Goal: Task Accomplishment & Management: Manage account settings

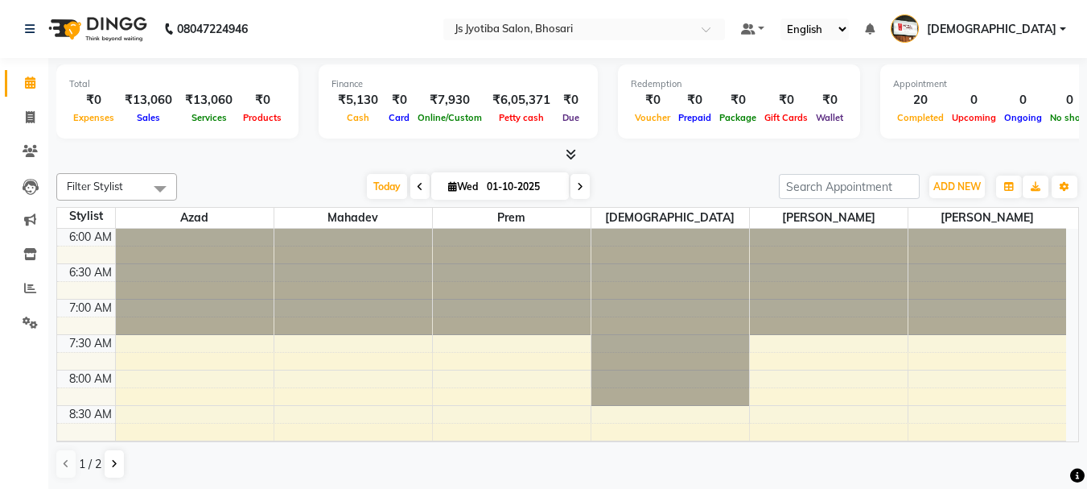
scroll to position [992, 0]
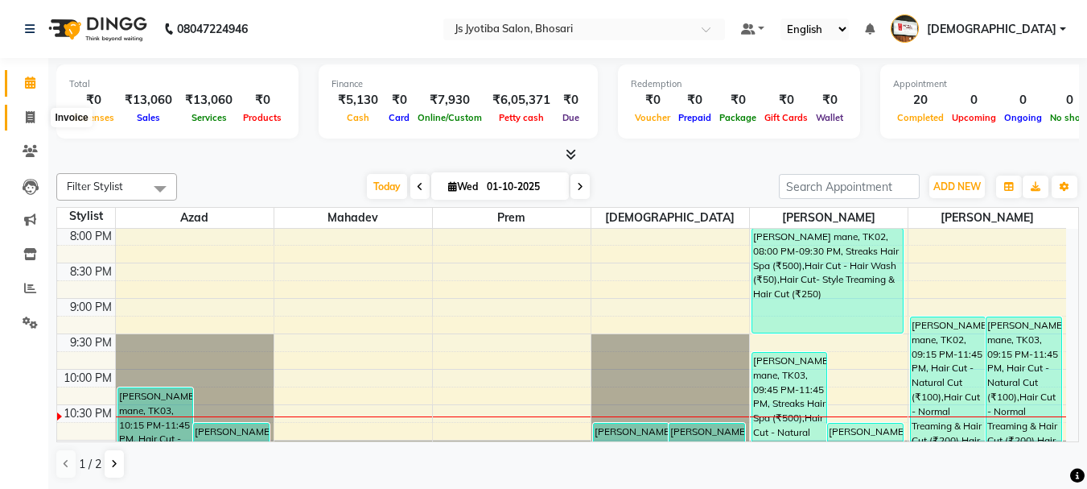
click at [27, 119] on icon at bounding box center [30, 117] width 9 height 12
select select "service"
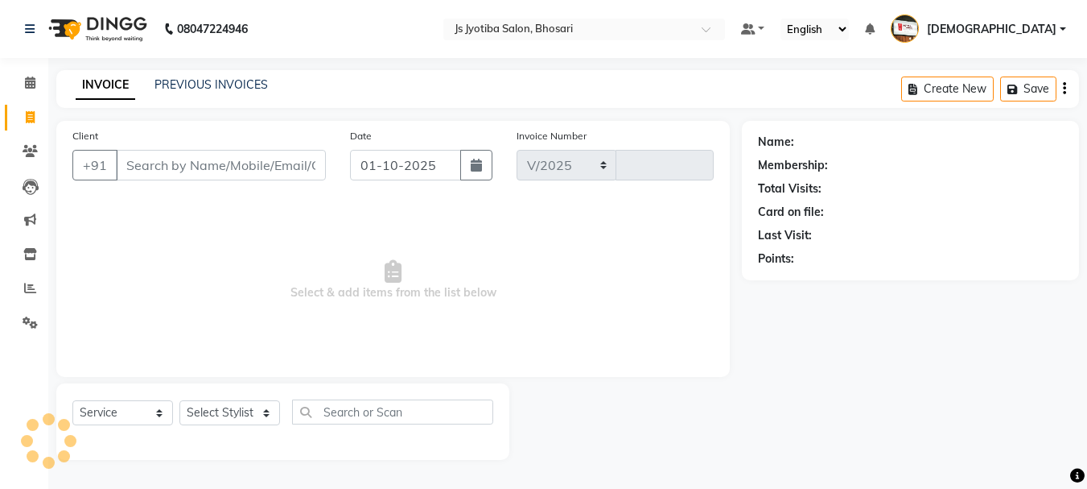
select select "554"
type input "0636"
drag, startPoint x: 27, startPoint y: 119, endPoint x: 159, endPoint y: 173, distance: 142.6
click at [159, 173] on input "Client" at bounding box center [222, 165] width 213 height 31
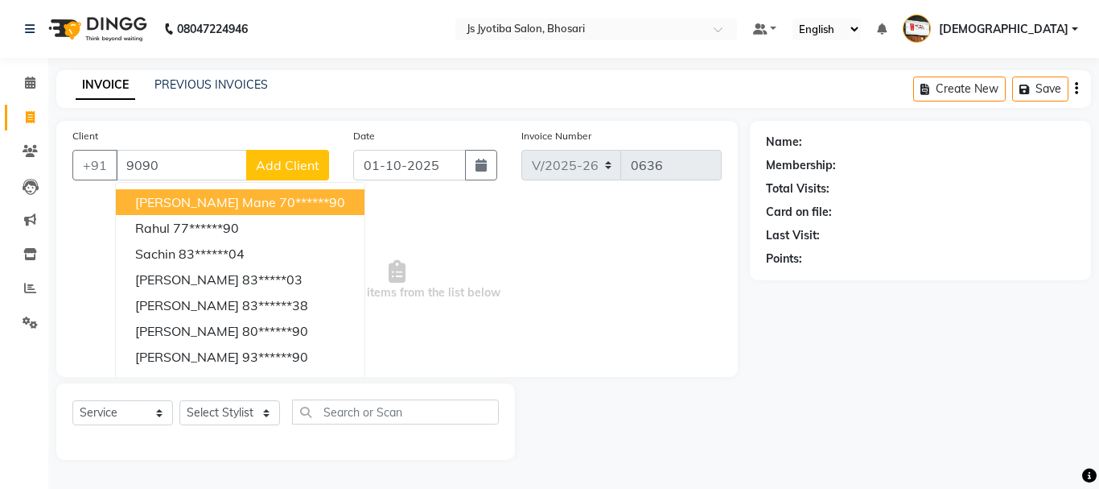
click at [171, 202] on span "shreenivas mane" at bounding box center [205, 202] width 141 height 16
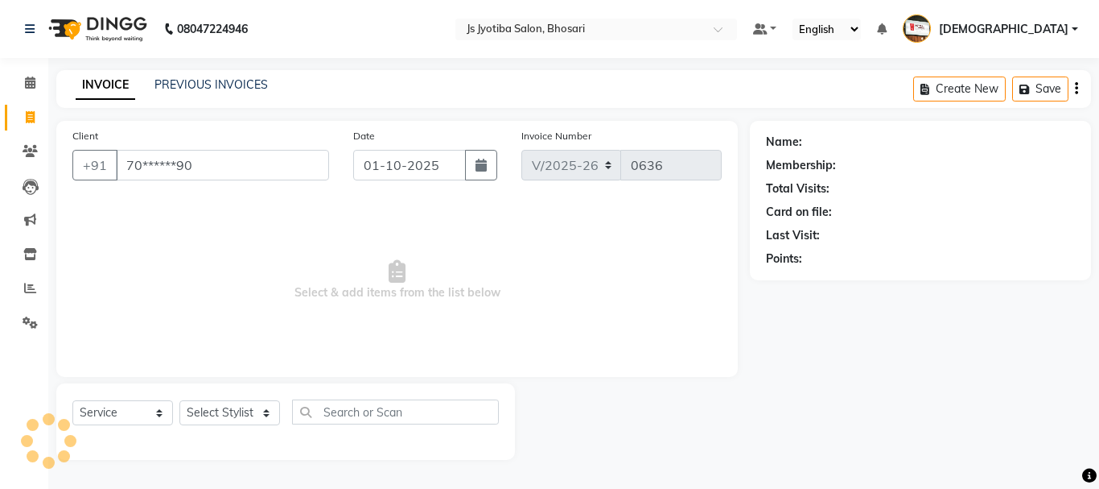
type input "70******90"
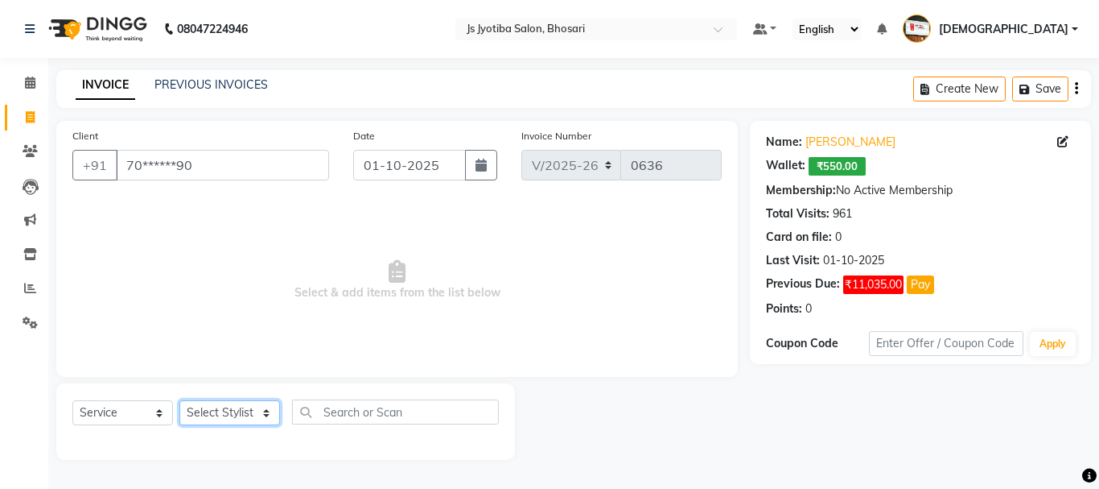
click at [227, 411] on select "Select Stylist abdul adil Anuj Azad Mahadev prem sachin hadpad Shiva S.R.K. sun…" at bounding box center [229, 412] width 101 height 25
select select "51926"
click at [179, 400] on select "Select Stylist abdul adil Anuj Azad Mahadev prem sachin hadpad Shiva S.R.K. sun…" at bounding box center [229, 412] width 101 height 25
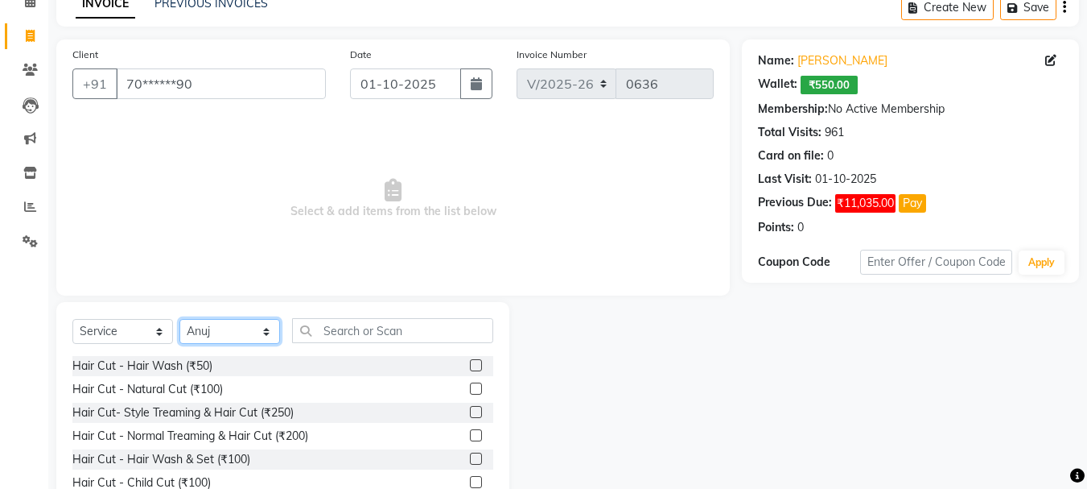
scroll to position [156, 0]
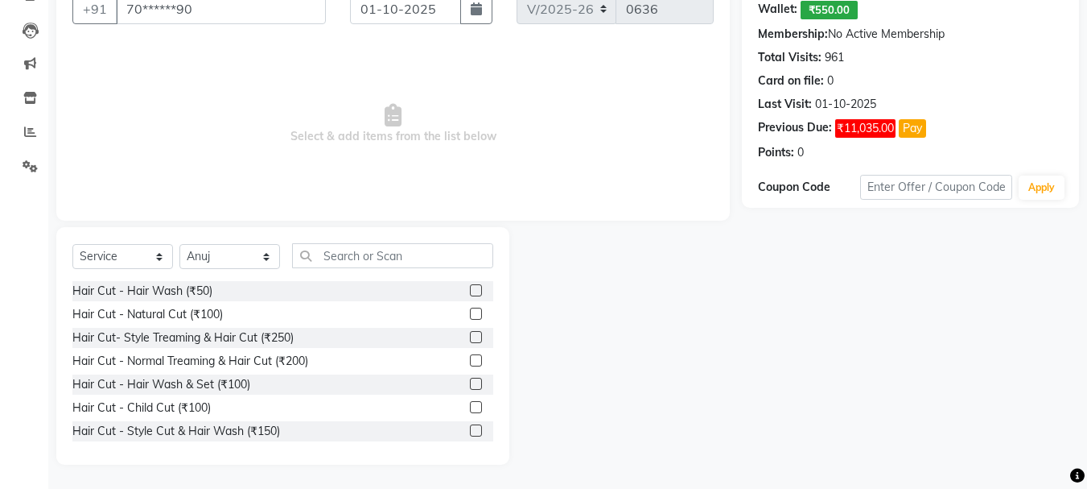
drag, startPoint x: 463, startPoint y: 336, endPoint x: 350, endPoint y: 188, distance: 186.1
click at [470, 335] on label at bounding box center [476, 337] width 12 height 12
click at [470, 335] on input "checkbox" at bounding box center [475, 337] width 10 height 10
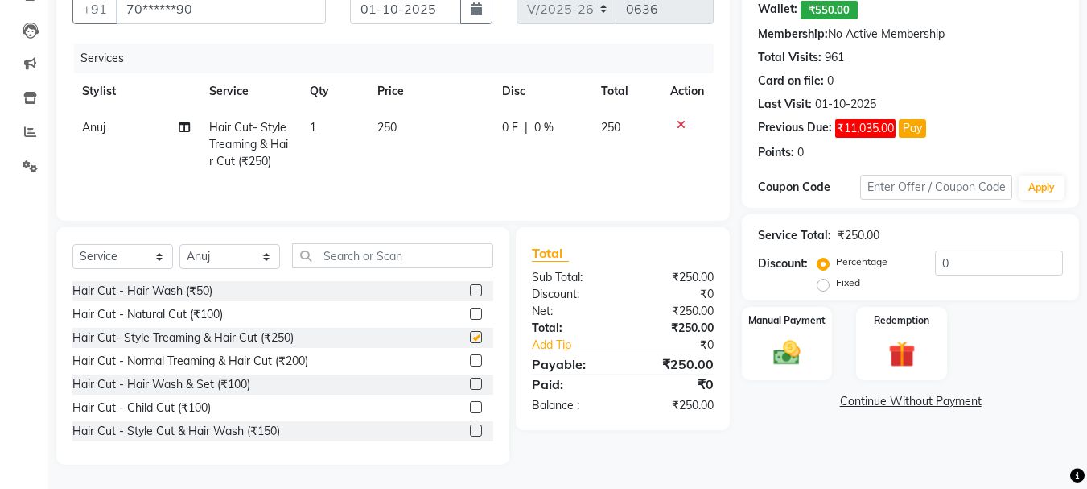
checkbox input "false"
click at [237, 264] on select "Select Stylist abdul adil Anuj Azad Mahadev prem sachin hadpad Shiva S.R.K. sun…" at bounding box center [229, 256] width 101 height 25
select select "50757"
click at [179, 244] on select "Select Stylist abdul adil Anuj Azad Mahadev prem sachin hadpad Shiva S.R.K. sun…" at bounding box center [229, 256] width 101 height 25
click at [470, 358] on label at bounding box center [476, 360] width 12 height 12
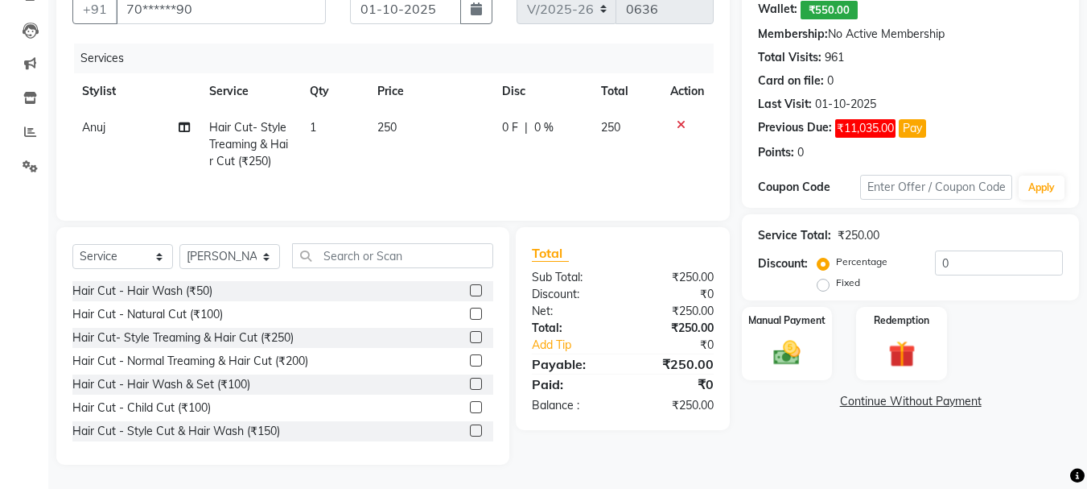
click at [470, 358] on input "checkbox" at bounding box center [475, 361] width 10 height 10
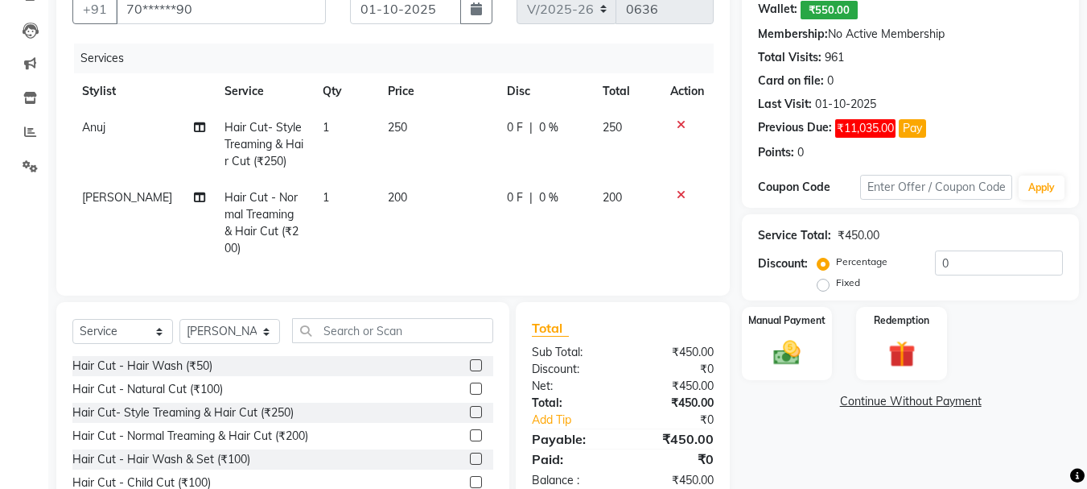
drag, startPoint x: 465, startPoint y: 431, endPoint x: 443, endPoint y: 326, distance: 107.8
click at [470, 431] on label at bounding box center [476, 435] width 12 height 12
click at [470, 431] on input "checkbox" at bounding box center [475, 436] width 10 height 10
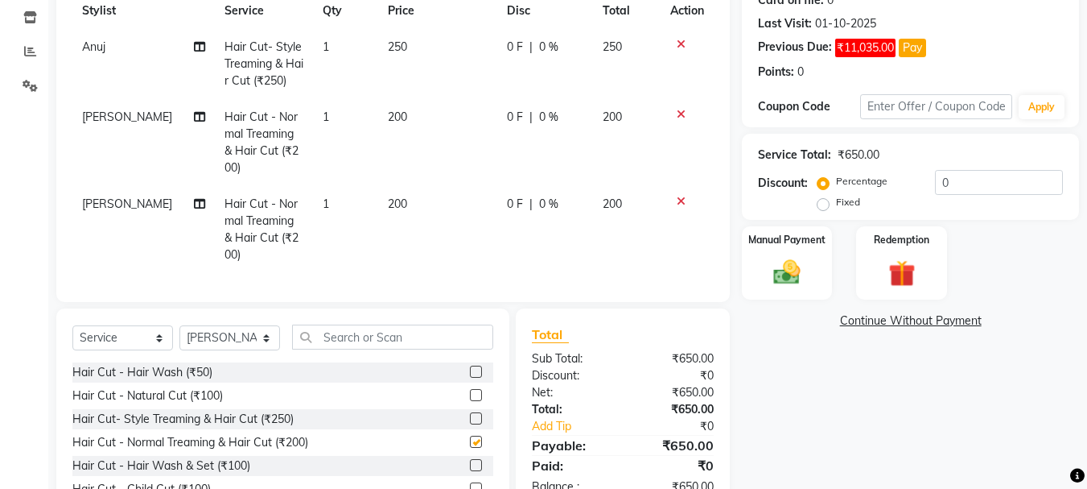
checkbox input "false"
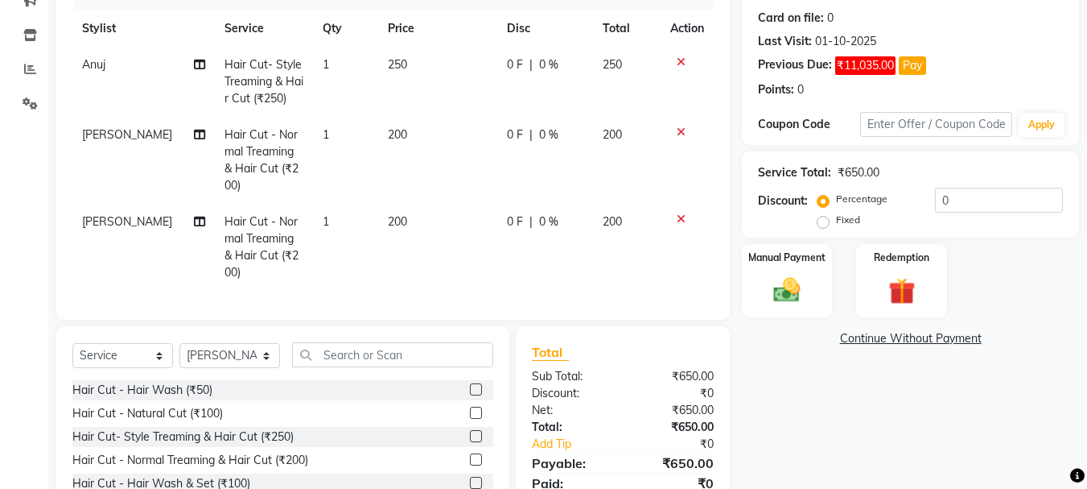
scroll to position [216, 0]
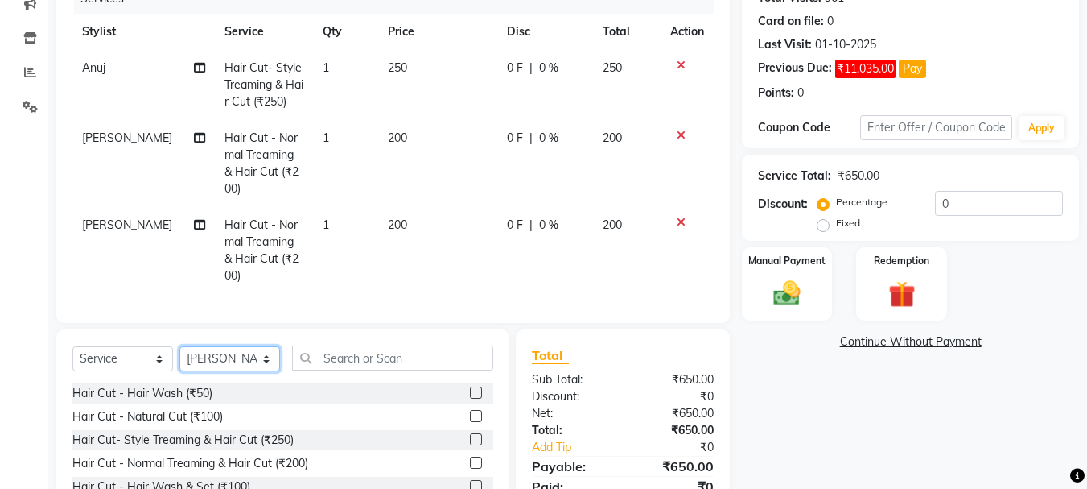
click at [247, 346] on select "Select Stylist abdul adil Anuj Azad Mahadev prem sachin hadpad Shiva S.R.K. sun…" at bounding box center [229, 358] width 101 height 25
select select "51927"
click at [179, 346] on select "Select Stylist abdul adil Anuj Azad Mahadev prem sachin hadpad Shiva S.R.K. sun…" at bounding box center [229, 358] width 101 height 25
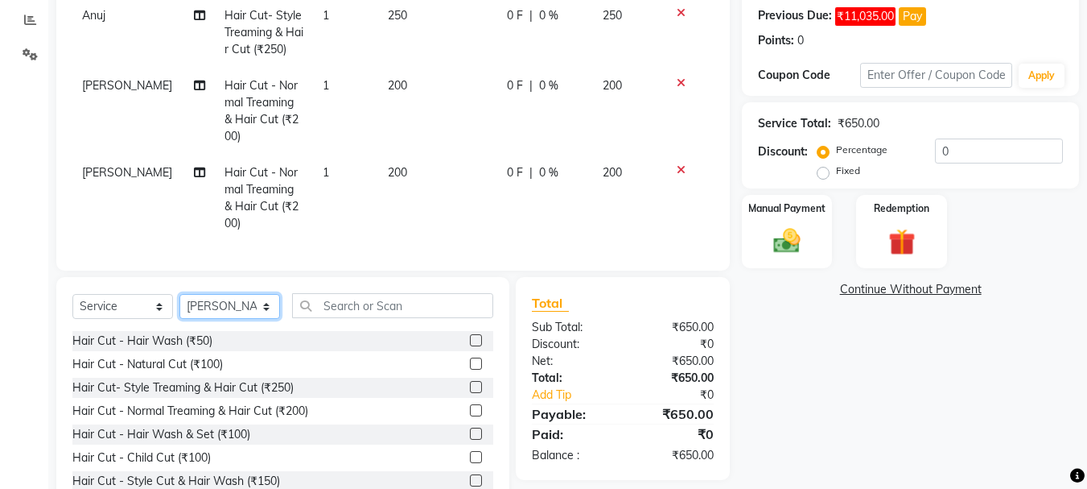
scroll to position [296, 0]
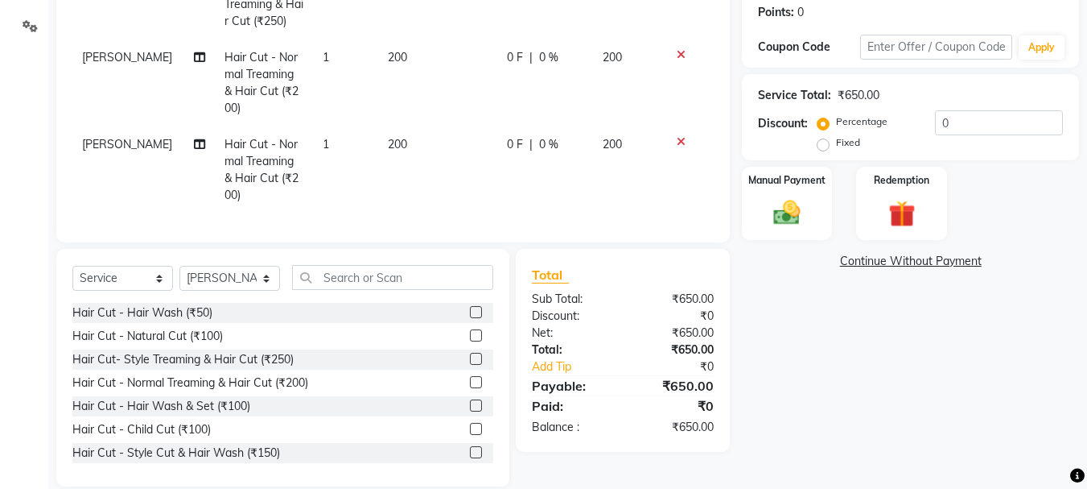
click at [470, 329] on label at bounding box center [476, 335] width 12 height 12
click at [470, 331] on input "checkbox" at bounding box center [475, 336] width 10 height 10
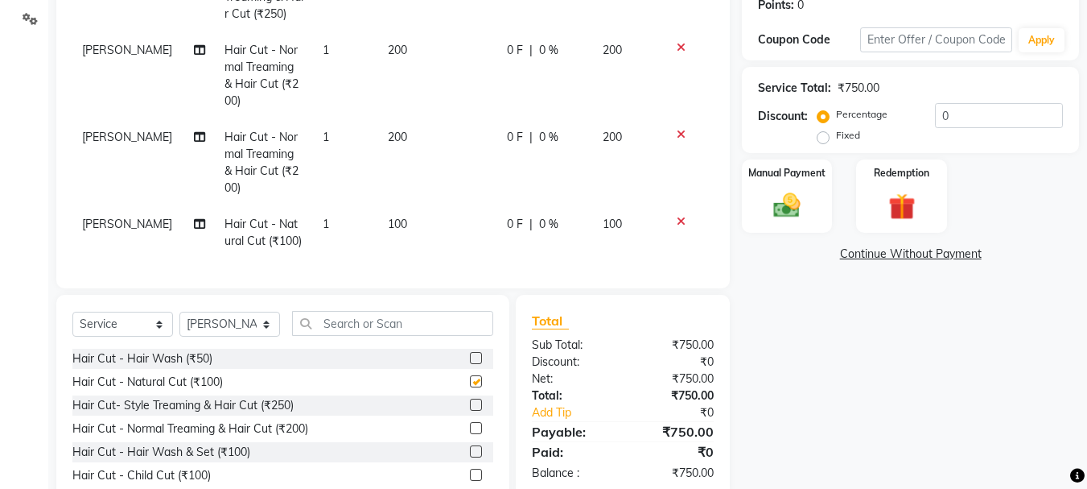
checkbox input "false"
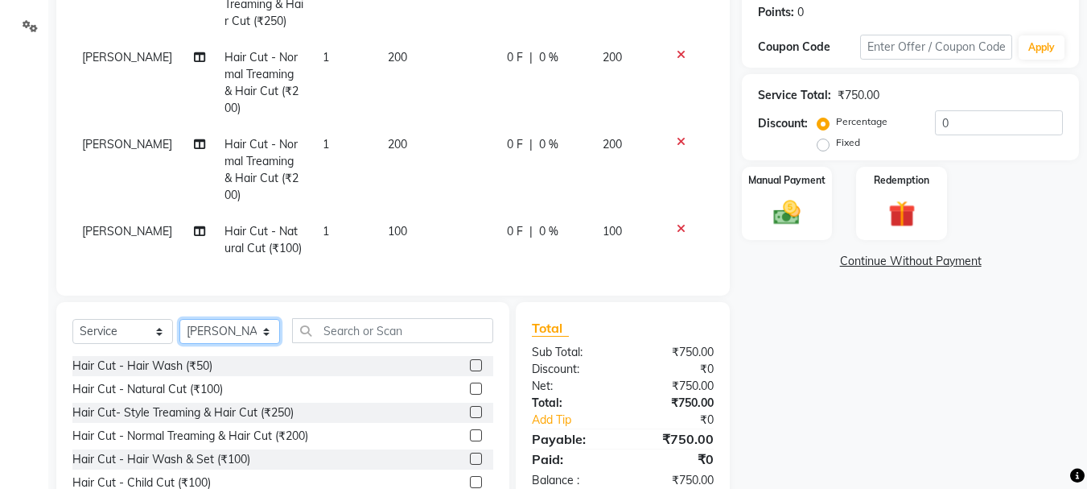
click at [225, 344] on select "Select Stylist abdul adil Anuj Azad Mahadev prem sachin hadpad Shiva S.R.K. sun…" at bounding box center [229, 331] width 101 height 25
click at [179, 331] on select "Select Stylist abdul adil Anuj Azad Mahadev prem sachin hadpad Shiva S.R.K. sun…" at bounding box center [229, 331] width 101 height 25
drag, startPoint x: 233, startPoint y: 342, endPoint x: 234, endPoint y: 332, distance: 10.5
click at [233, 342] on select "Select Stylist abdul adil Anuj Azad Mahadev prem sachin hadpad Shiva S.R.K. sun…" at bounding box center [229, 331] width 101 height 25
select select "79569"
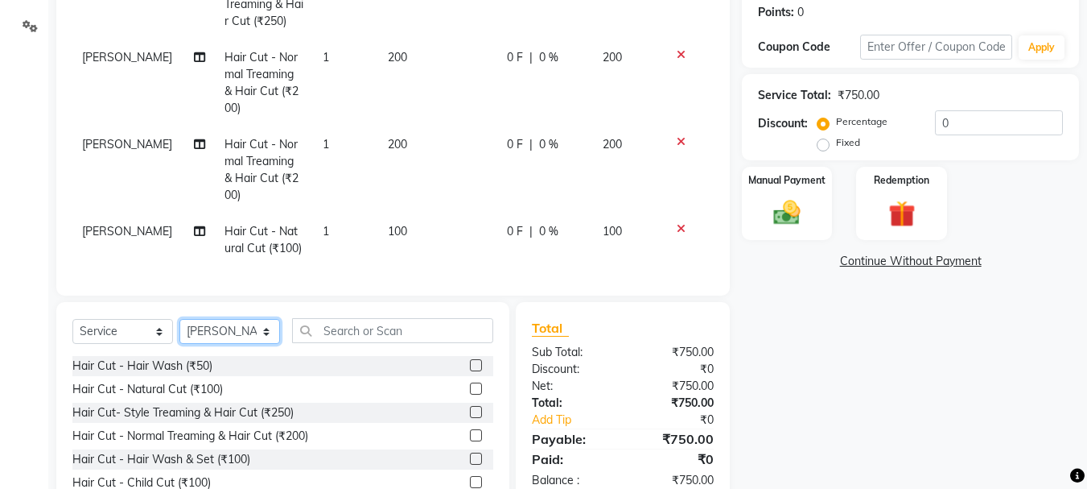
click at [179, 331] on select "Select Stylist abdul adil Anuj Azad Mahadev prem sachin hadpad Shiva S.R.K. sun…" at bounding box center [229, 331] width 101 height 25
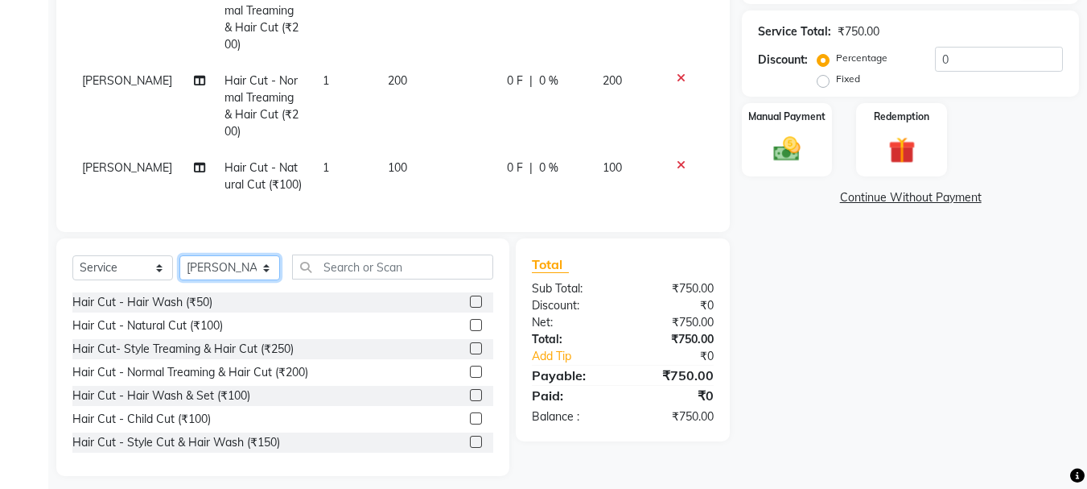
scroll to position [383, 0]
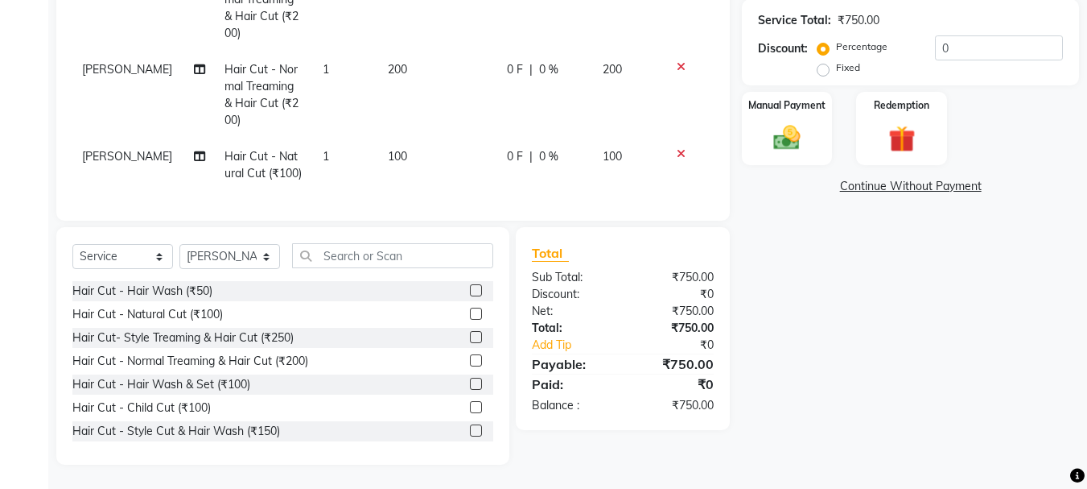
click at [470, 313] on label at bounding box center [476, 313] width 12 height 12
click at [470, 313] on input "checkbox" at bounding box center [475, 314] width 10 height 10
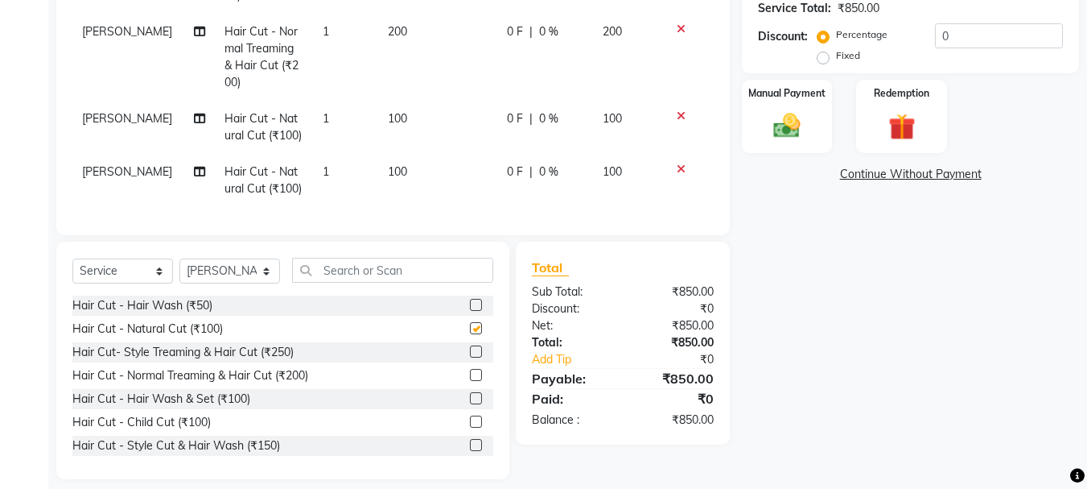
scroll to position [39, 0]
checkbox input "false"
click at [216, 260] on select "Select Stylist abdul adil Anuj Azad Mahadev prem sachin hadpad Shiva S.R.K. sun…" at bounding box center [229, 270] width 101 height 25
select select "79570"
click at [179, 258] on select "Select Stylist abdul adil Anuj Azad Mahadev prem sachin hadpad Shiva S.R.K. sun…" at bounding box center [229, 270] width 101 height 25
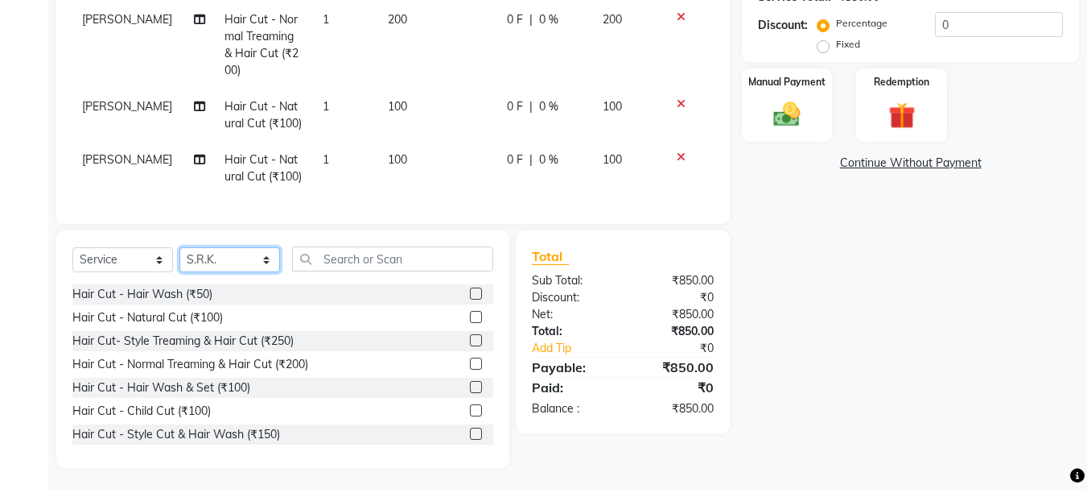
scroll to position [398, 0]
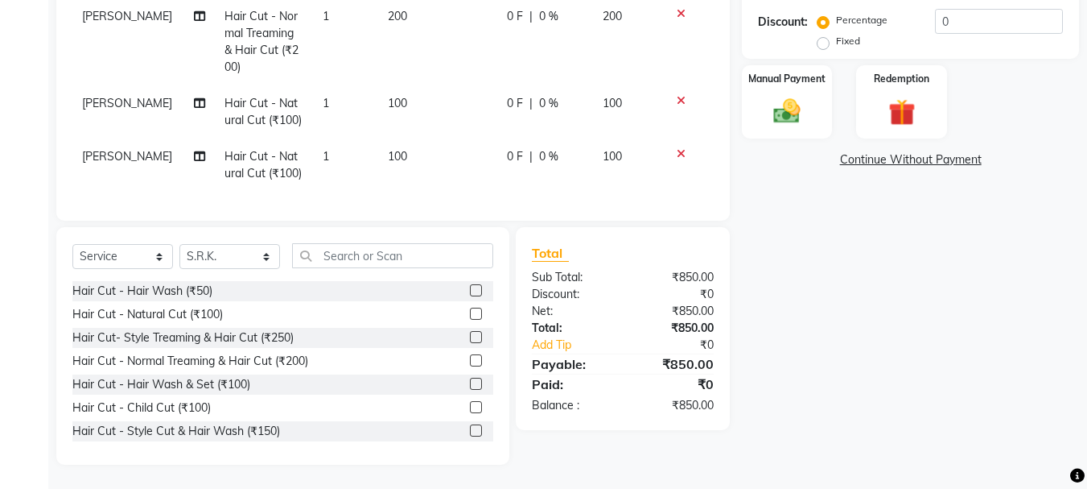
click at [470, 427] on label at bounding box center [476, 430] width 12 height 12
click at [470, 427] on input "checkbox" at bounding box center [475, 431] width 10 height 10
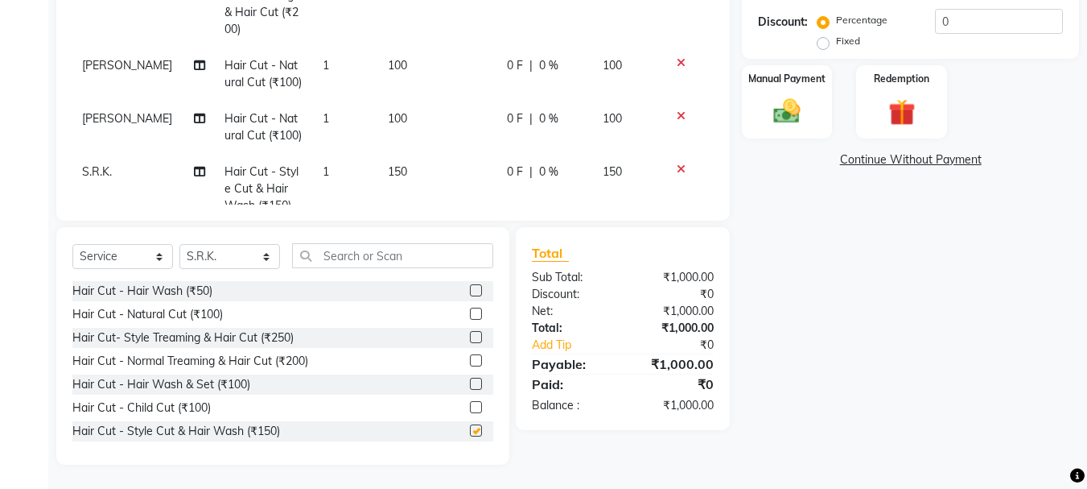
checkbox input "false"
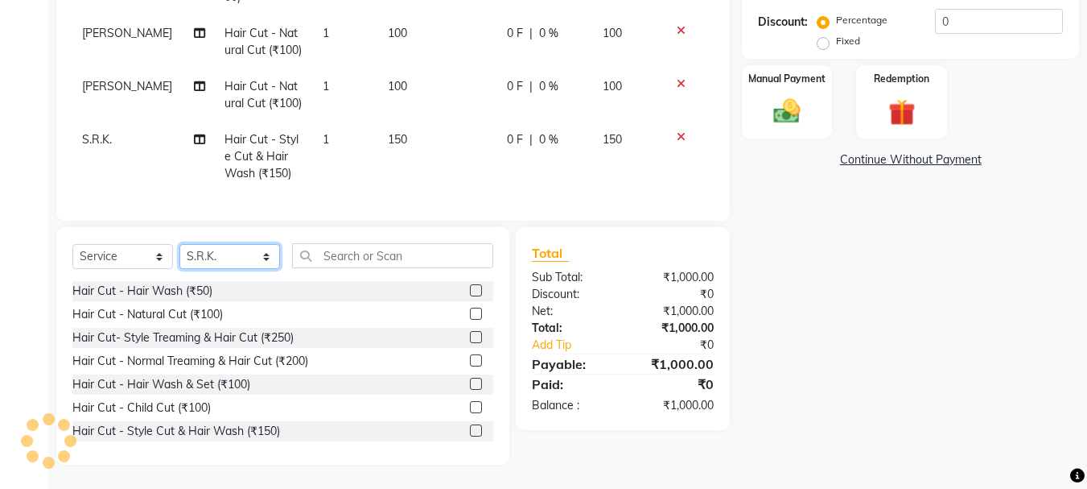
click at [249, 247] on select "Select Stylist abdul adil Anuj Azad Mahadev prem sachin hadpad Shiva S.R.K. sun…" at bounding box center [229, 256] width 101 height 25
select select "51927"
click at [179, 244] on select "Select Stylist abdul adil Anuj Azad Mahadev prem sachin hadpad Shiva S.R.K. sun…" at bounding box center [229, 256] width 101 height 25
click at [470, 311] on label at bounding box center [476, 313] width 12 height 12
click at [470, 311] on input "checkbox" at bounding box center [475, 314] width 10 height 10
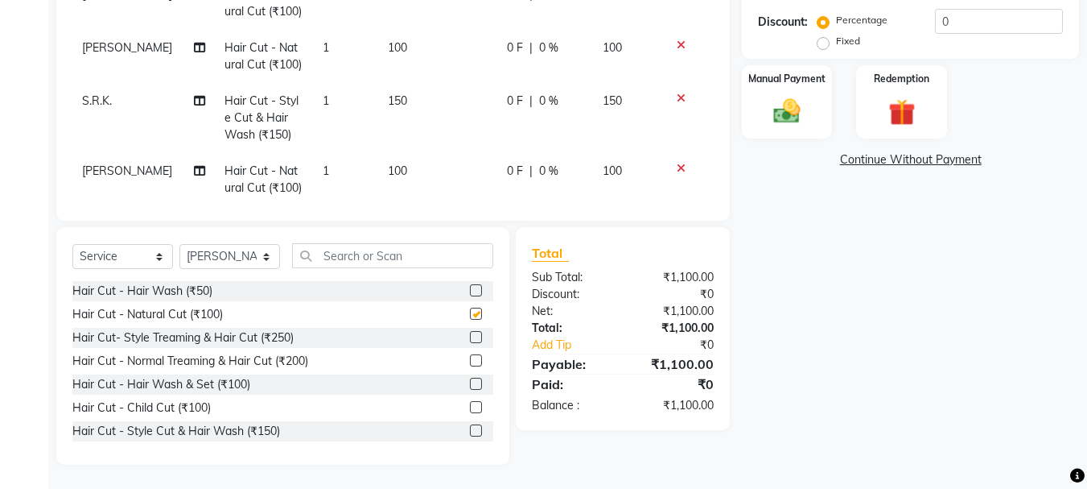
checkbox input "false"
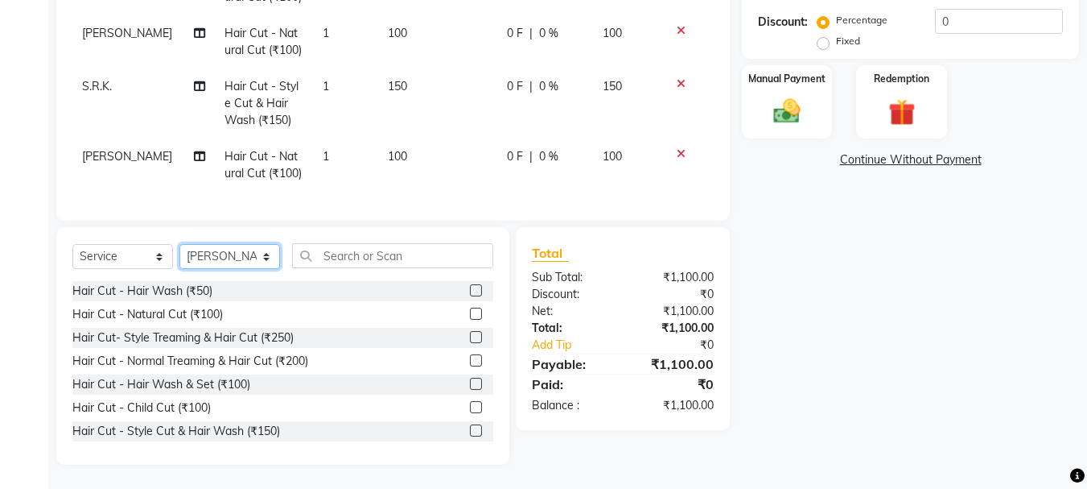
click at [233, 262] on select "Select Stylist abdul adil Anuj Azad Mahadev prem sachin hadpad Shiva S.R.K. sun…" at bounding box center [229, 256] width 101 height 25
click at [233, 261] on select "Select Stylist abdul adil Anuj Azad Mahadev prem sachin hadpad Shiva S.R.K. sun…" at bounding box center [229, 256] width 101 height 25
select select "7182"
click at [179, 244] on select "Select Stylist abdul adil Anuj Azad Mahadev prem sachin hadpad Shiva S.R.K. sun…" at bounding box center [229, 256] width 101 height 25
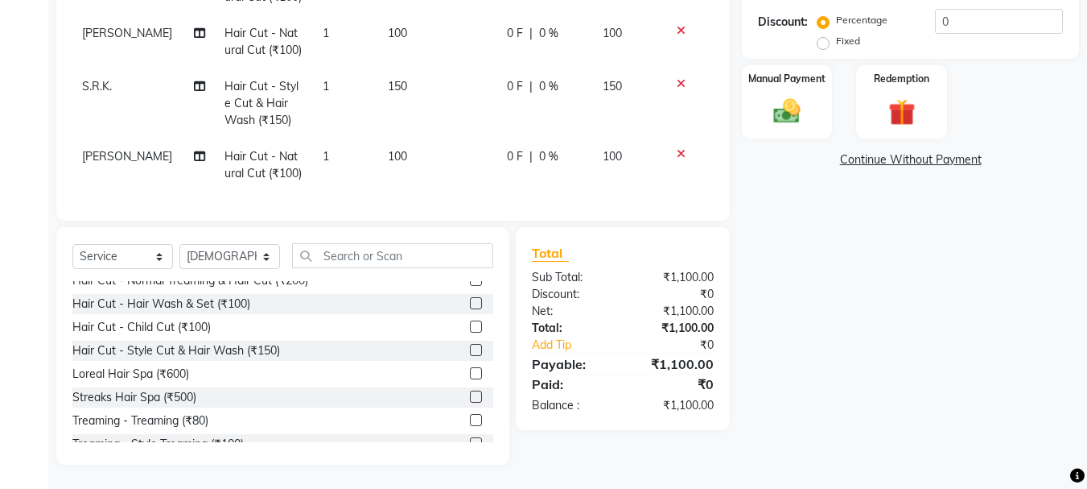
click at [470, 374] on label at bounding box center [476, 373] width 12 height 12
click at [470, 374] on input "checkbox" at bounding box center [475, 374] width 10 height 10
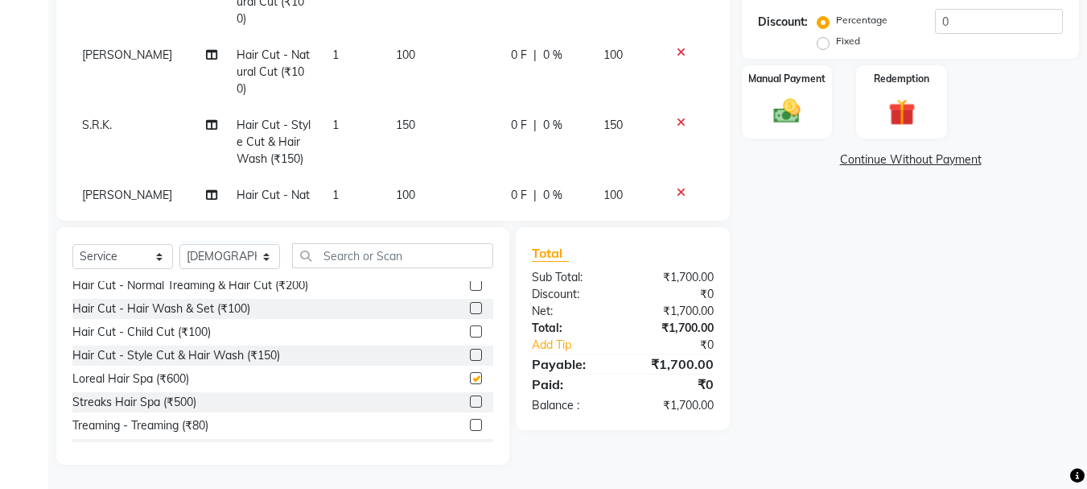
checkbox input "false"
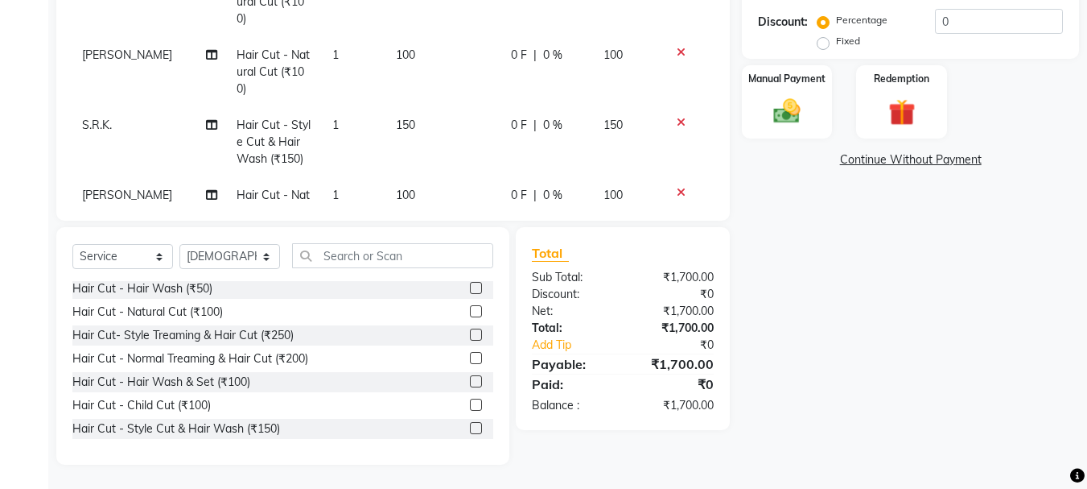
scroll to position [0, 0]
click at [470, 293] on label at bounding box center [476, 290] width 12 height 12
click at [470, 293] on input "checkbox" at bounding box center [475, 291] width 10 height 10
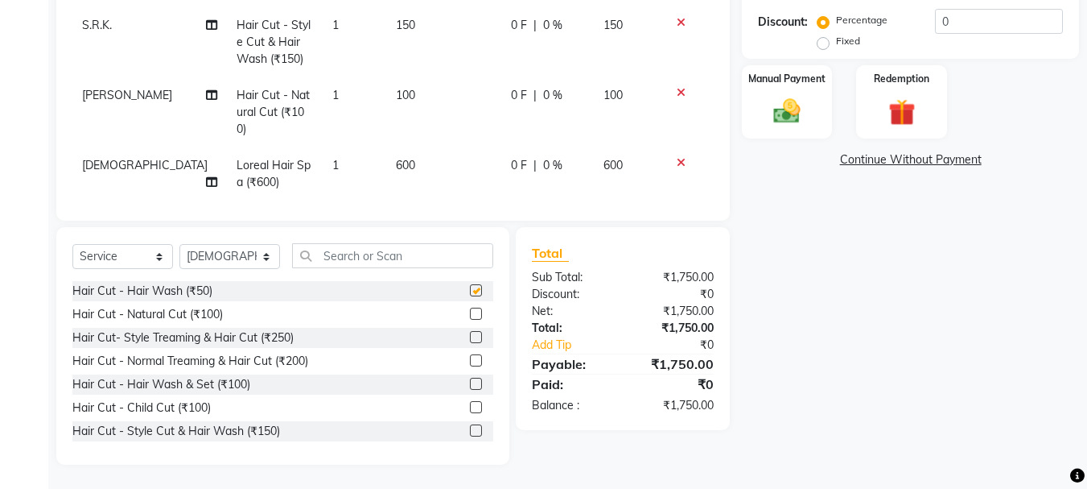
checkbox input "false"
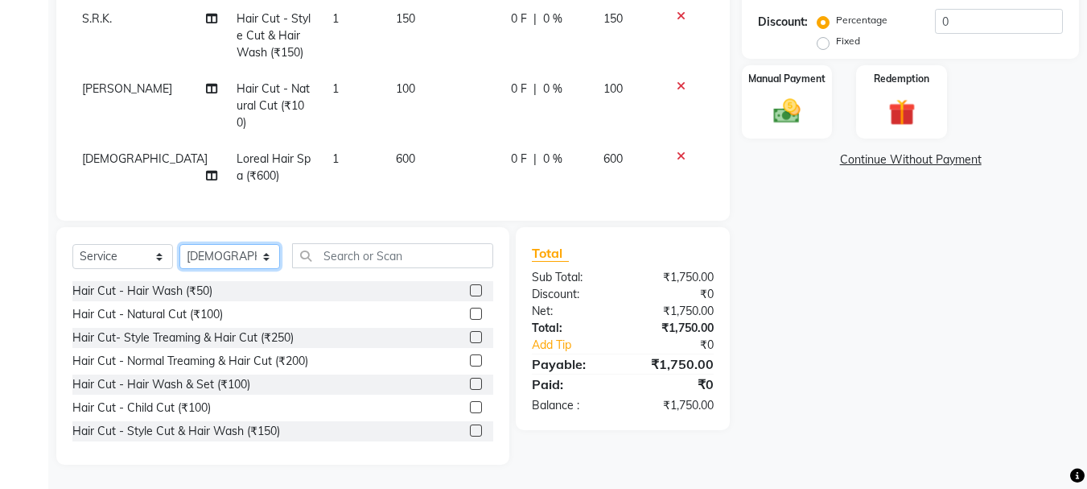
click at [237, 244] on select "Select Stylist abdul adil Anuj Azad Mahadev prem sachin hadpad Shiva S.R.K. sun…" at bounding box center [229, 256] width 101 height 25
click at [231, 262] on select "Select Stylist abdul adil Anuj Azad Mahadev prem sachin hadpad Shiva S.R.K. sun…" at bounding box center [229, 256] width 101 height 25
click at [179, 244] on select "Select Stylist abdul adil Anuj Azad Mahadev prem sachin hadpad Shiva S.R.K. sun…" at bounding box center [229, 256] width 101 height 25
click at [226, 252] on select "Select Stylist abdul adil Anuj Azad Mahadev prem sachin hadpad Shiva S.R.K. sun…" at bounding box center [229, 256] width 101 height 25
select select "79570"
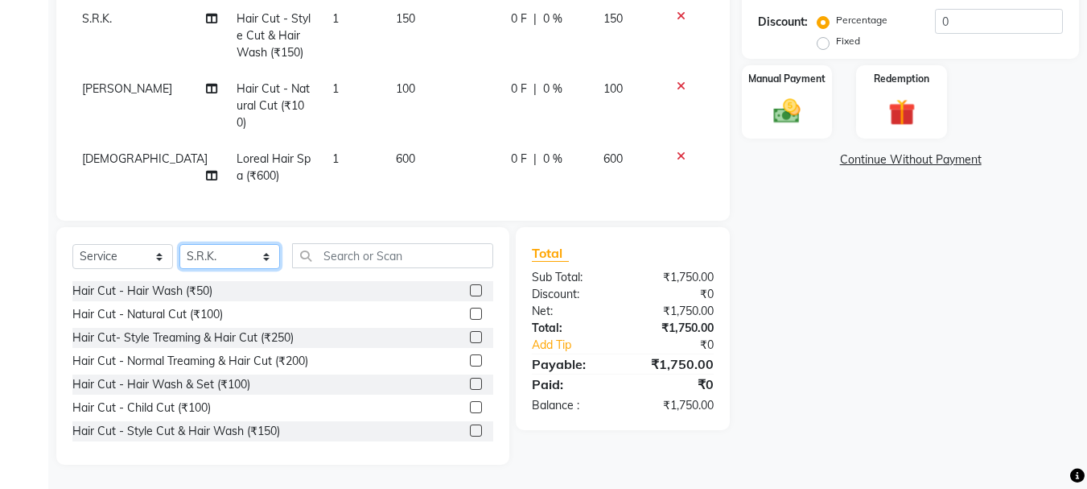
click at [179, 244] on select "Select Stylist abdul adil Anuj Azad Mahadev prem sachin hadpad Shiva S.R.K. sun…" at bounding box center [229, 256] width 101 height 25
click at [470, 431] on label at bounding box center [476, 430] width 12 height 12
click at [470, 431] on input "checkbox" at bounding box center [475, 431] width 10 height 10
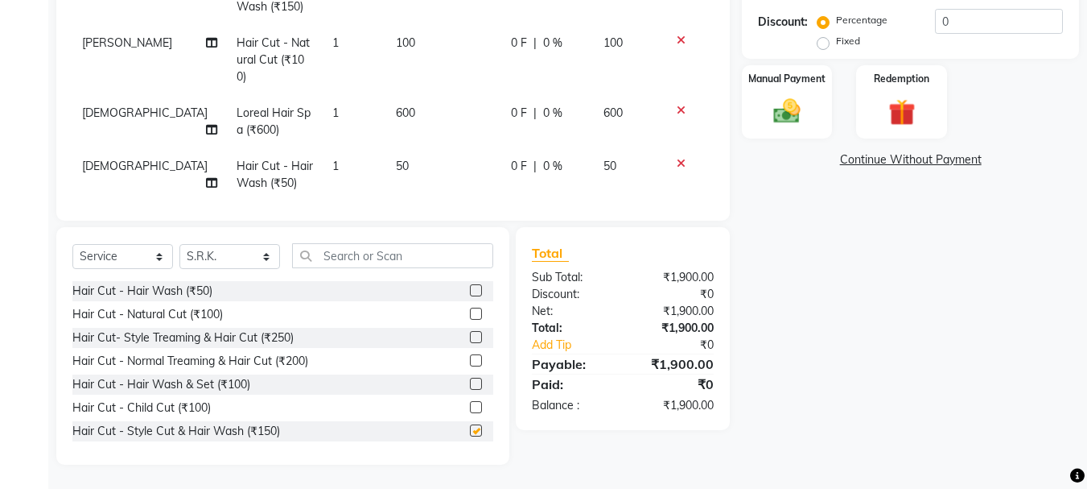
checkbox input "false"
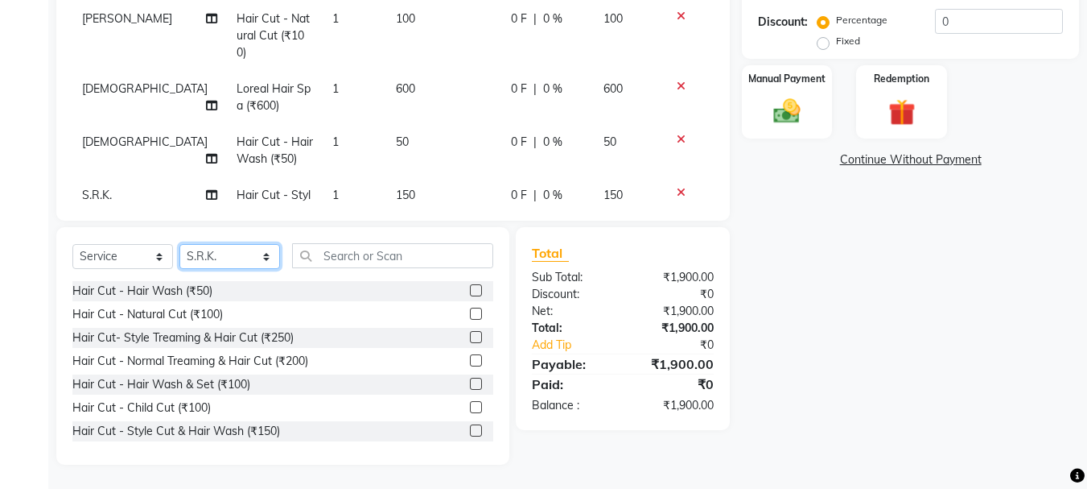
click at [232, 253] on select "Select Stylist abdul adil Anuj Azad Mahadev prem sachin hadpad Shiva S.R.K. sun…" at bounding box center [229, 256] width 101 height 25
click at [229, 258] on select "Select Stylist abdul adil Anuj Azad Mahadev prem sachin hadpad Shiva S.R.K. sun…" at bounding box center [229, 256] width 101 height 25
select select "50757"
click at [179, 244] on select "Select Stylist abdul adil Anuj Azad Mahadev prem sachin hadpad Shiva S.R.K. sun…" at bounding box center [229, 256] width 101 height 25
click at [470, 340] on label at bounding box center [476, 337] width 12 height 12
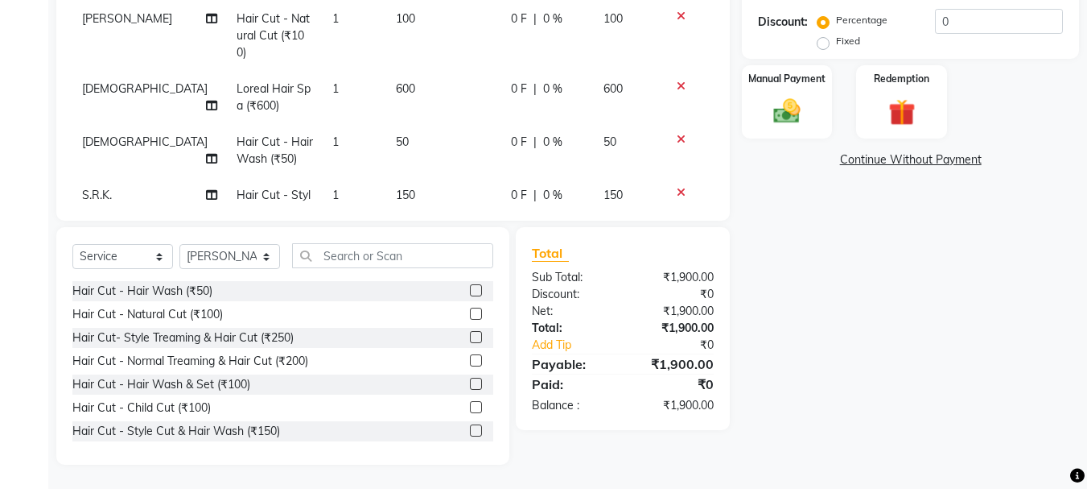
click at [470, 340] on input "checkbox" at bounding box center [475, 337] width 10 height 10
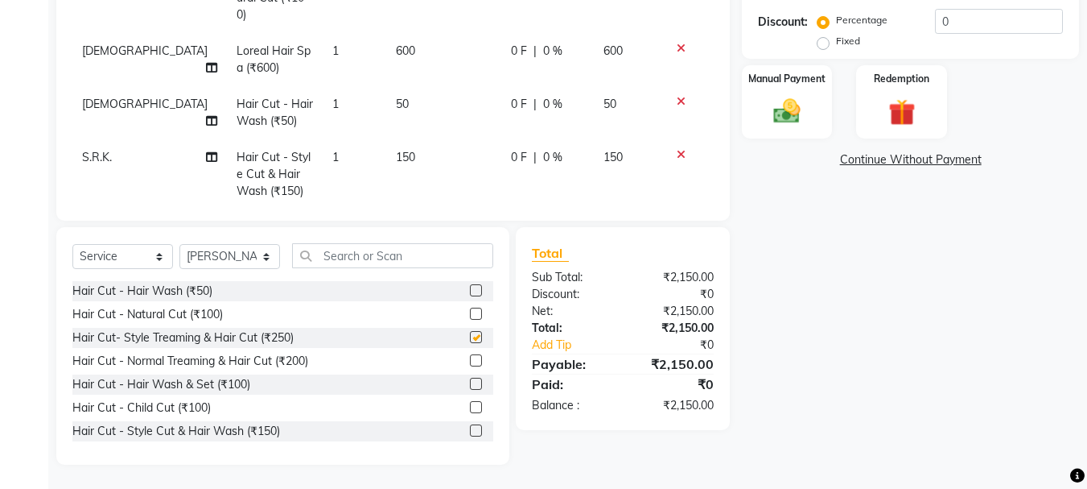
scroll to position [408, 0]
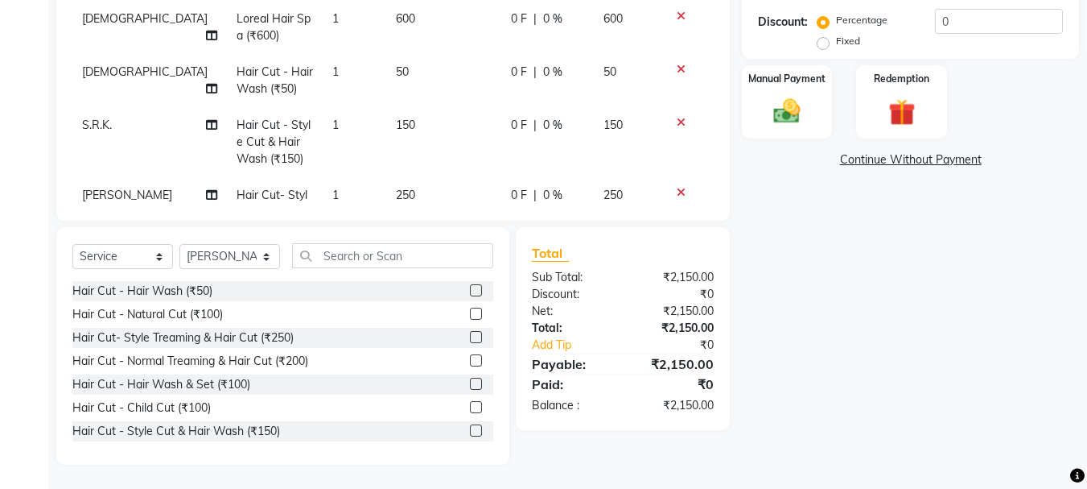
checkbox input "false"
click at [228, 254] on select "Select Stylist abdul adil Anuj Azad Mahadev prem sachin hadpad Shiva S.R.K. sun…" at bounding box center [229, 256] width 101 height 25
select select "51926"
click at [179, 244] on select "Select Stylist abdul adil Anuj Azad Mahadev prem sachin hadpad Shiva S.R.K. sun…" at bounding box center [229, 256] width 101 height 25
click at [470, 334] on label at bounding box center [476, 337] width 12 height 12
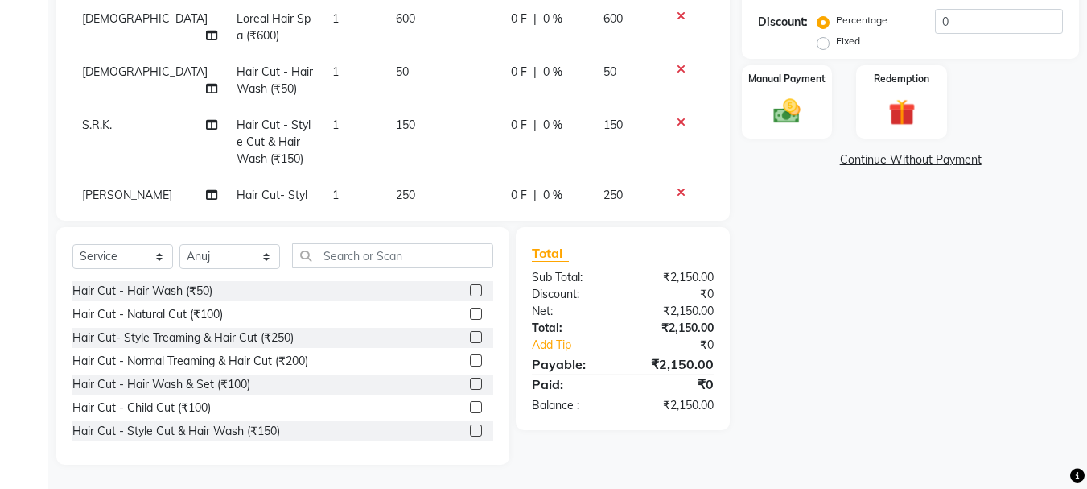
click at [470, 334] on input "checkbox" at bounding box center [475, 337] width 10 height 10
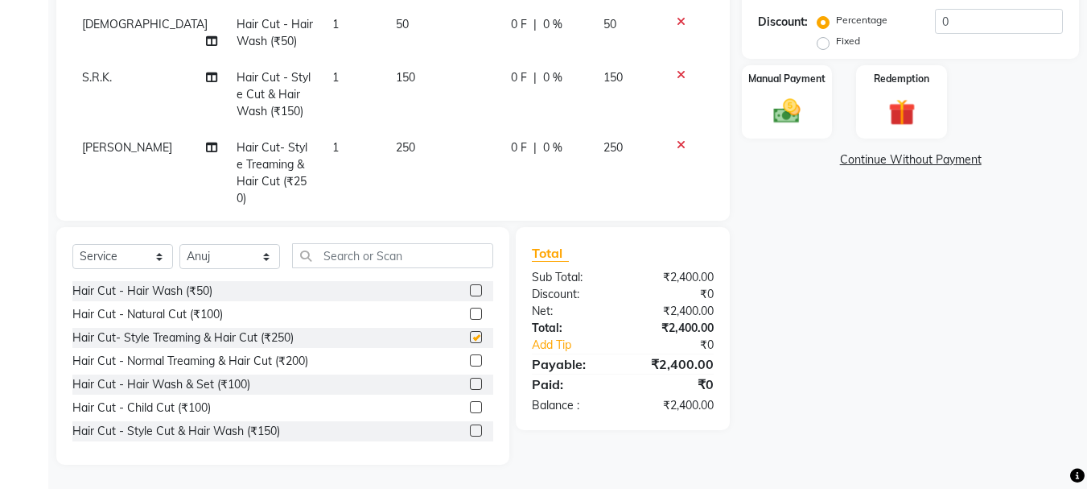
checkbox input "false"
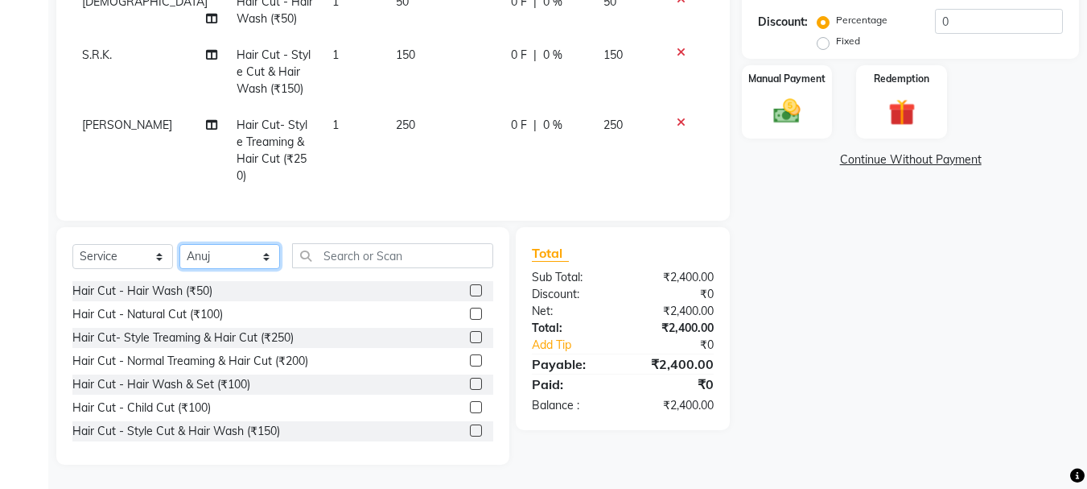
click at [230, 253] on select "Select Stylist abdul adil Anuj Azad Mahadev prem sachin hadpad Shiva S.R.K. sun…" at bounding box center [229, 256] width 101 height 25
select select "79569"
click at [179, 244] on select "Select Stylist abdul adil Anuj Azad Mahadev prem sachin hadpad Shiva S.R.K. sun…" at bounding box center [229, 256] width 101 height 25
click at [470, 315] on label at bounding box center [476, 313] width 12 height 12
click at [470, 315] on input "checkbox" at bounding box center [475, 314] width 10 height 10
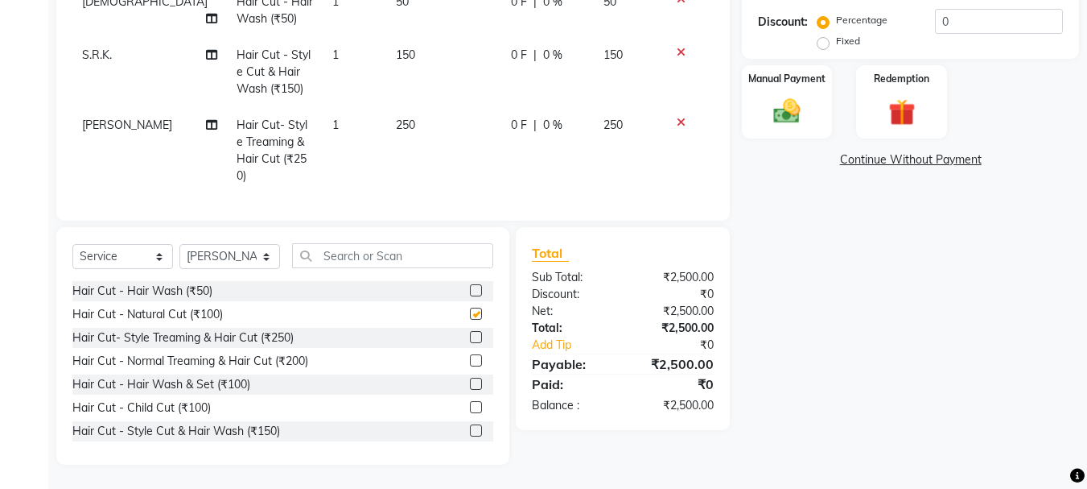
scroll to position [531, 0]
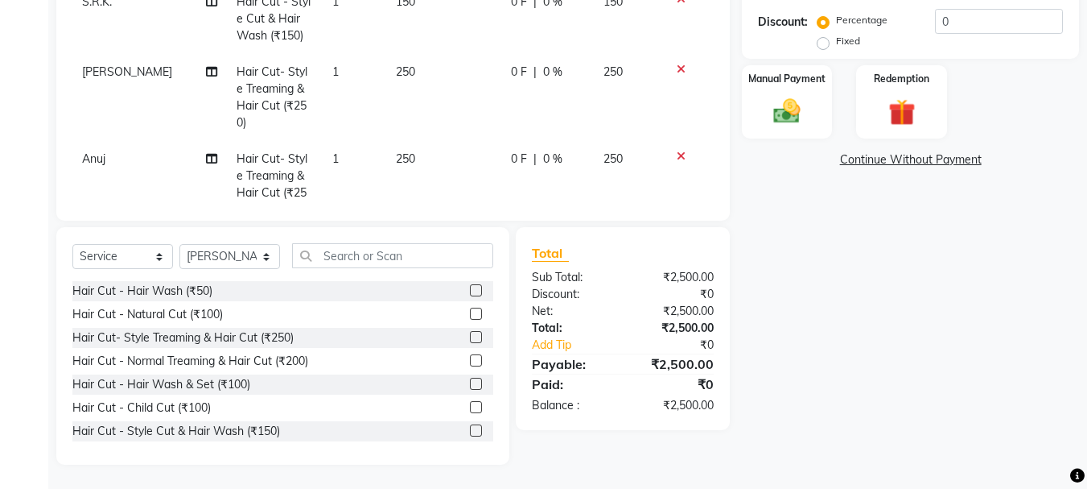
checkbox input "false"
click at [225, 257] on select "Select Stylist abdul adil Anuj Azad Mahadev prem sachin hadpad Shiva S.R.K. sun…" at bounding box center [229, 256] width 101 height 25
select select "7183"
click at [179, 244] on select "Select Stylist abdul adil Anuj Azad Mahadev prem sachin hadpad Shiva S.R.K. sun…" at bounding box center [229, 256] width 101 height 25
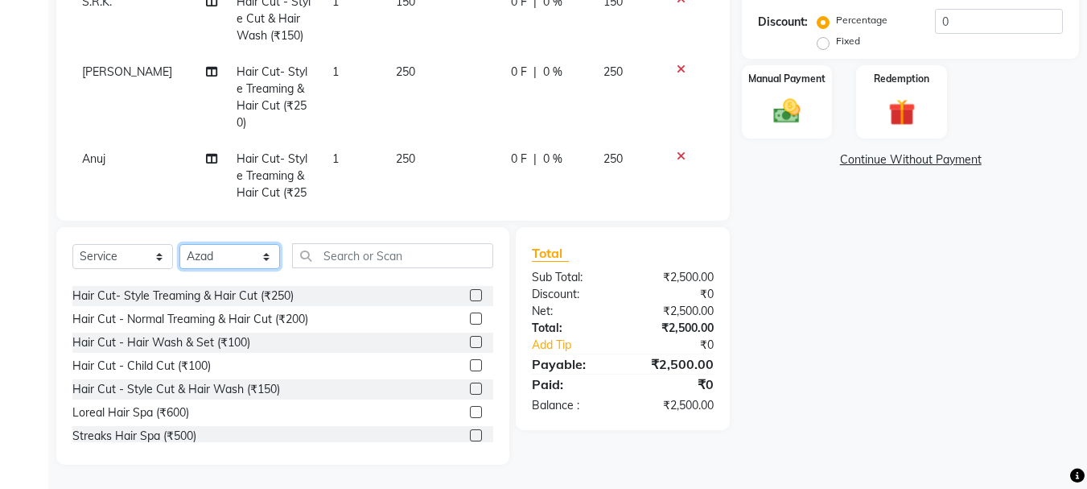
scroll to position [80, 0]
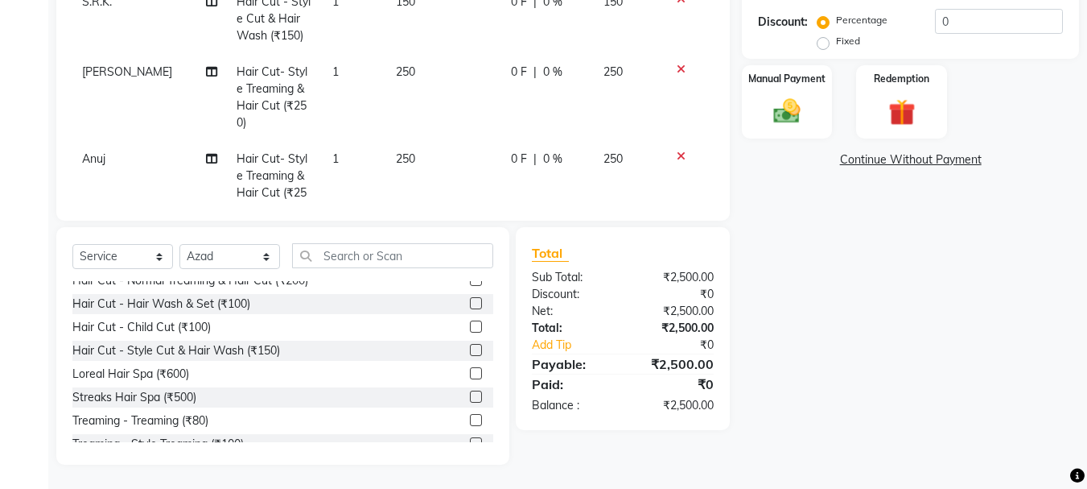
click at [470, 397] on label at bounding box center [476, 396] width 12 height 12
click at [470, 397] on input "checkbox" at bounding box center [475, 397] width 10 height 10
click at [470, 398] on label at bounding box center [476, 396] width 12 height 12
click at [470, 398] on input "checkbox" at bounding box center [475, 397] width 10 height 10
checkbox input "false"
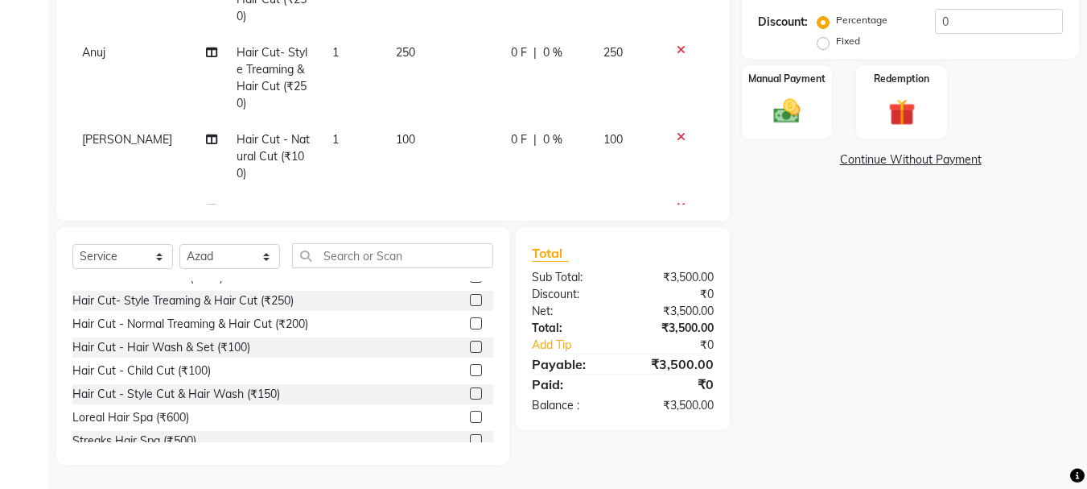
scroll to position [0, 0]
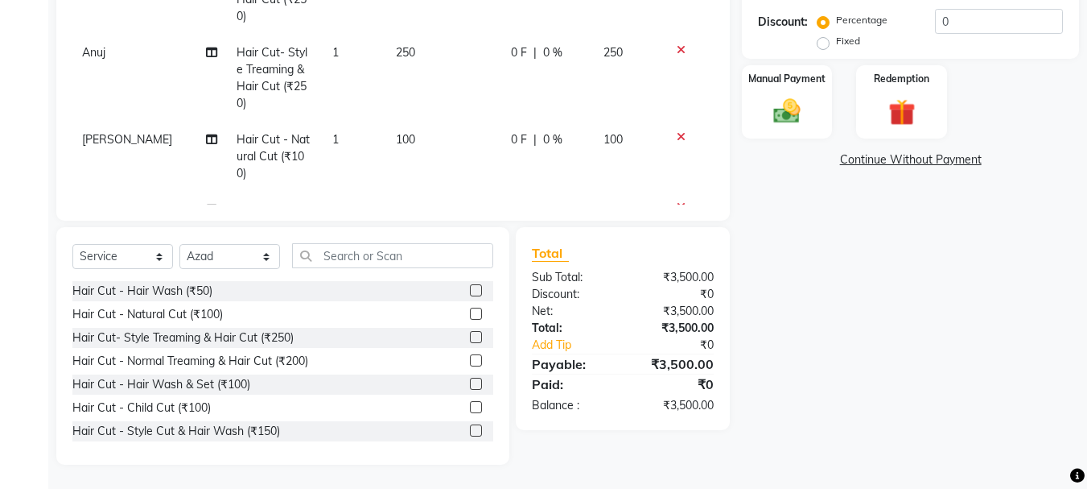
click at [470, 315] on label at bounding box center [476, 313] width 12 height 12
click at [470, 315] on input "checkbox" at bounding box center [475, 314] width 10 height 10
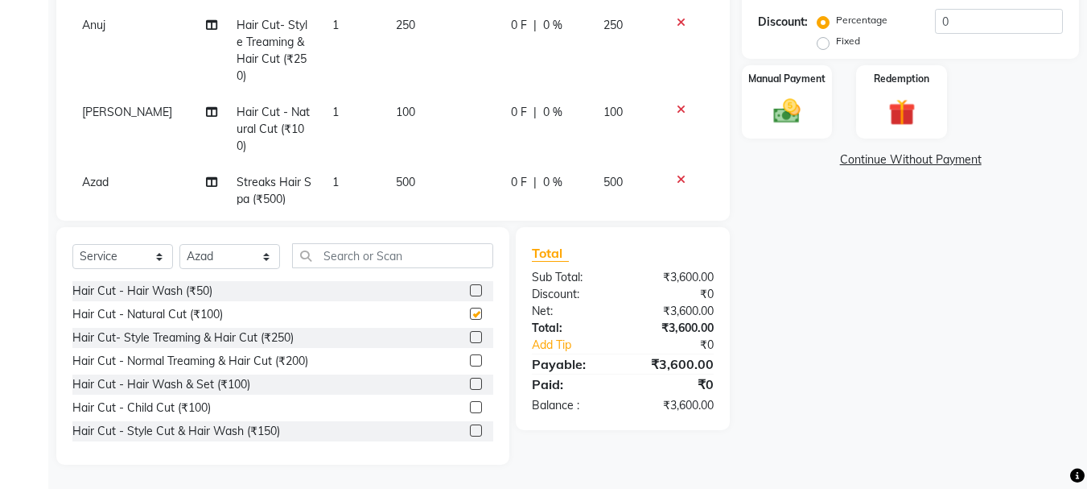
checkbox input "false"
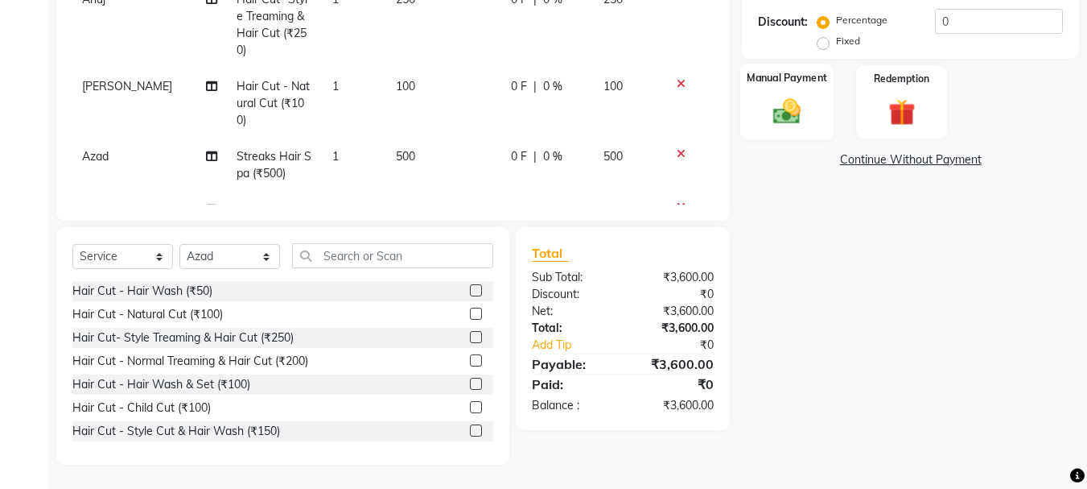
click at [777, 119] on img at bounding box center [787, 111] width 45 height 32
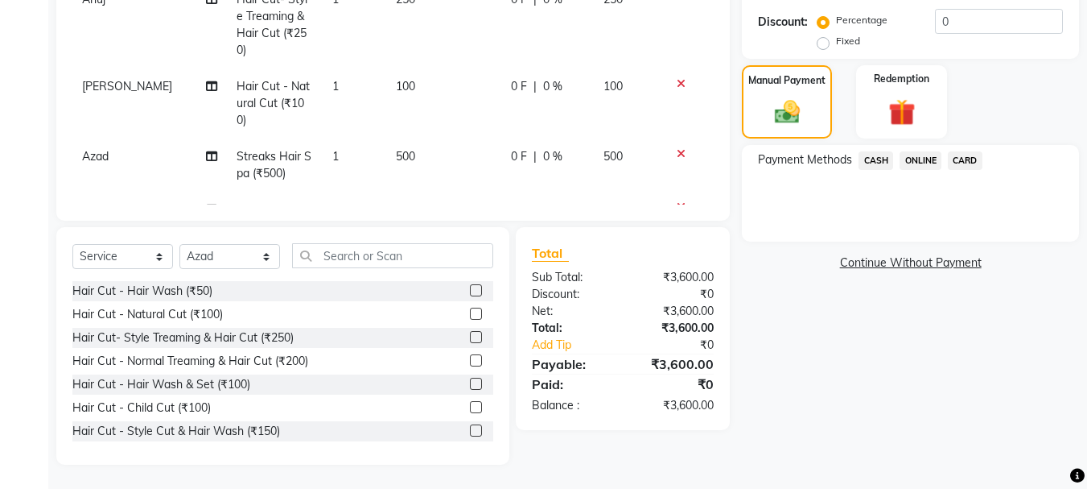
click at [882, 167] on span "CASH" at bounding box center [876, 160] width 35 height 19
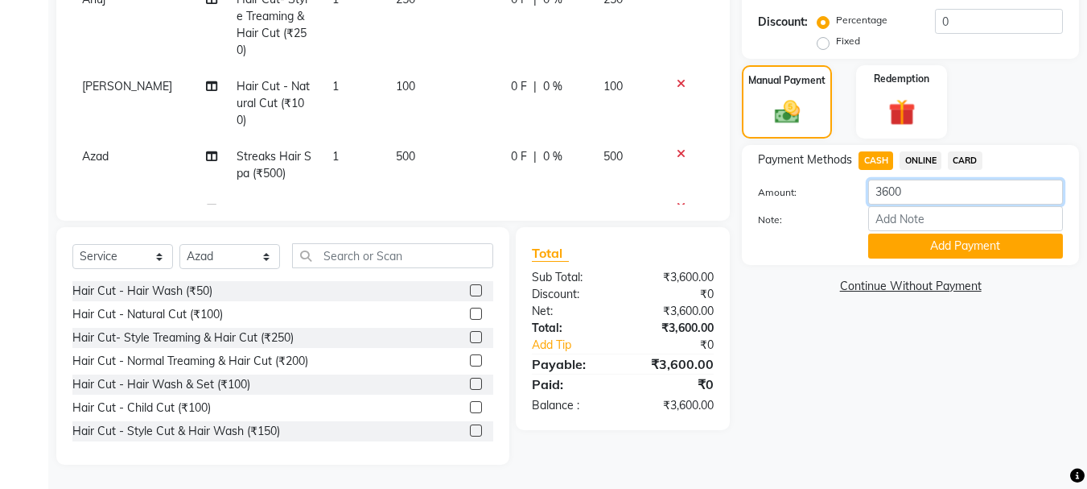
click at [971, 187] on input "3600" at bounding box center [965, 191] width 195 height 25
type input "3"
type input "450"
click at [949, 244] on button "Add Payment" at bounding box center [965, 245] width 195 height 25
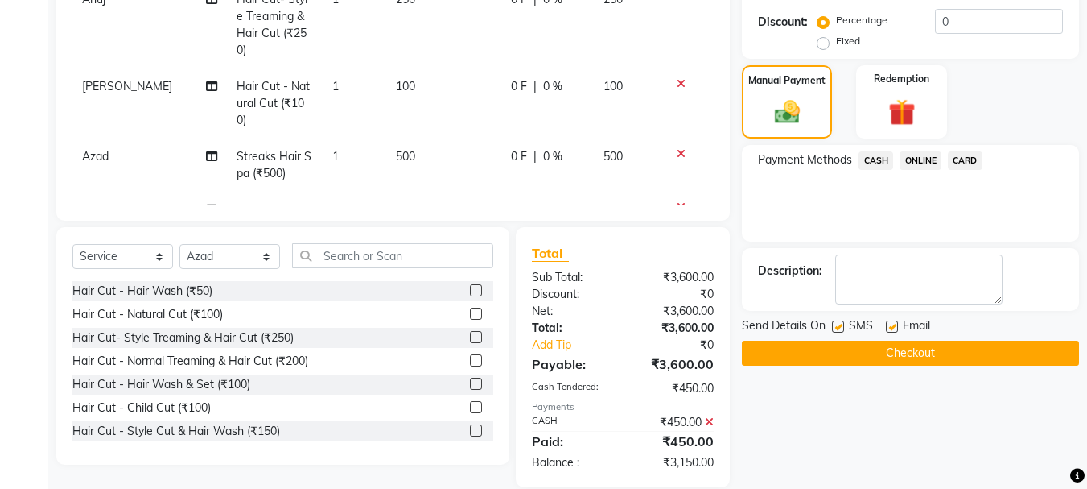
drag, startPoint x: 922, startPoint y: 163, endPoint x: 934, endPoint y: 172, distance: 14.3
click at [922, 163] on span "ONLINE" at bounding box center [921, 160] width 42 height 19
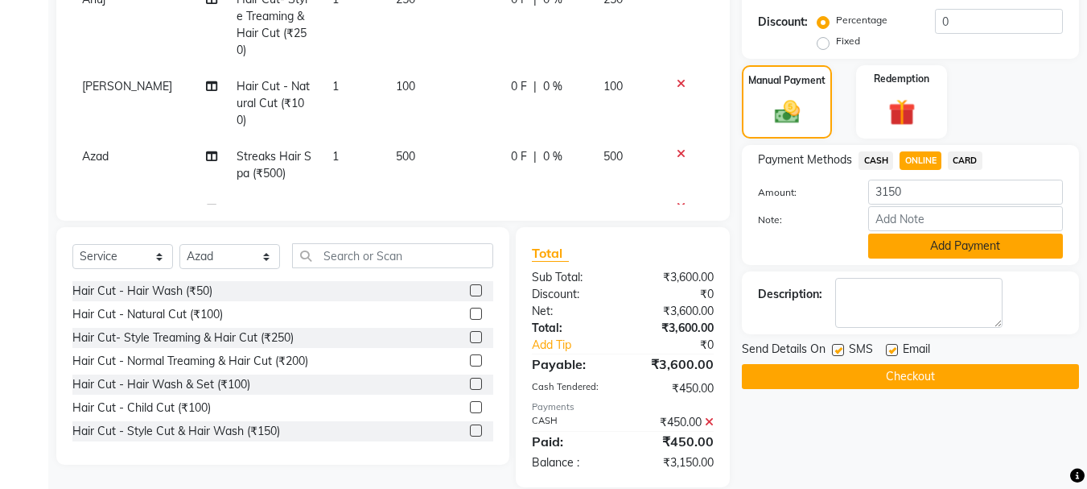
click at [939, 254] on button "Add Payment" at bounding box center [965, 245] width 195 height 25
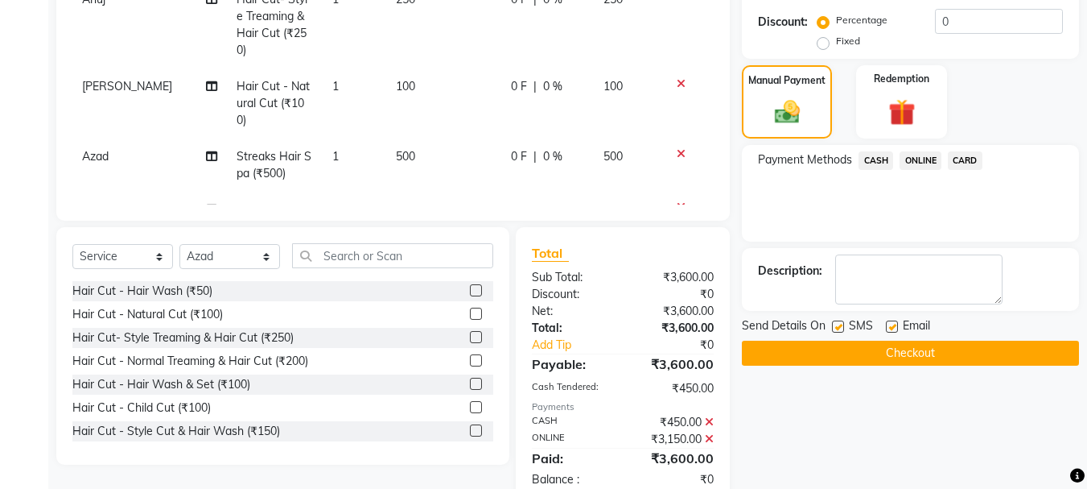
click at [932, 345] on button "Checkout" at bounding box center [910, 352] width 337 height 25
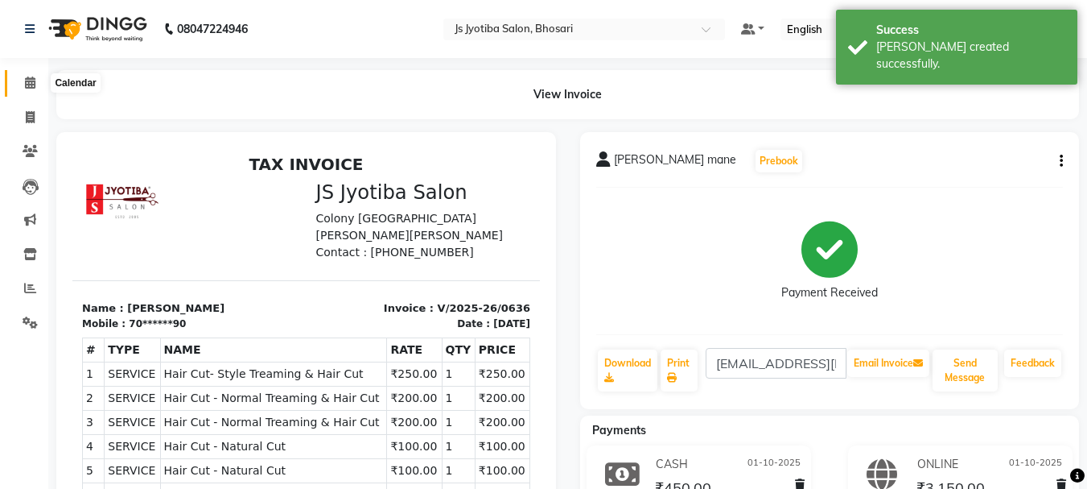
click at [32, 88] on icon at bounding box center [30, 82] width 10 height 12
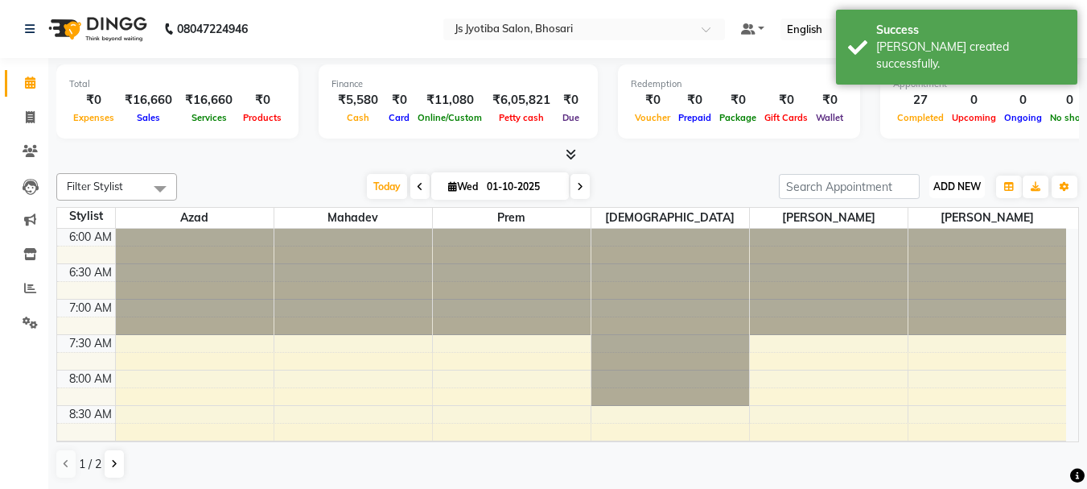
click at [952, 188] on span "ADD NEW" at bounding box center [957, 186] width 47 height 12
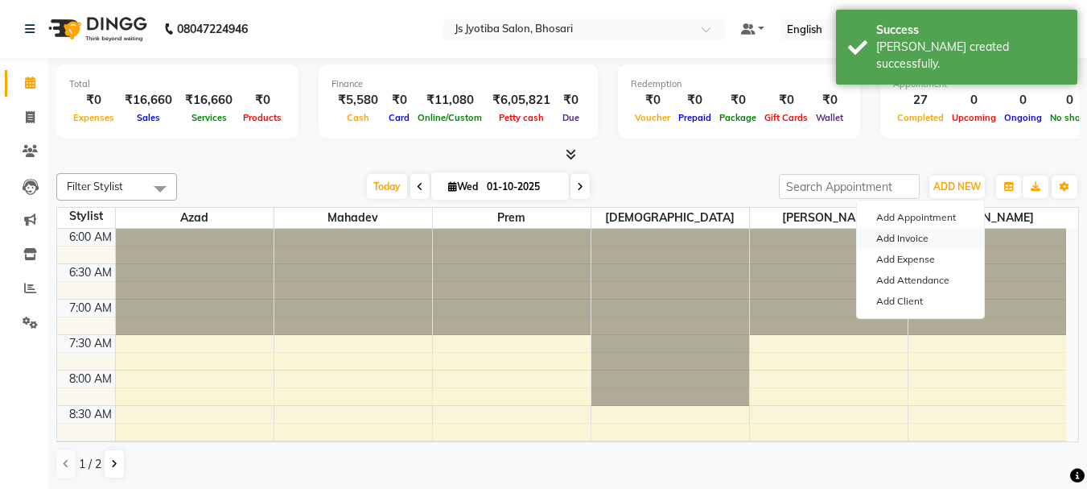
click at [919, 247] on link "Add Invoice" at bounding box center [920, 238] width 127 height 21
select select "554"
select select "service"
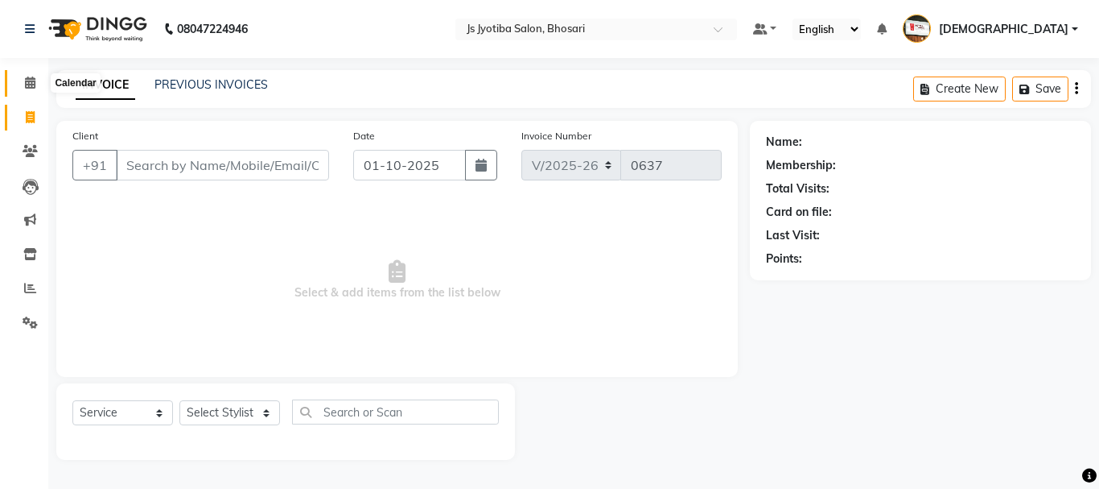
click at [31, 89] on span at bounding box center [30, 83] width 28 height 19
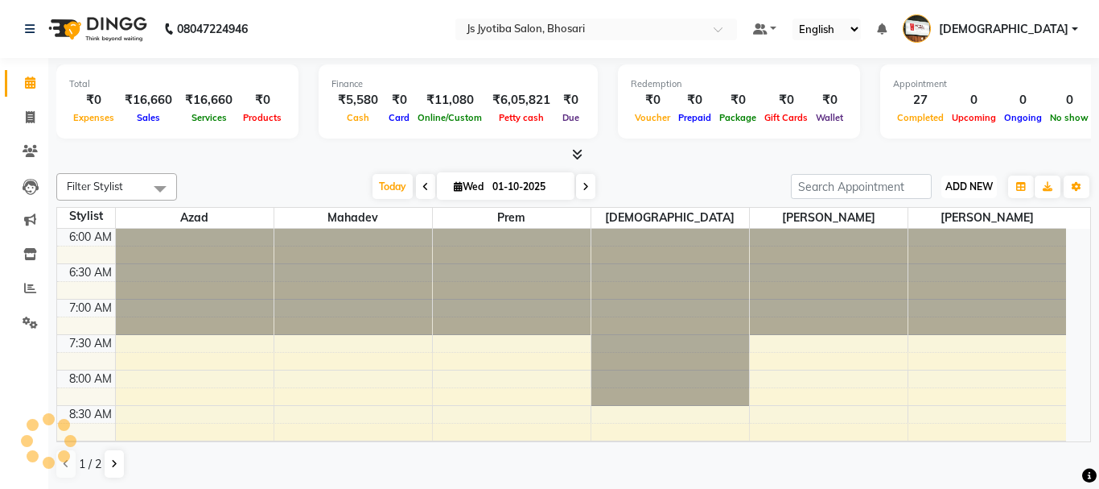
drag, startPoint x: 974, startPoint y: 188, endPoint x: 966, endPoint y: 194, distance: 9.8
click at [971, 190] on span "ADD NEW" at bounding box center [969, 186] width 47 height 12
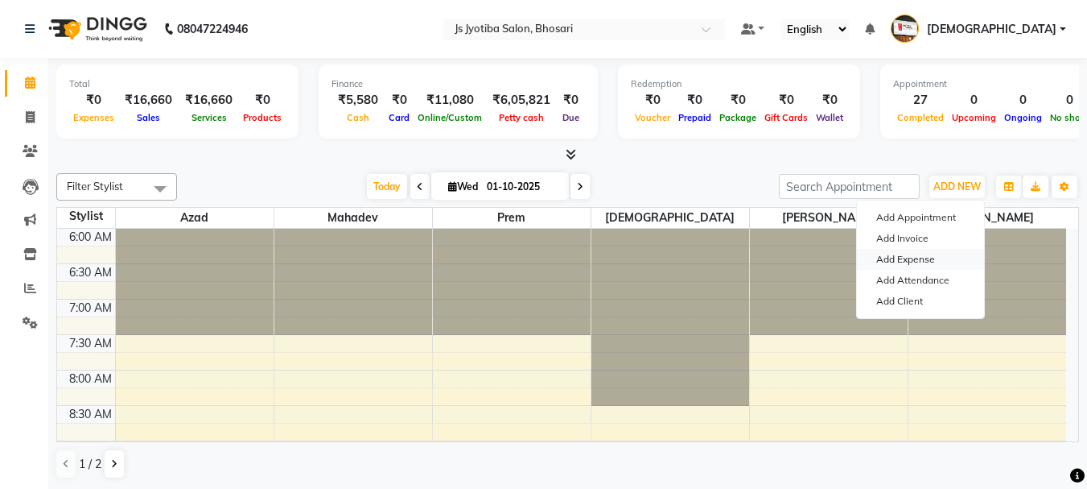
click at [925, 262] on link "Add Expense" at bounding box center [920, 259] width 127 height 21
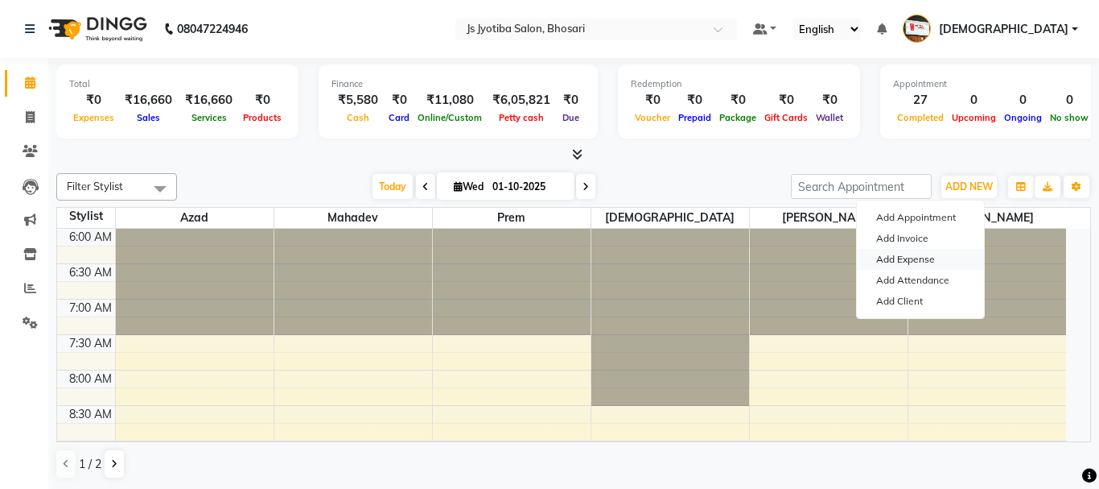
select select "1"
select select "1711"
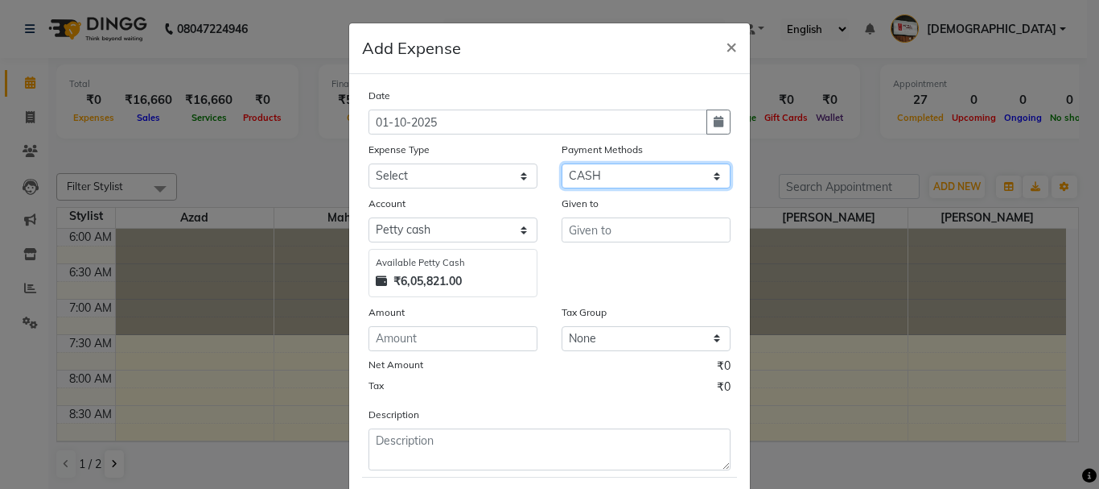
drag, startPoint x: 616, startPoint y: 176, endPoint x: 622, endPoint y: 186, distance: 11.2
click at [620, 177] on select "Select CASH ONLINE CARD" at bounding box center [646, 175] width 169 height 25
select select
click at [562, 163] on select "Select CASH ONLINE CARD" at bounding box center [646, 175] width 169 height 25
select select "492"
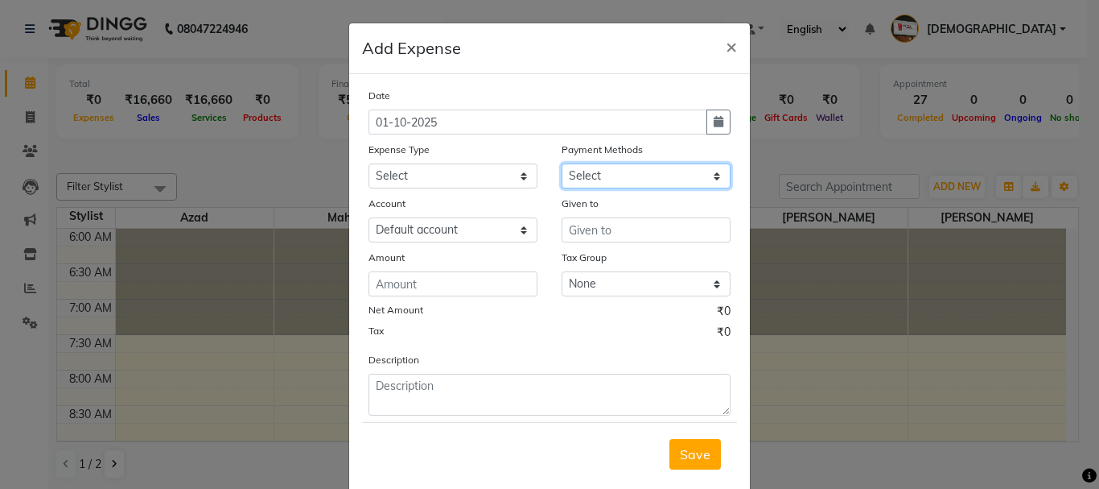
drag, startPoint x: 633, startPoint y: 177, endPoint x: 633, endPoint y: 188, distance: 10.5
click at [633, 176] on select "Select CASH ONLINE CARD" at bounding box center [646, 175] width 169 height 25
select select "1"
click at [562, 163] on select "Select CASH ONLINE CARD" at bounding box center [646, 175] width 169 height 25
select select "1711"
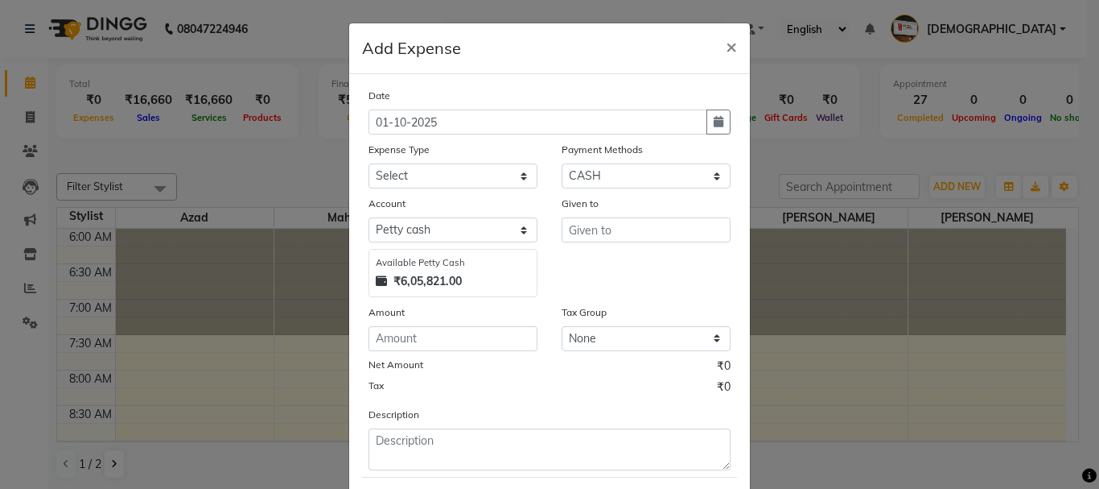
click at [456, 192] on div "Date 01-10-2025 Expense Type Select Advance salary Advance salary ajaj Bank cha…" at bounding box center [550, 278] width 362 height 383
click at [454, 179] on select "Select Advance salary Advance salary ajaj Bank charges Car maintenance Cash tra…" at bounding box center [453, 175] width 169 height 25
select select "18043"
click at [369, 163] on select "Select Advance salary Advance salary ajaj Bank charges Car maintenance Cash tra…" at bounding box center [453, 175] width 169 height 25
click at [454, 220] on select "Select Default account [PERSON_NAME] cash" at bounding box center [453, 229] width 169 height 25
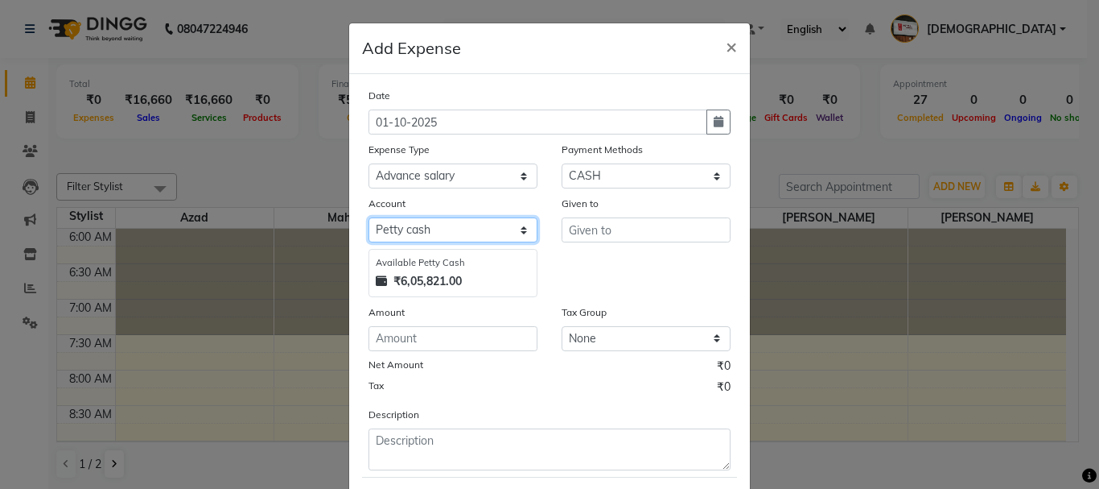
select select "492"
click at [369, 217] on select "Select Default account [PERSON_NAME] cash" at bounding box center [453, 229] width 169 height 25
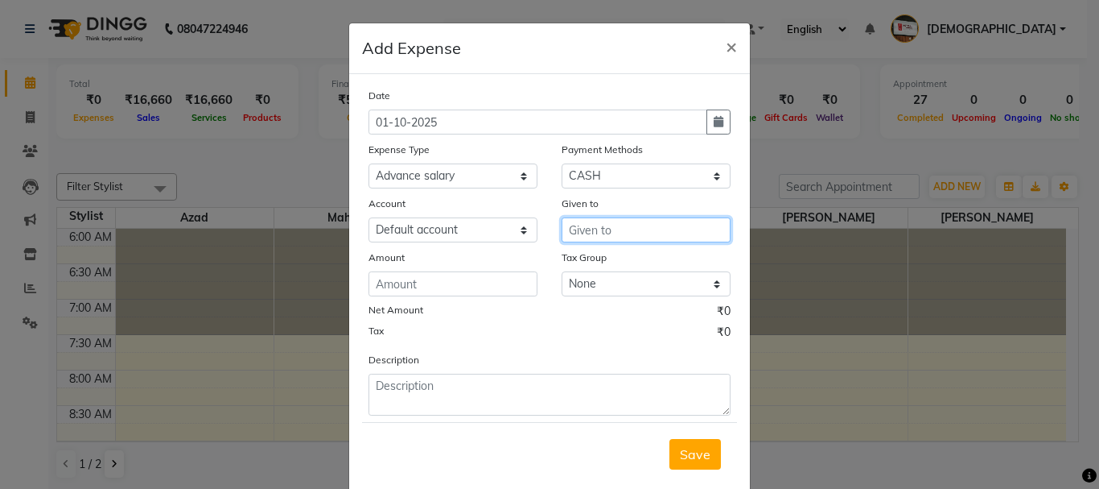
click at [621, 238] on input "text" at bounding box center [646, 229] width 169 height 25
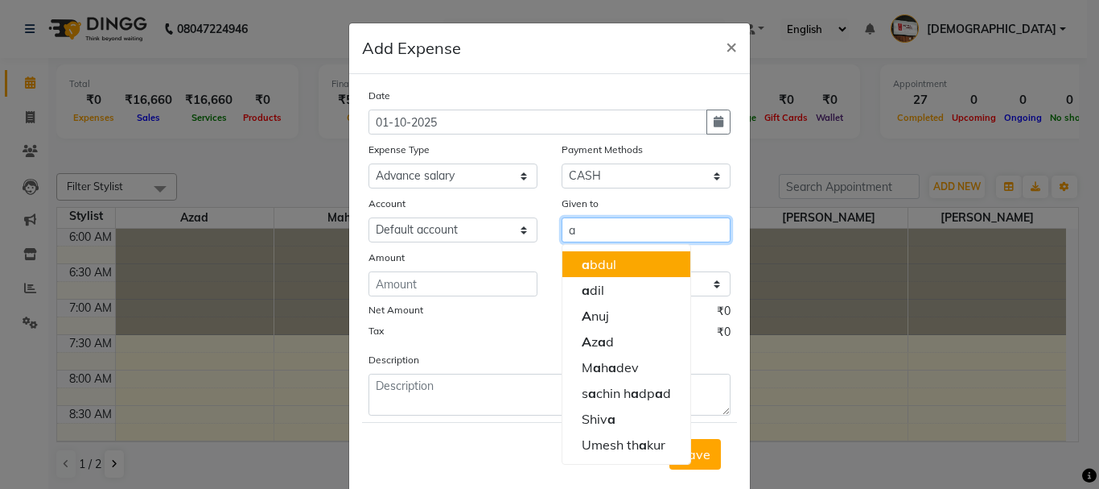
click at [623, 254] on button "a bdul" at bounding box center [627, 264] width 128 height 26
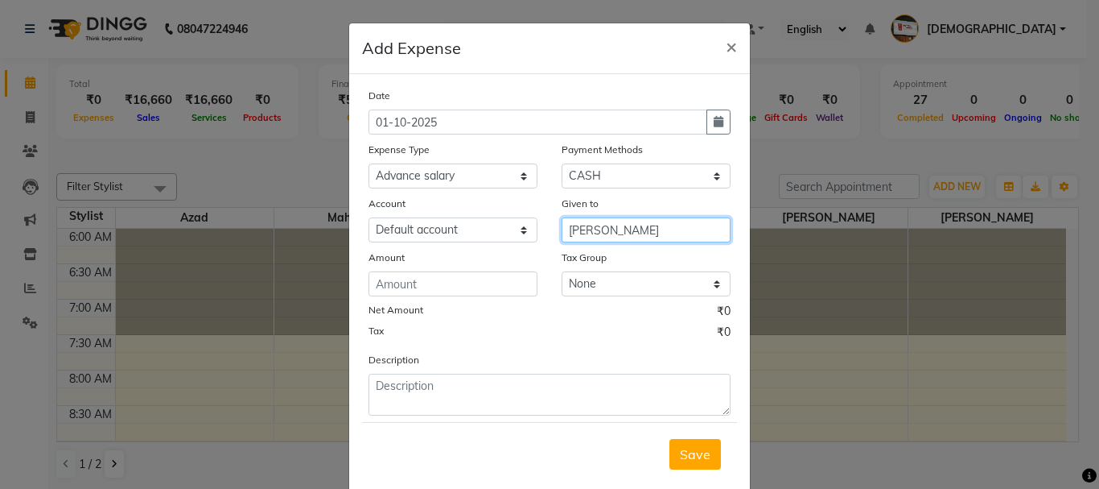
type input "[PERSON_NAME]"
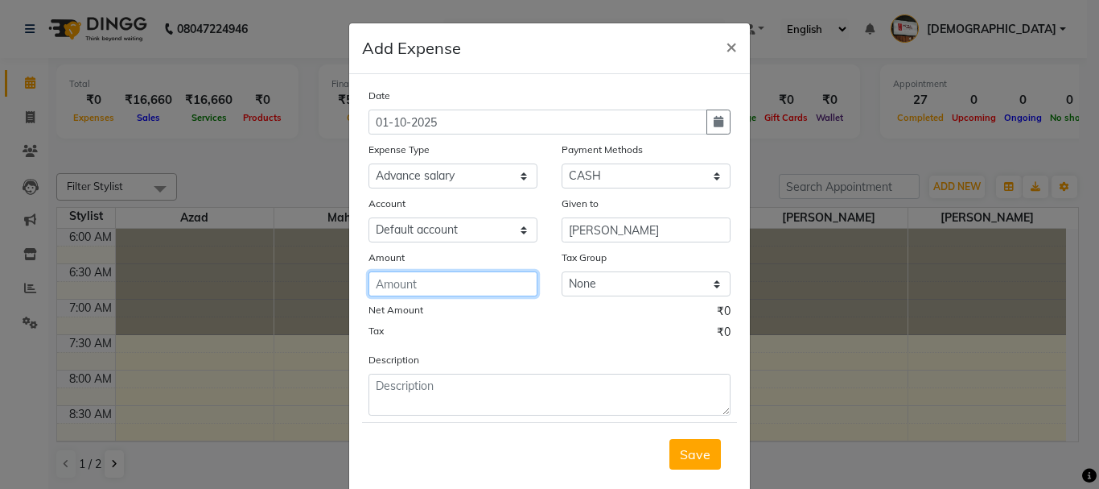
click at [472, 293] on input "number" at bounding box center [453, 283] width 169 height 25
type input "150"
click at [682, 447] on span "Save" at bounding box center [695, 454] width 31 height 16
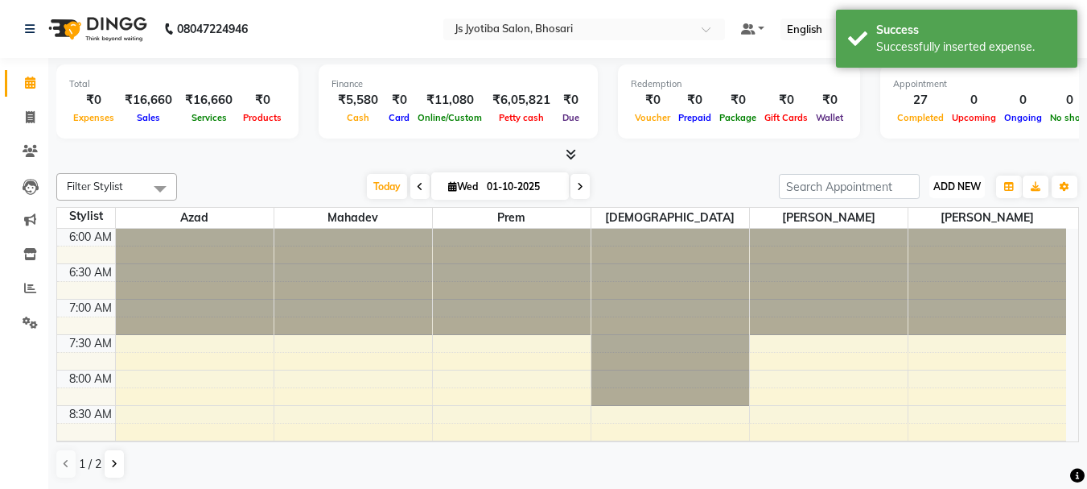
click at [940, 195] on button "ADD NEW Toggle Dropdown" at bounding box center [958, 186] width 56 height 23
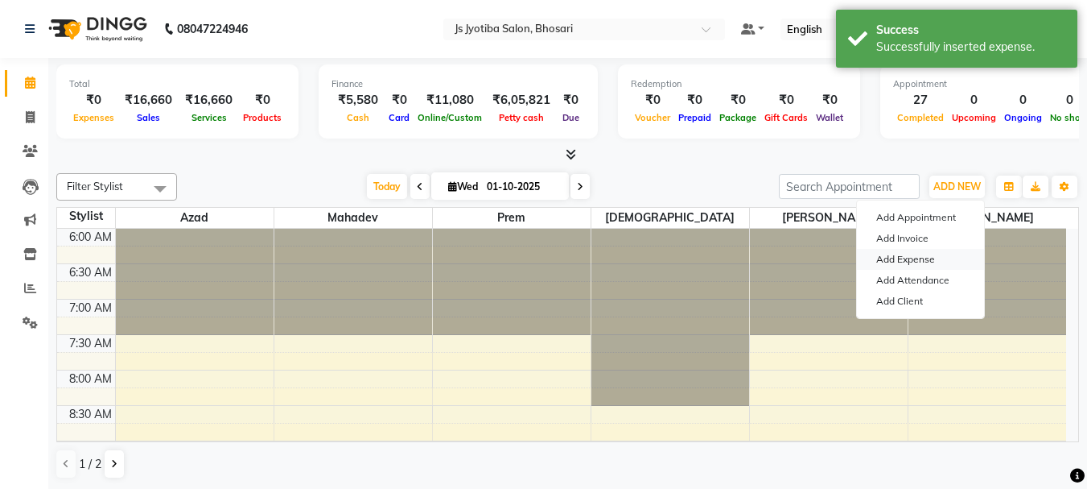
click at [906, 260] on link "Add Expense" at bounding box center [920, 259] width 127 height 21
select select "1"
select select "1711"
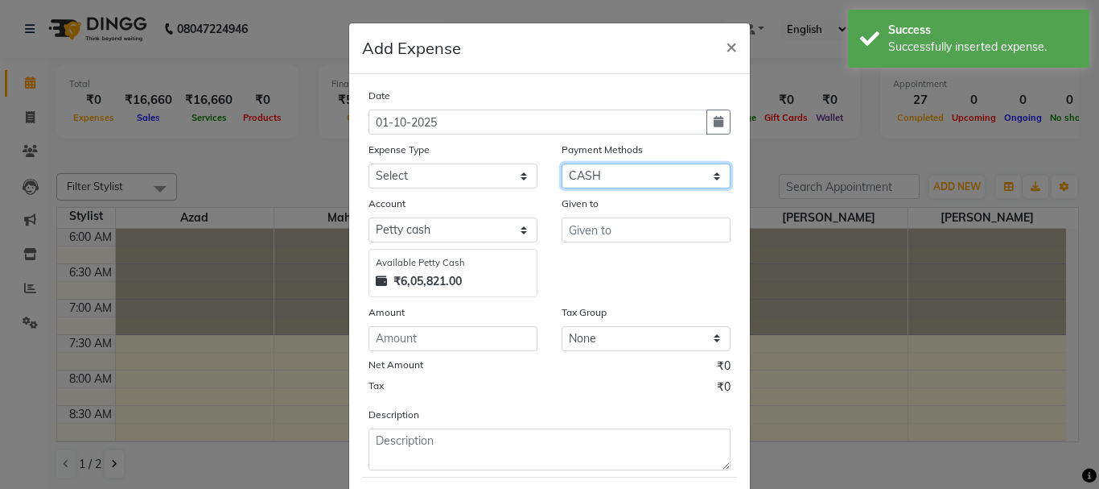
drag, startPoint x: 638, startPoint y: 179, endPoint x: 638, endPoint y: 188, distance: 8.9
click at [638, 180] on select "Select CASH ONLINE CARD" at bounding box center [646, 175] width 169 height 25
click at [562, 163] on select "Select CASH ONLINE CARD" at bounding box center [646, 175] width 169 height 25
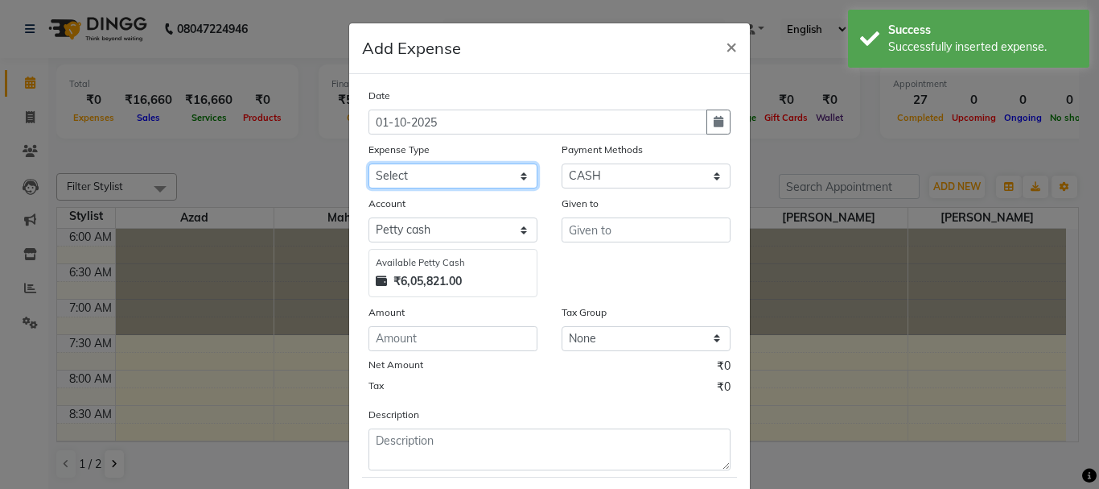
click at [460, 188] on div "Date 01-10-2025 Expense Type Select Advance salary Advance salary ajaj Bank cha…" at bounding box center [550, 278] width 362 height 383
select select "18043"
click at [369, 163] on select "Select Advance salary Advance salary ajaj Bank charges Car maintenance Cash tra…" at bounding box center [453, 175] width 169 height 25
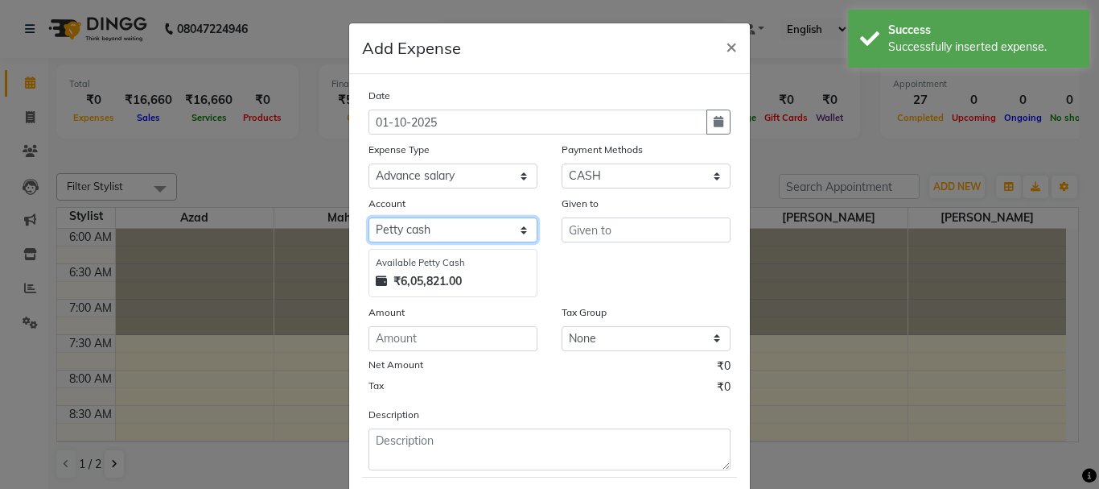
drag, startPoint x: 460, startPoint y: 229, endPoint x: 460, endPoint y: 237, distance: 8.9
click at [460, 229] on select "Select Default account [PERSON_NAME] cash" at bounding box center [453, 229] width 169 height 25
select select "492"
click at [369, 217] on select "Select Default account [PERSON_NAME] cash" at bounding box center [453, 229] width 169 height 25
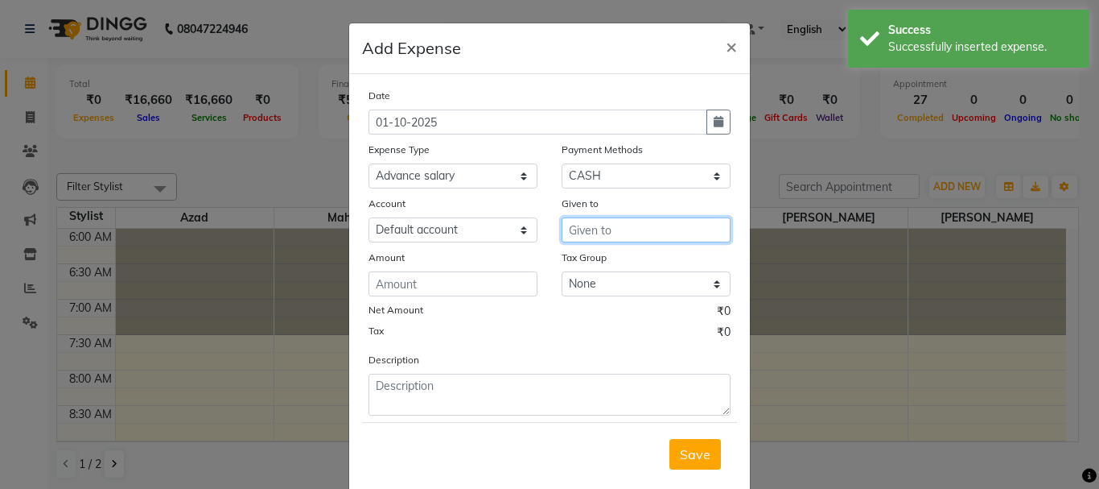
click at [609, 237] on input "text" at bounding box center [646, 229] width 169 height 25
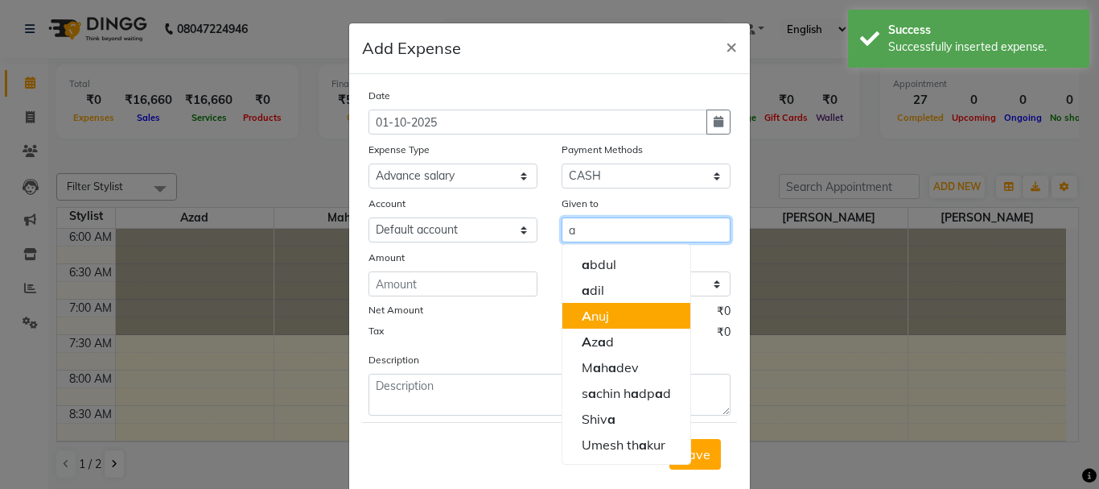
click at [610, 308] on button "A nuj" at bounding box center [627, 316] width 128 height 26
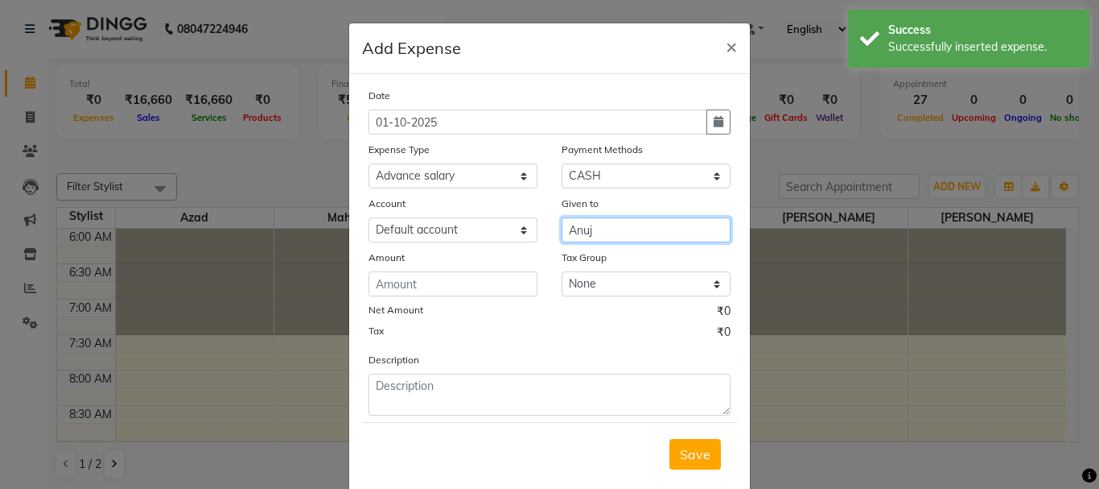
type input "Anuj"
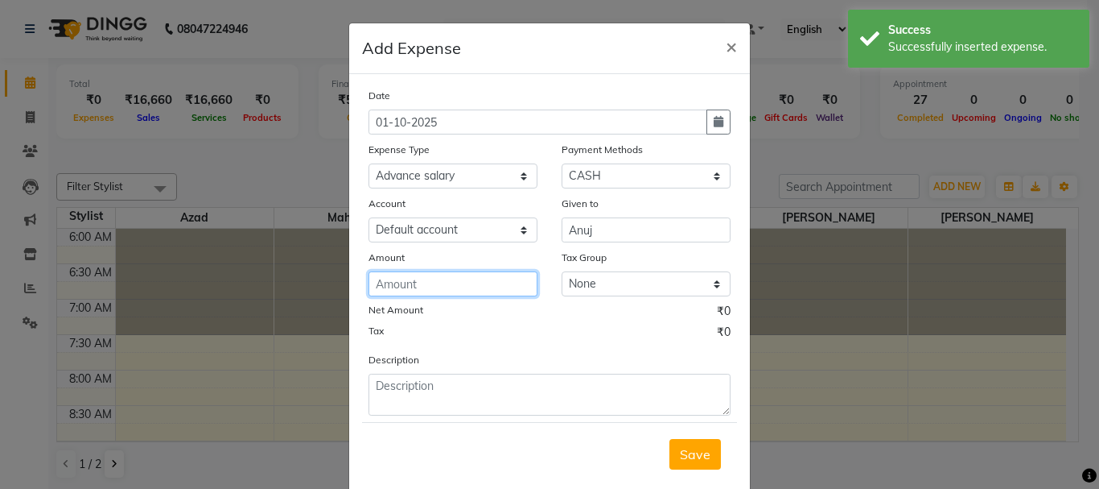
click at [479, 295] on input "number" at bounding box center [453, 283] width 169 height 25
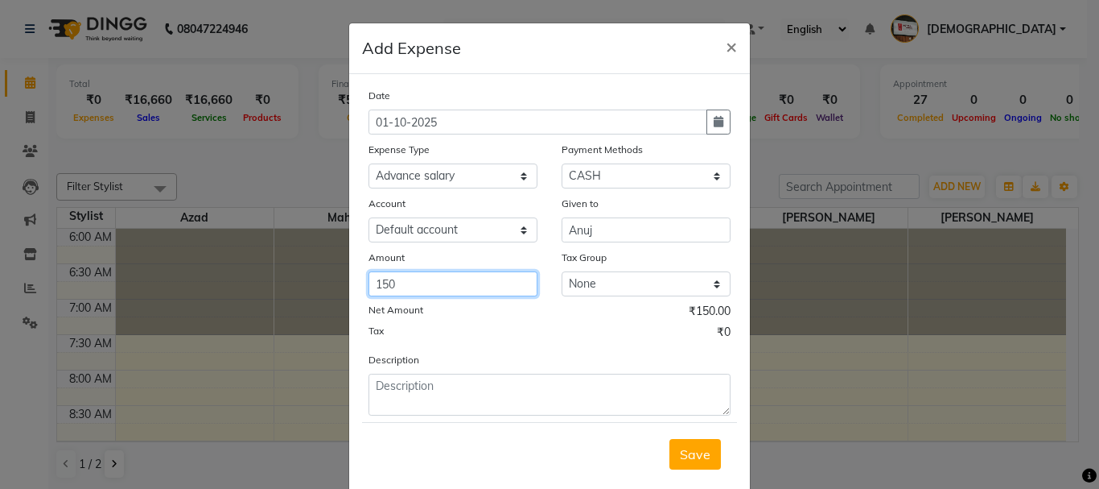
type input "150"
click at [716, 471] on div "Save" at bounding box center [549, 454] width 375 height 64
click at [712, 462] on button "Save" at bounding box center [696, 454] width 52 height 31
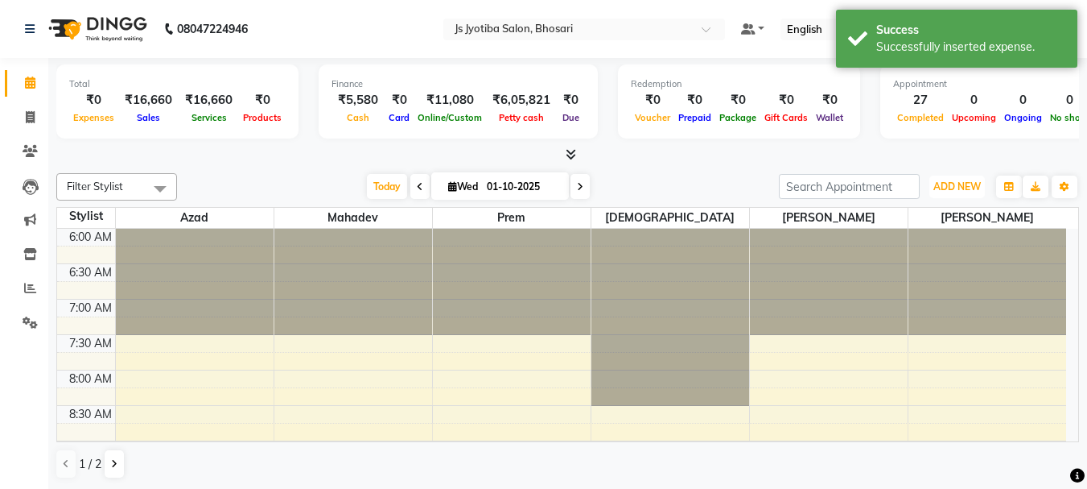
drag, startPoint x: 959, startPoint y: 184, endPoint x: 934, endPoint y: 223, distance: 45.6
click at [959, 186] on span "ADD NEW" at bounding box center [957, 186] width 47 height 12
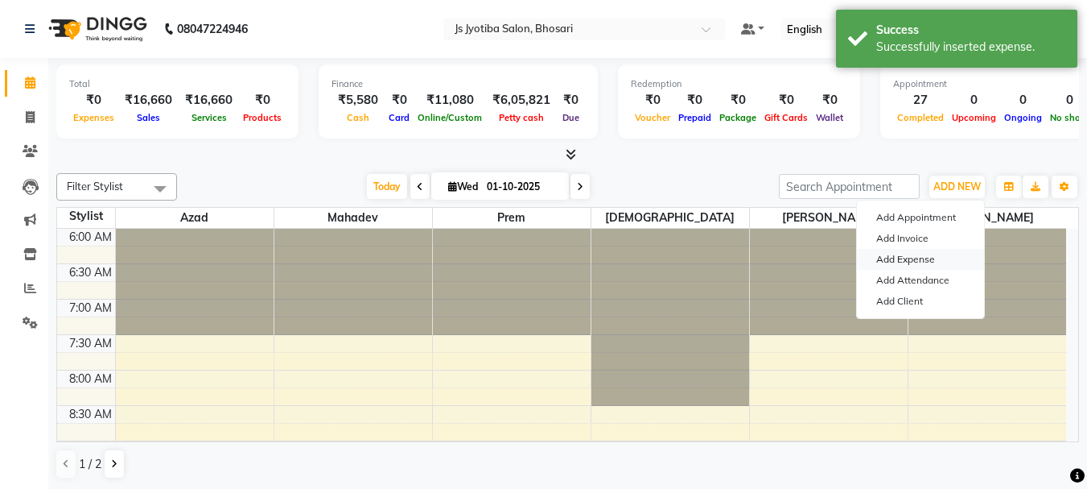
click at [913, 257] on link "Add Expense" at bounding box center [920, 259] width 127 height 21
select select "1"
select select "1711"
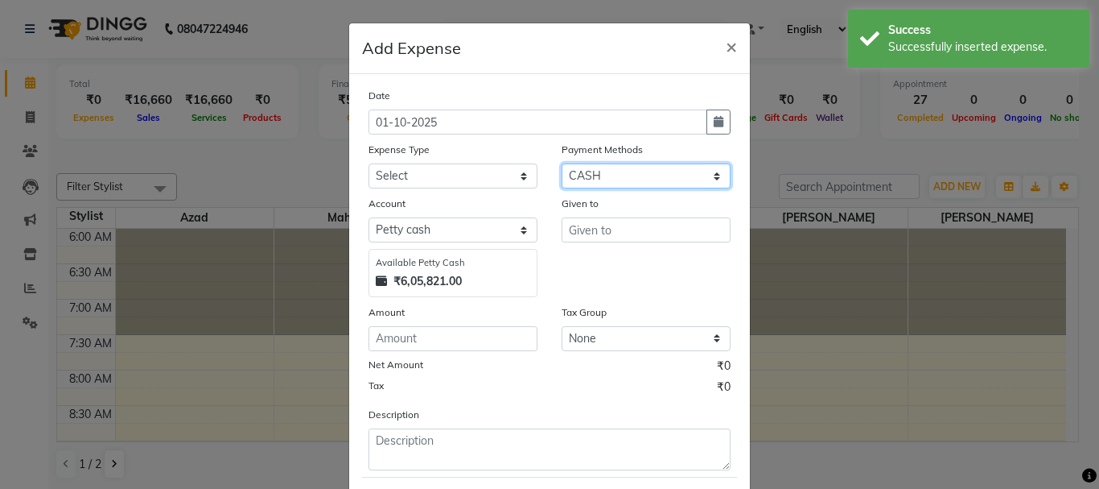
drag, startPoint x: 651, startPoint y: 179, endPoint x: 649, endPoint y: 192, distance: 13.0
click at [649, 192] on div "Date 01-10-2025 Expense Type Select Advance salary Advance salary ajaj Bank cha…" at bounding box center [550, 278] width 362 height 383
click at [562, 163] on select "Select CASH ONLINE CARD" at bounding box center [646, 175] width 169 height 25
click at [456, 191] on div "Date 01-10-2025 Expense Type Select Advance salary Advance salary ajaj Bank cha…" at bounding box center [550, 278] width 362 height 383
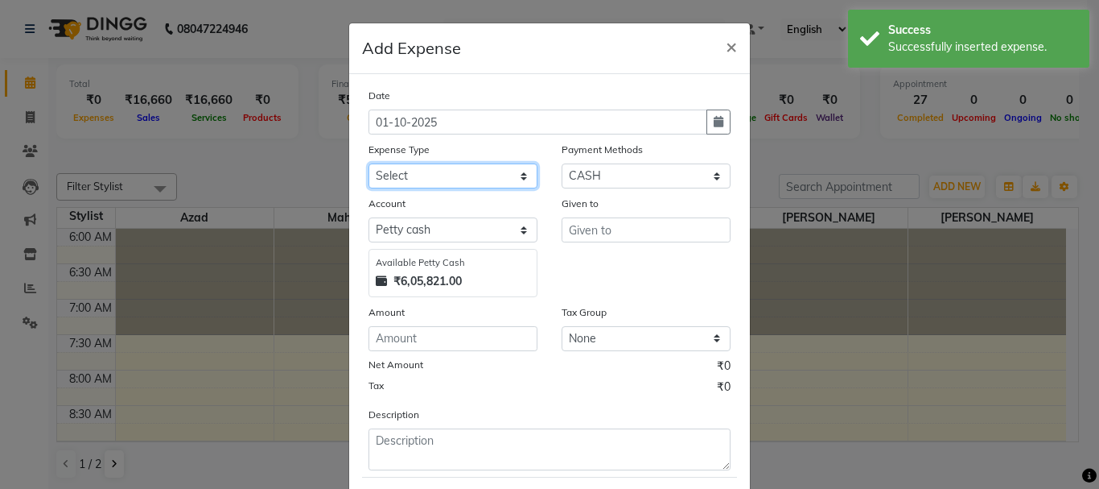
click at [461, 183] on select "Select Advance salary Advance salary ajaj Bank charges Car maintenance Cash tra…" at bounding box center [453, 175] width 169 height 25
select select "18043"
click at [369, 163] on select "Select Advance salary Advance salary ajaj Bank charges Car maintenance Cash tra…" at bounding box center [453, 175] width 169 height 25
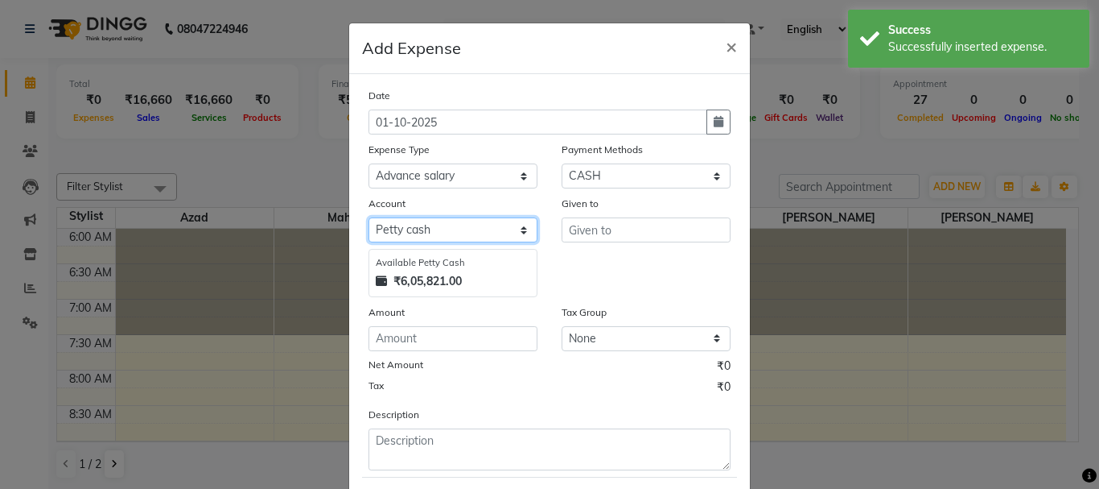
click at [471, 228] on select "Select Default account [PERSON_NAME] cash" at bounding box center [453, 229] width 169 height 25
select select "492"
click at [369, 217] on select "Select Default account [PERSON_NAME] cash" at bounding box center [453, 229] width 169 height 25
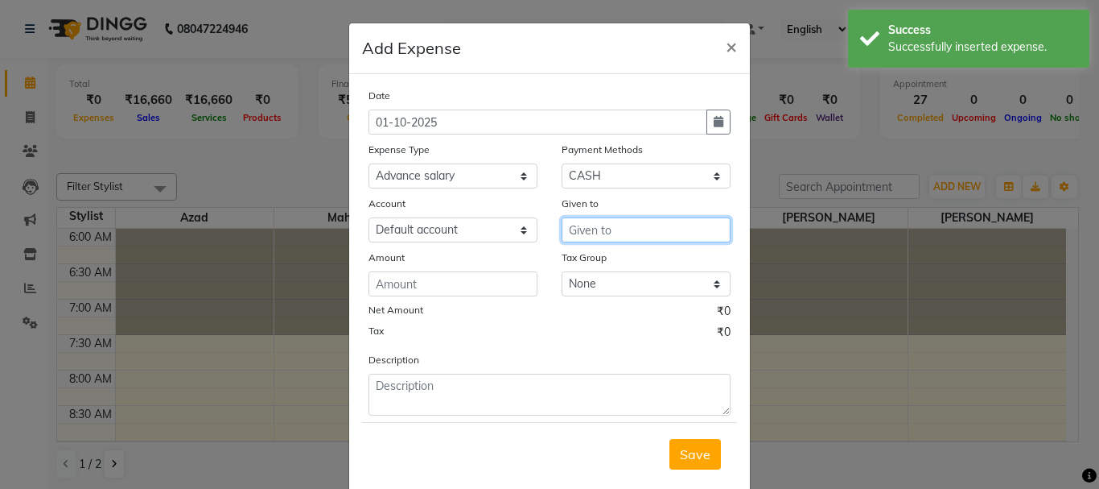
click at [604, 221] on input "text" at bounding box center [646, 229] width 169 height 25
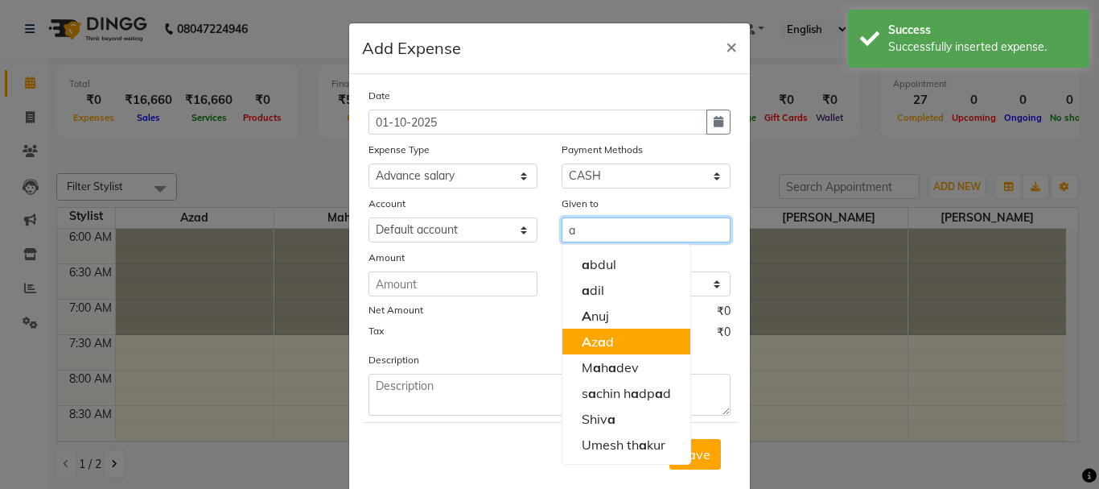
click at [603, 352] on button "A z a d" at bounding box center [627, 341] width 128 height 26
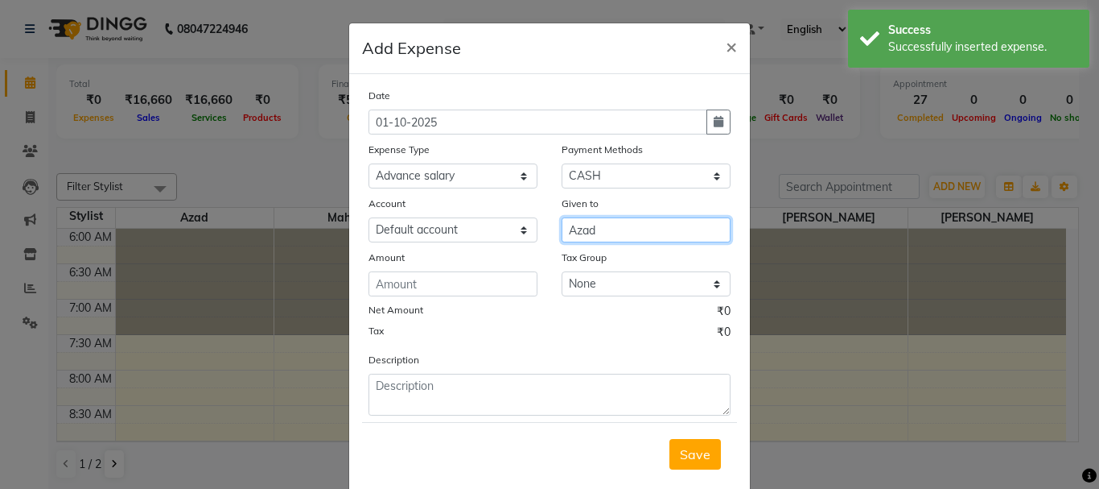
type input "Azad"
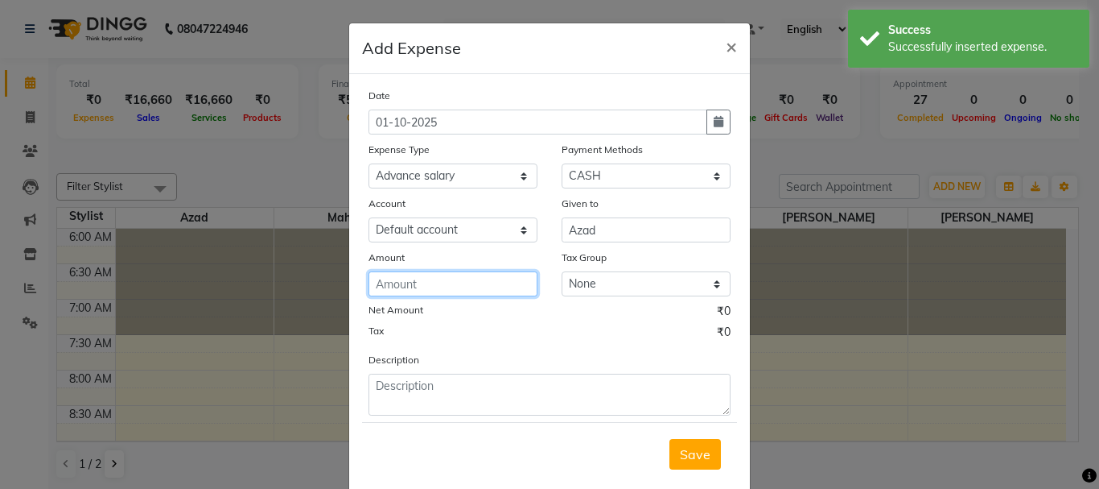
click at [489, 291] on input "number" at bounding box center [453, 283] width 169 height 25
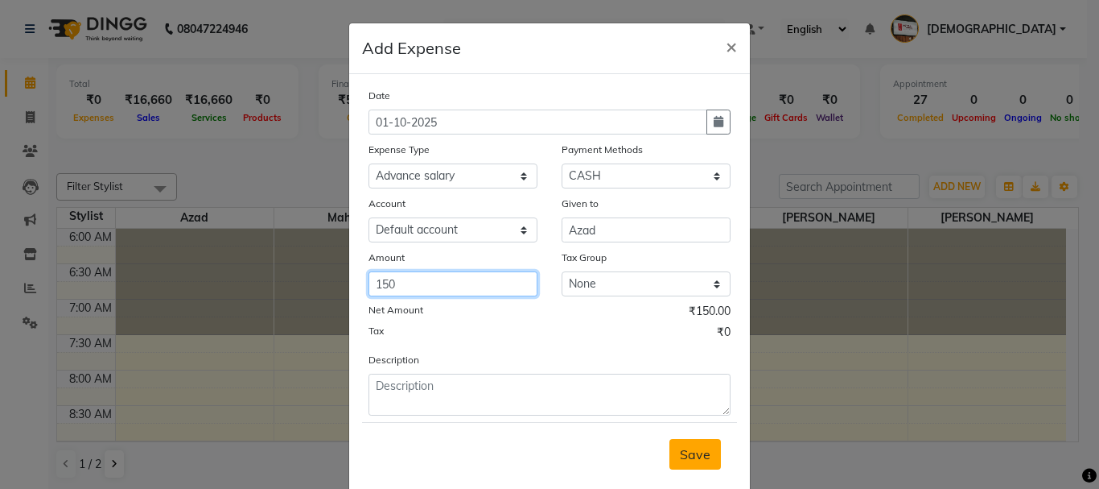
type input "150"
click at [682, 451] on button "Save" at bounding box center [696, 454] width 52 height 31
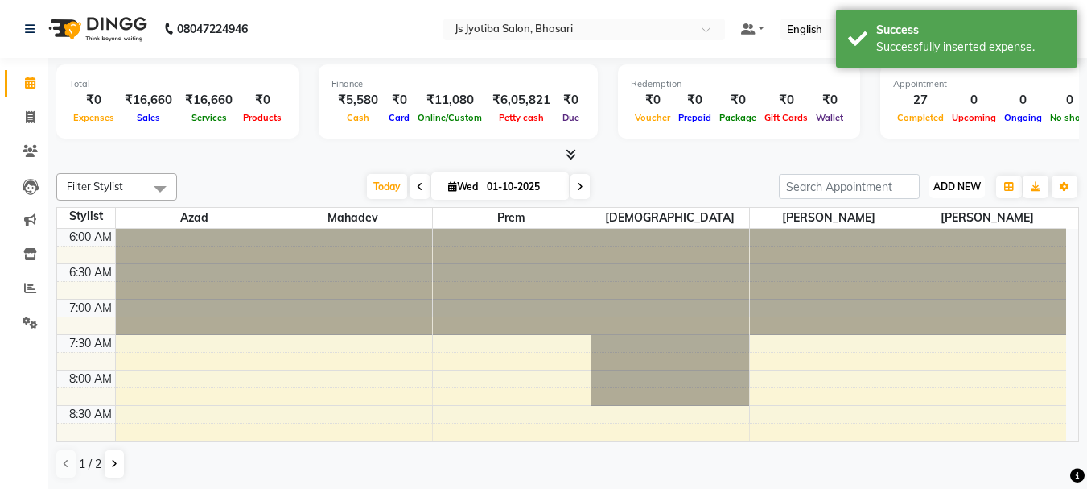
click at [934, 190] on span "ADD NEW" at bounding box center [957, 186] width 47 height 12
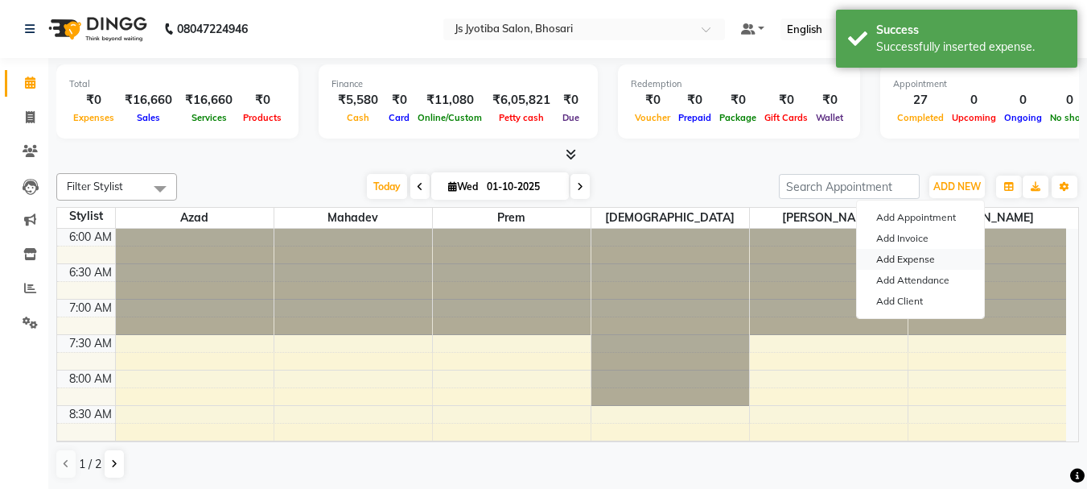
click at [892, 258] on link "Add Expense" at bounding box center [920, 259] width 127 height 21
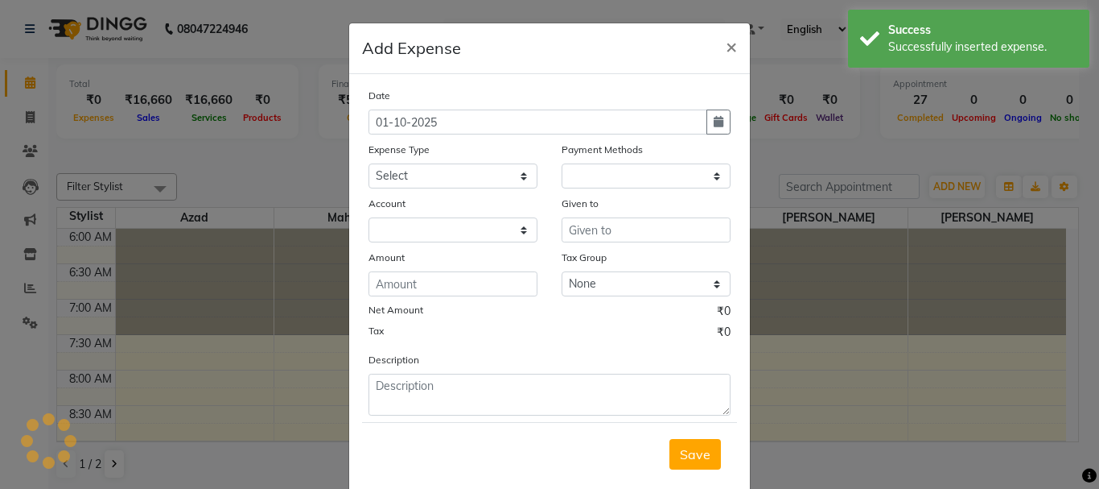
select select "1"
select select "1711"
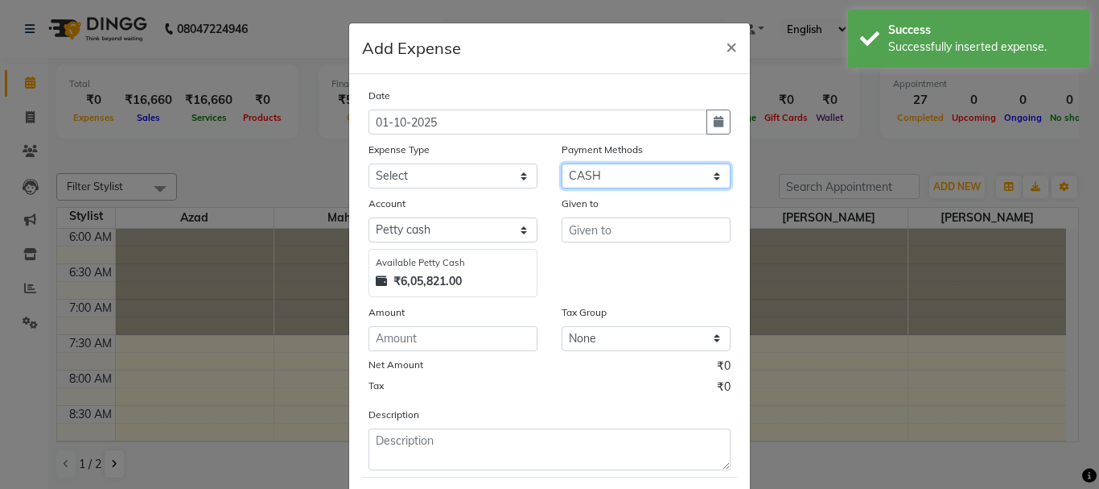
click at [616, 177] on select "Select CASH ONLINE CARD" at bounding box center [646, 175] width 169 height 25
select select
click at [562, 163] on select "Select CASH ONLINE CARD" at bounding box center [646, 175] width 169 height 25
select select "492"
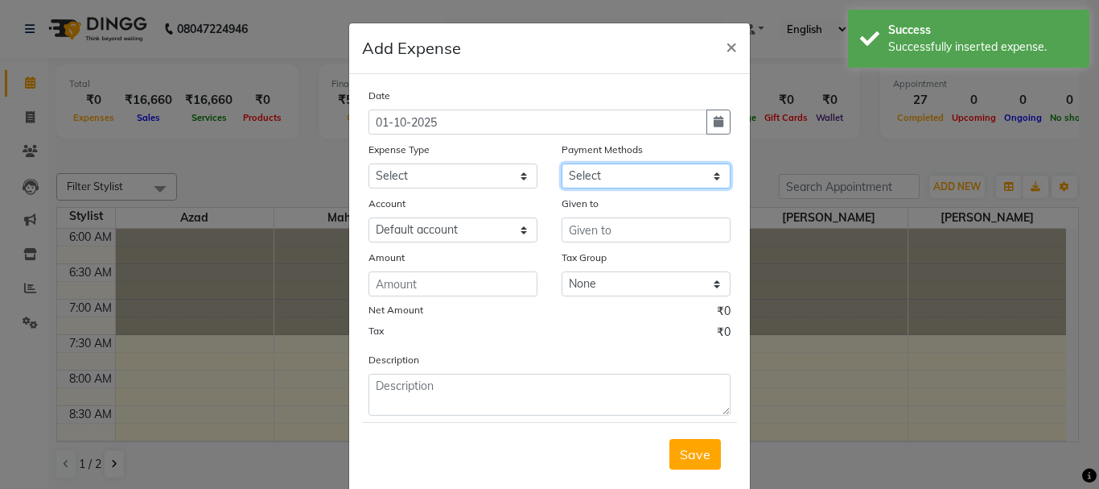
drag, startPoint x: 617, startPoint y: 176, endPoint x: 617, endPoint y: 186, distance: 9.7
click at [617, 176] on select "Select CASH ONLINE CARD" at bounding box center [646, 175] width 169 height 25
select select "1"
click at [562, 163] on select "Select CASH ONLINE CARD" at bounding box center [646, 175] width 169 height 25
select select "1711"
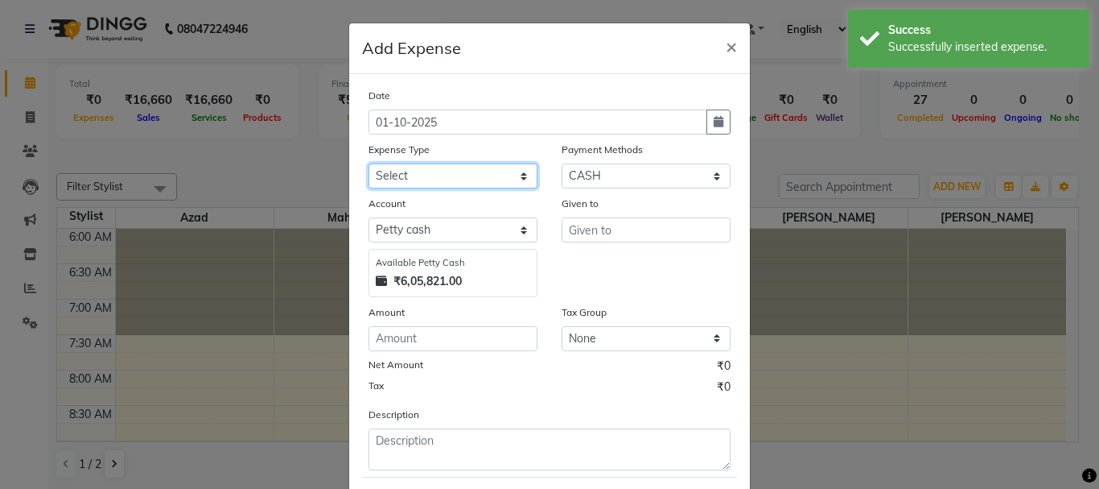
click at [478, 188] on select "Select Advance salary Advance salary ajaj Bank charges Car maintenance Cash tra…" at bounding box center [453, 175] width 169 height 25
select select "18043"
click at [369, 163] on select "Select Advance salary Advance salary ajaj Bank charges Car maintenance Cash tra…" at bounding box center [453, 175] width 169 height 25
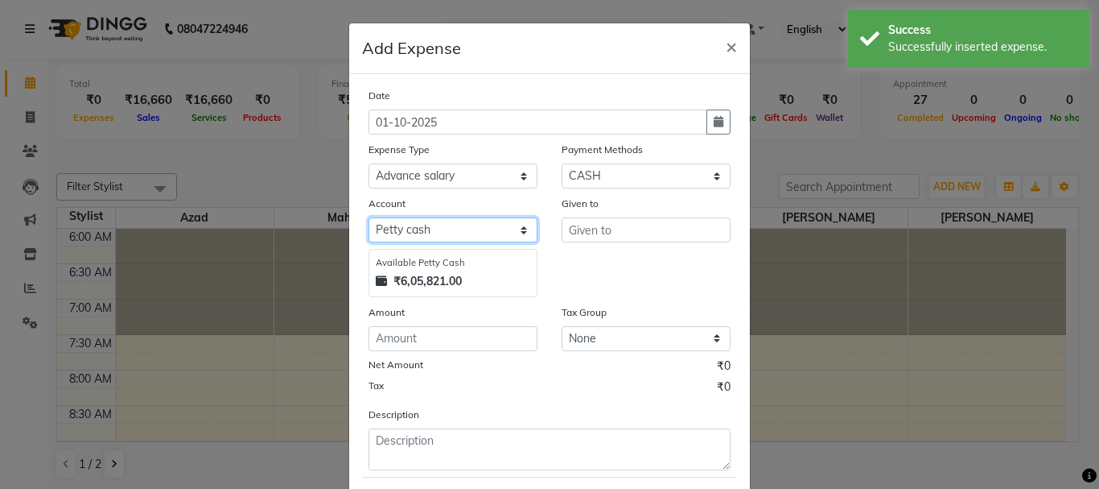
click at [479, 230] on select "Select Default account [PERSON_NAME] cash" at bounding box center [453, 229] width 169 height 25
select select "492"
click at [369, 217] on select "Select Default account [PERSON_NAME] cash" at bounding box center [453, 229] width 169 height 25
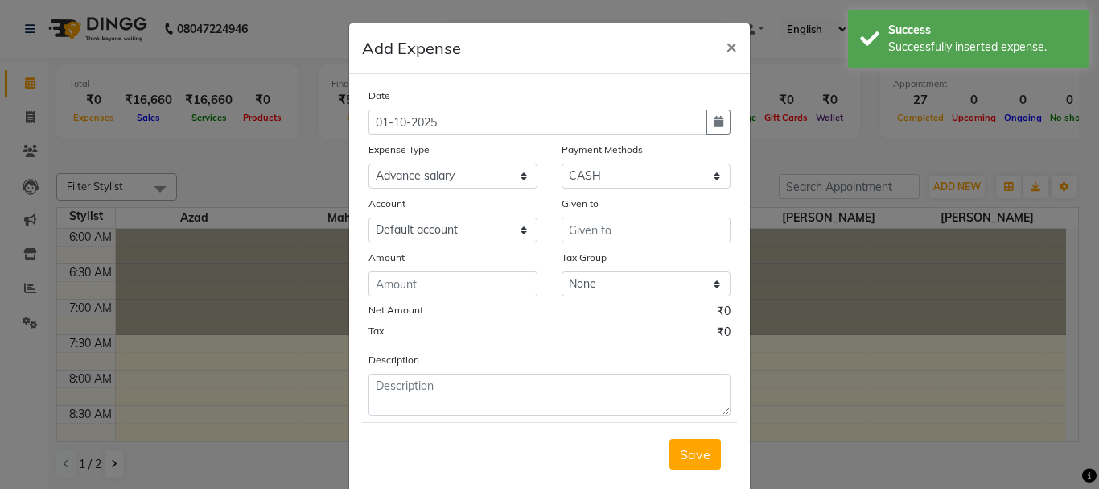
click at [666, 216] on div "Given to" at bounding box center [646, 206] width 169 height 23
click at [667, 231] on input "text" at bounding box center [646, 229] width 169 height 25
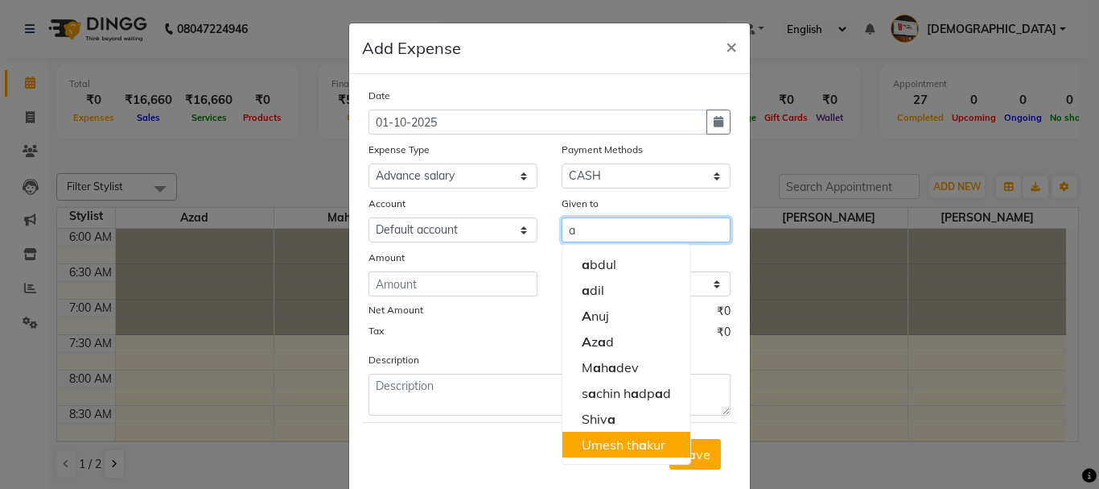
click at [610, 433] on button "Umesh th a kur" at bounding box center [627, 444] width 128 height 26
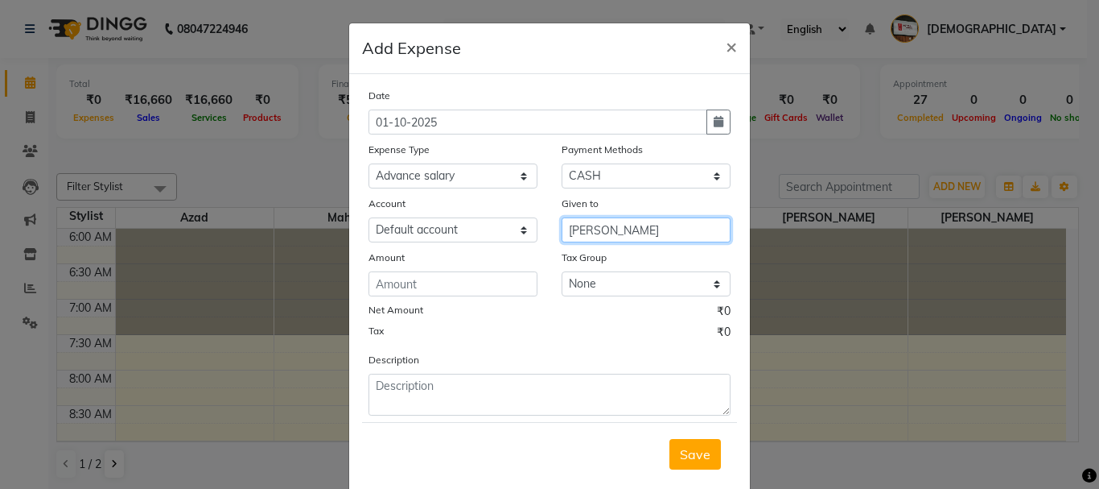
type input "[PERSON_NAME]"
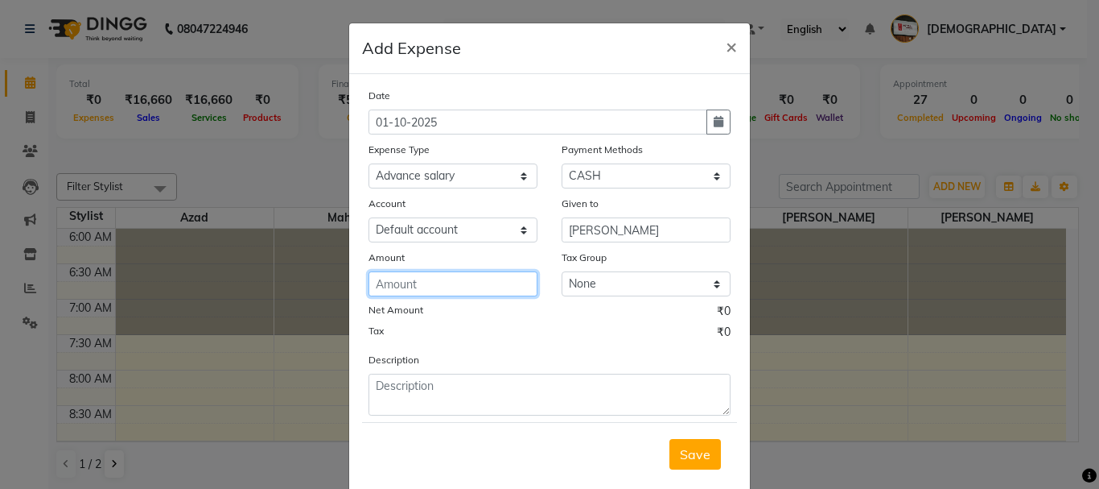
click at [456, 282] on input "number" at bounding box center [453, 283] width 169 height 25
type input "150"
click at [695, 468] on button "Save" at bounding box center [696, 454] width 52 height 31
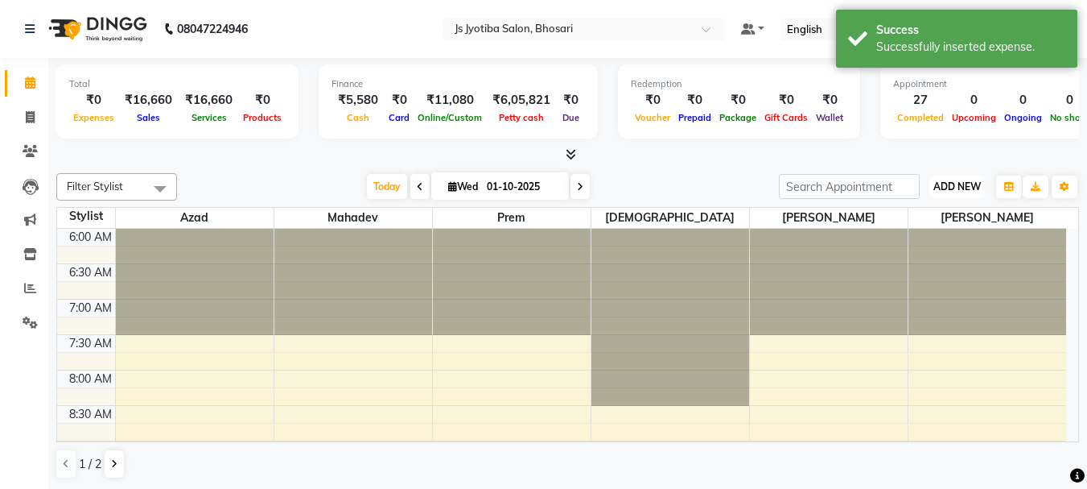
click at [941, 186] on span "ADD NEW" at bounding box center [957, 186] width 47 height 12
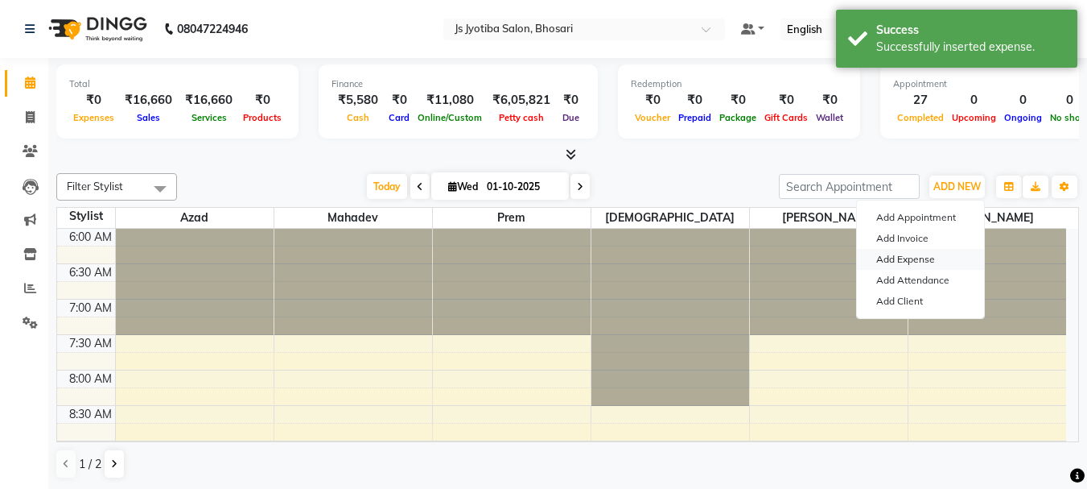
click at [897, 258] on link "Add Expense" at bounding box center [920, 259] width 127 height 21
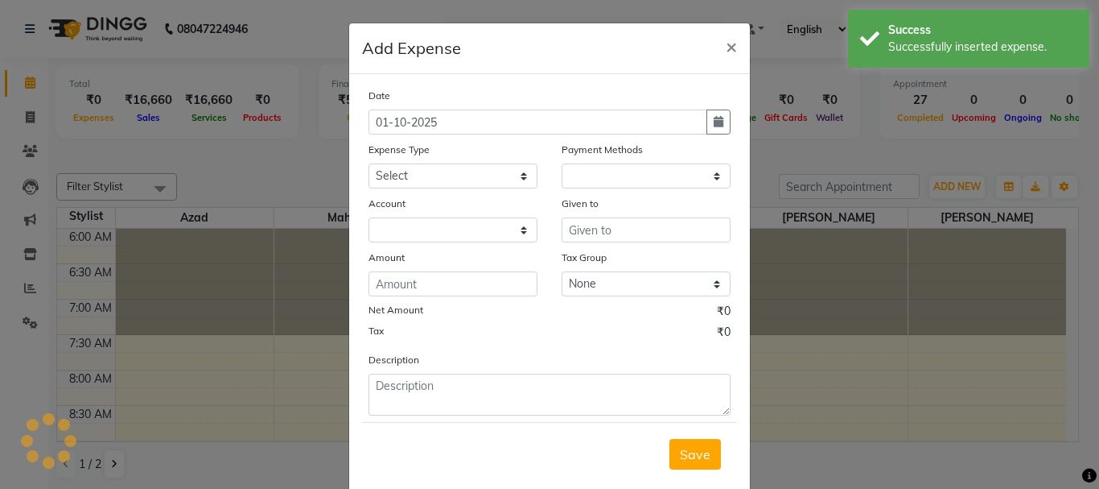
select select "1"
select select "1711"
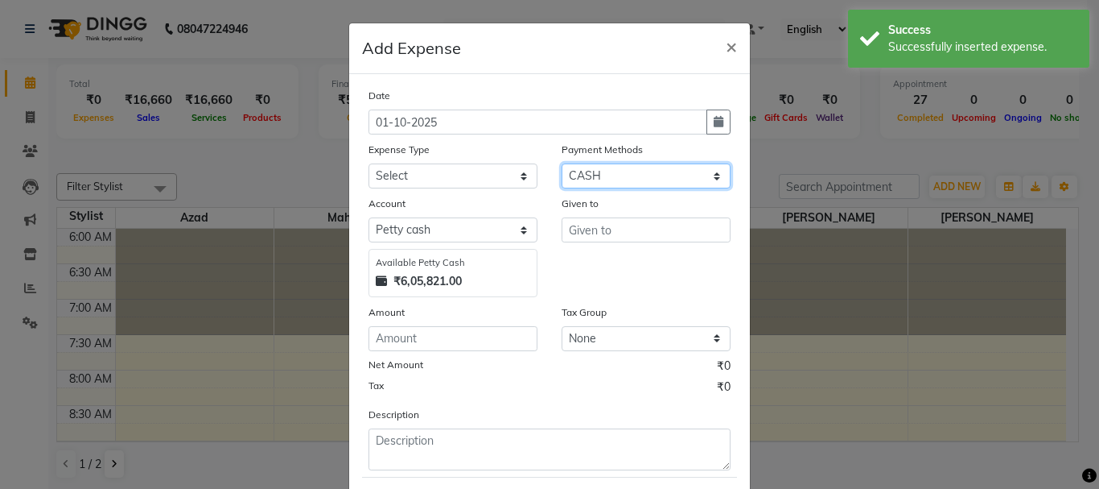
drag, startPoint x: 620, startPoint y: 177, endPoint x: 620, endPoint y: 187, distance: 9.7
click at [620, 178] on select "Select CASH ONLINE CARD" at bounding box center [646, 175] width 169 height 25
click at [562, 163] on select "Select CASH ONLINE CARD" at bounding box center [646, 175] width 169 height 25
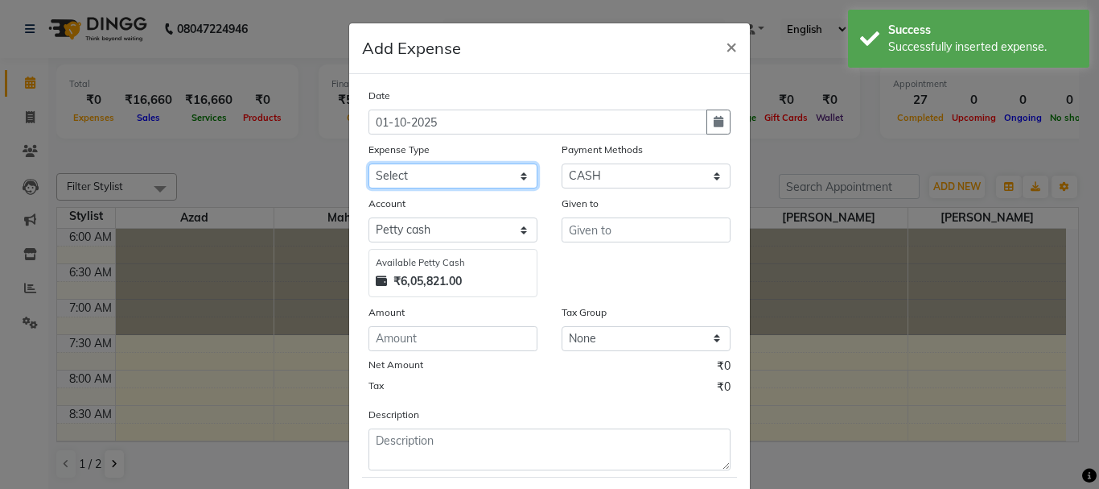
drag, startPoint x: 460, startPoint y: 179, endPoint x: 460, endPoint y: 190, distance: 10.5
click at [460, 190] on div "Date 01-10-2025 Expense Type Select Advance salary Advance salary ajaj Bank cha…" at bounding box center [550, 278] width 362 height 383
select select "18043"
click at [369, 163] on select "Select Advance salary Advance salary ajaj Bank charges Car maintenance Cash tra…" at bounding box center [453, 175] width 169 height 25
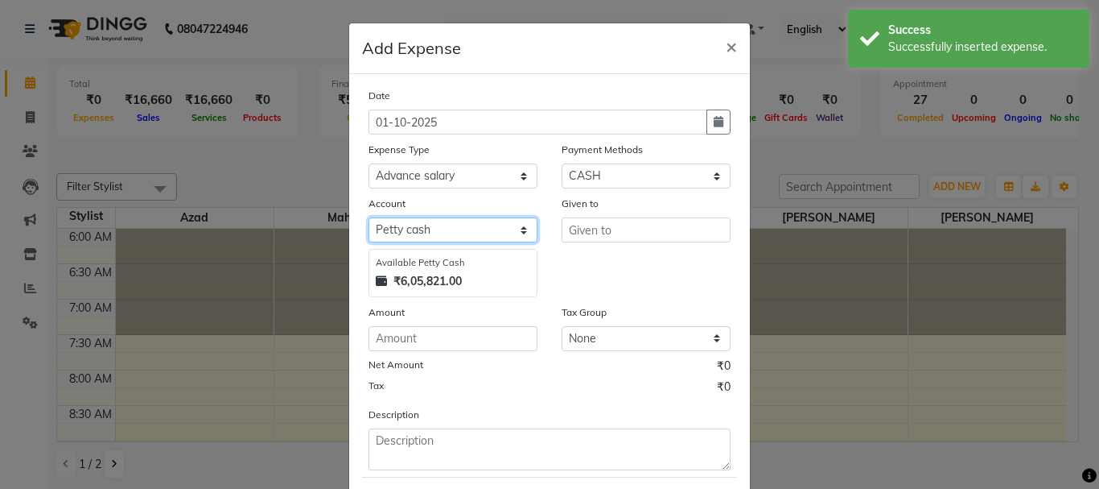
drag, startPoint x: 468, startPoint y: 229, endPoint x: 467, endPoint y: 240, distance: 11.3
click at [468, 230] on select "Select Default account [PERSON_NAME] cash" at bounding box center [453, 229] width 169 height 25
select select "492"
click at [369, 217] on select "Select Default account [PERSON_NAME] cash" at bounding box center [453, 229] width 169 height 25
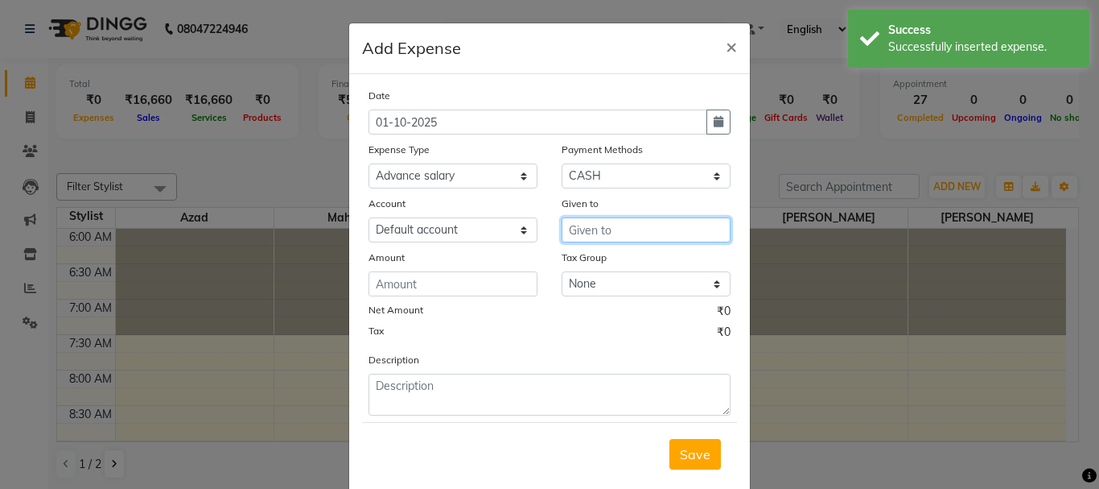
click at [647, 232] on input "text" at bounding box center [646, 229] width 169 height 25
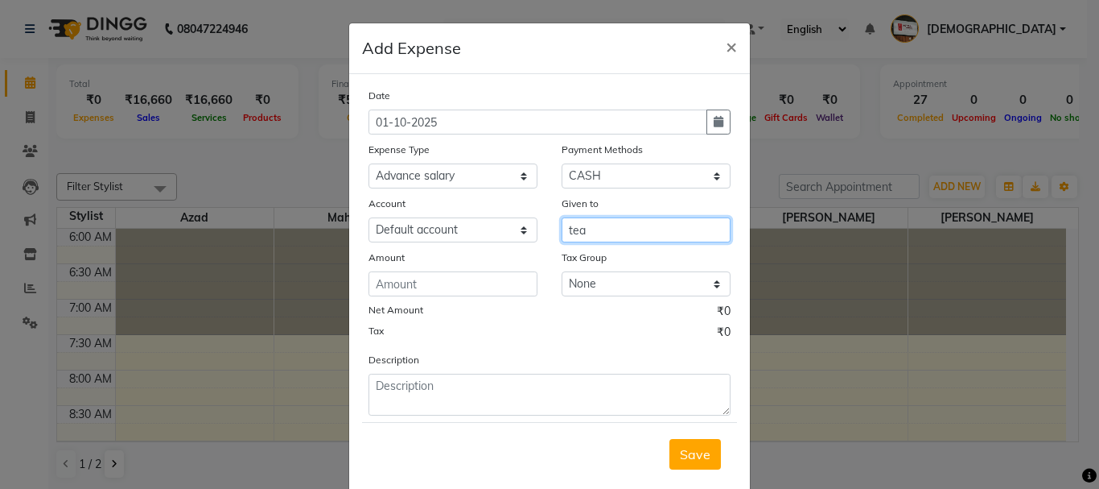
type input "tea"
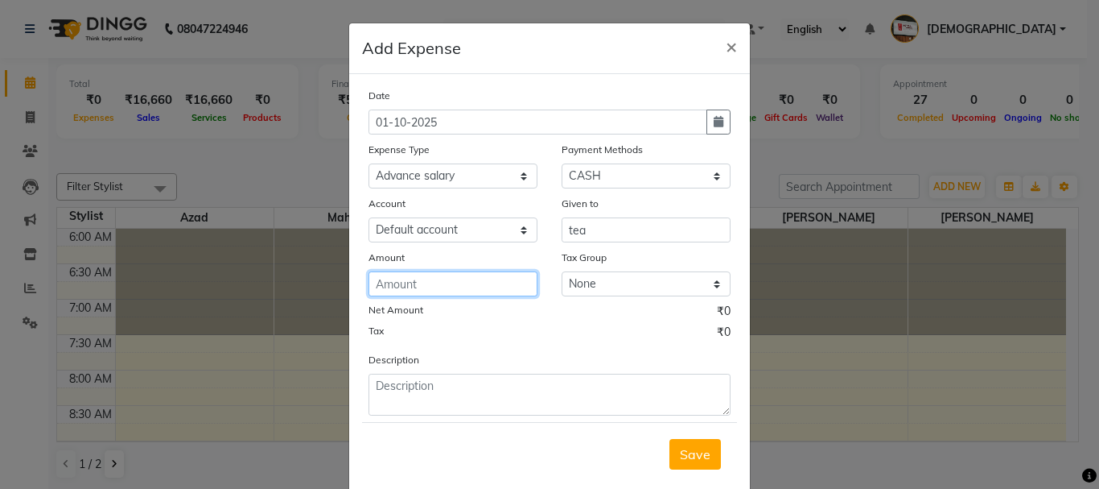
click at [476, 287] on input "number" at bounding box center [453, 283] width 169 height 25
type input "35"
click at [687, 451] on span "Save" at bounding box center [695, 454] width 31 height 16
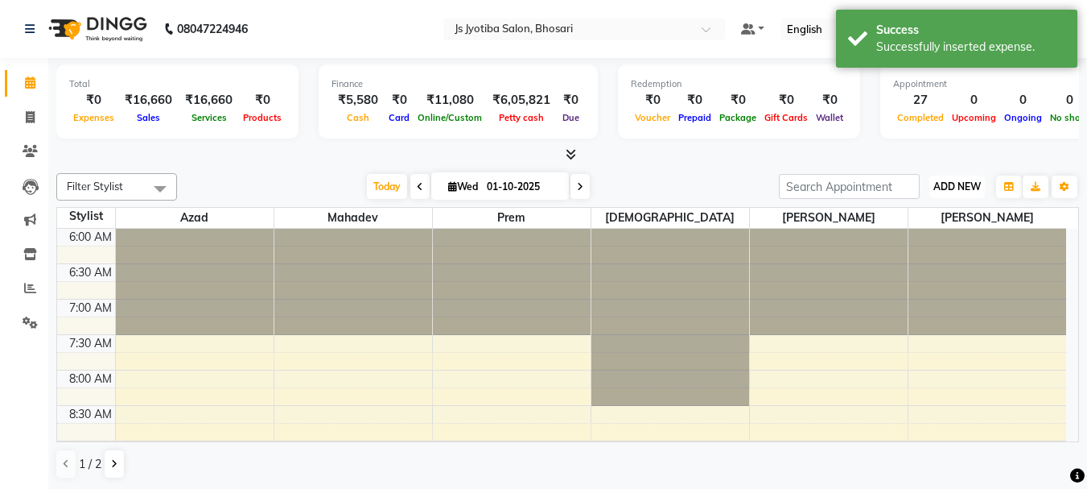
click at [945, 185] on span "ADD NEW" at bounding box center [957, 186] width 47 height 12
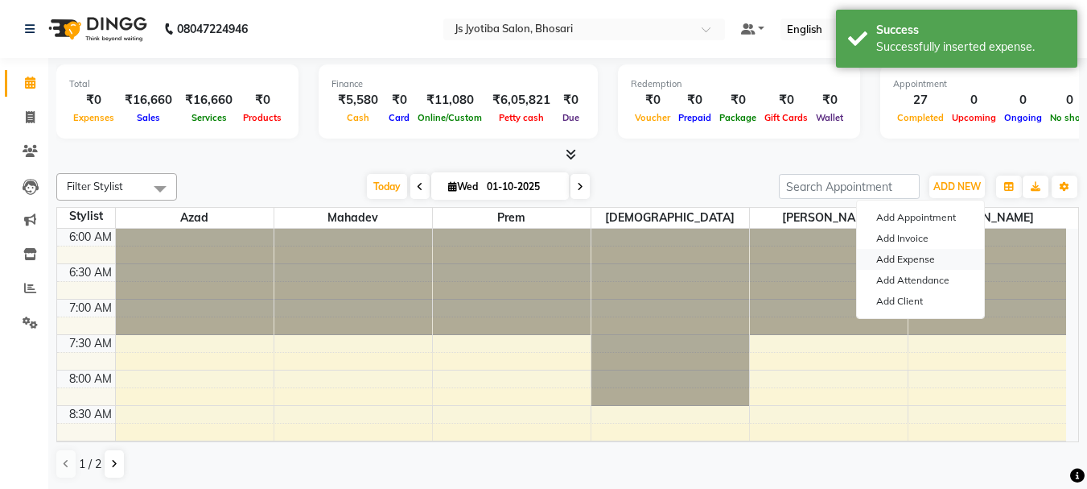
click at [907, 265] on link "Add Expense" at bounding box center [920, 259] width 127 height 21
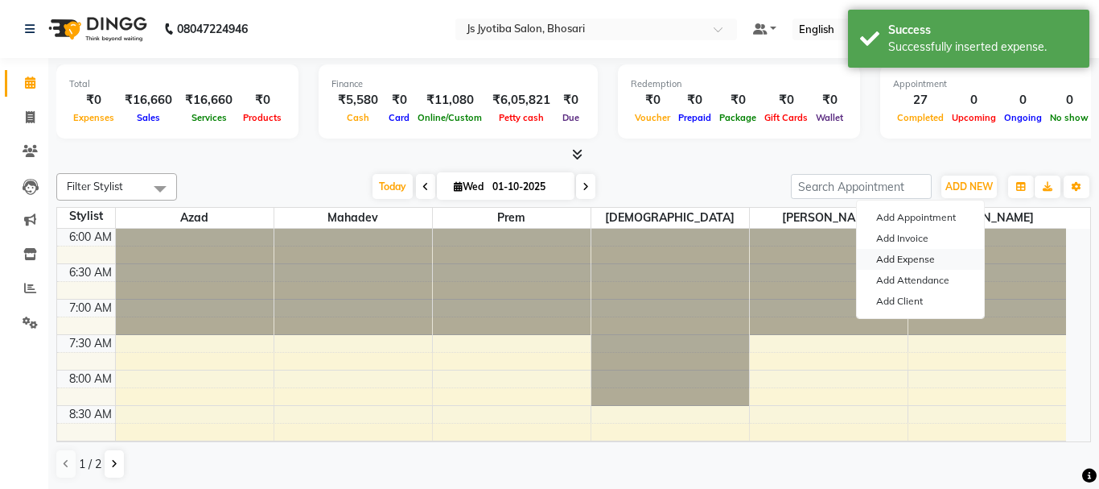
select select "1"
select select "1711"
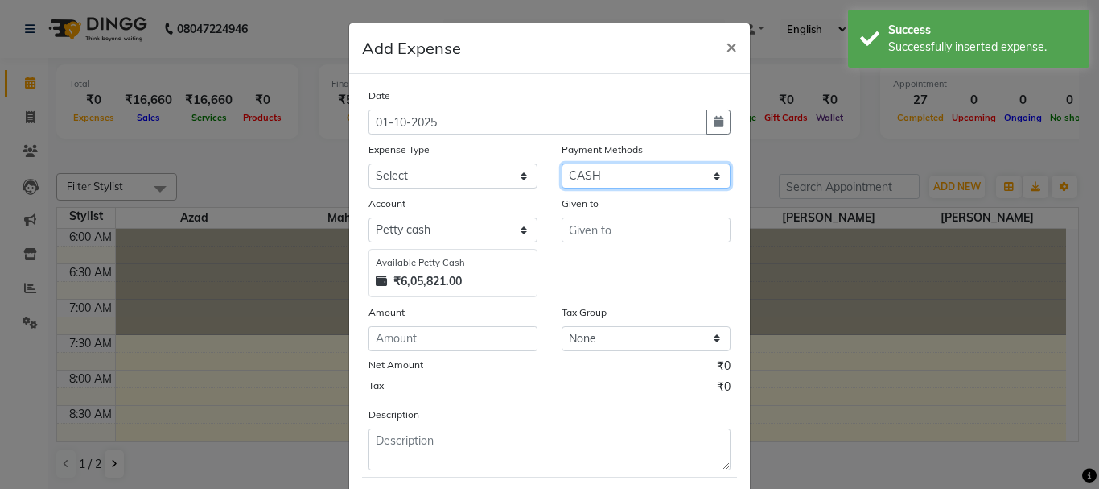
click at [633, 181] on select "Select CASH ONLINE CARD" at bounding box center [646, 175] width 169 height 25
select select
click at [562, 163] on select "Select CASH ONLINE CARD" at bounding box center [646, 175] width 169 height 25
select select "492"
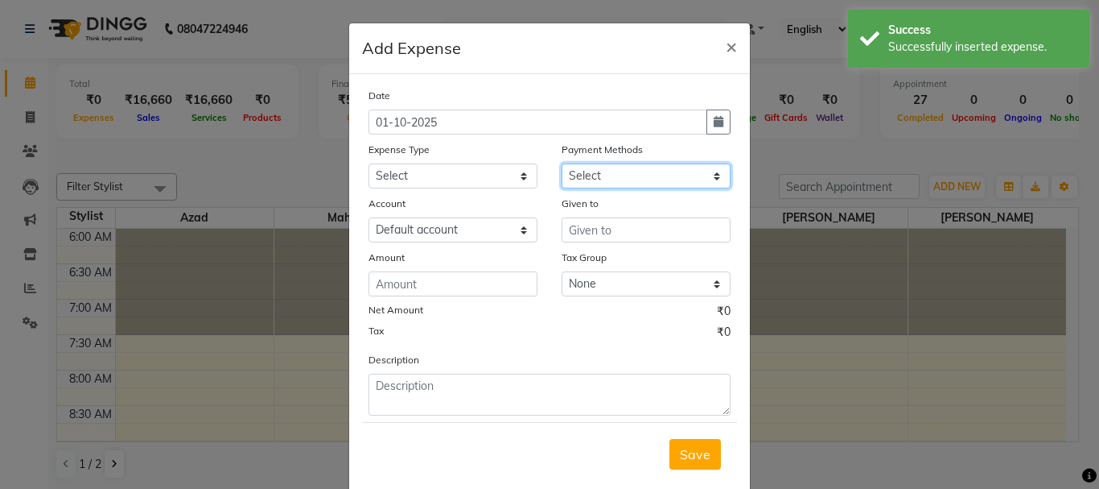
click at [631, 182] on select "Select CASH ONLINE CARD" at bounding box center [646, 175] width 169 height 25
select select "1"
click at [562, 163] on select "Select CASH ONLINE CARD" at bounding box center [646, 175] width 169 height 25
select select "1711"
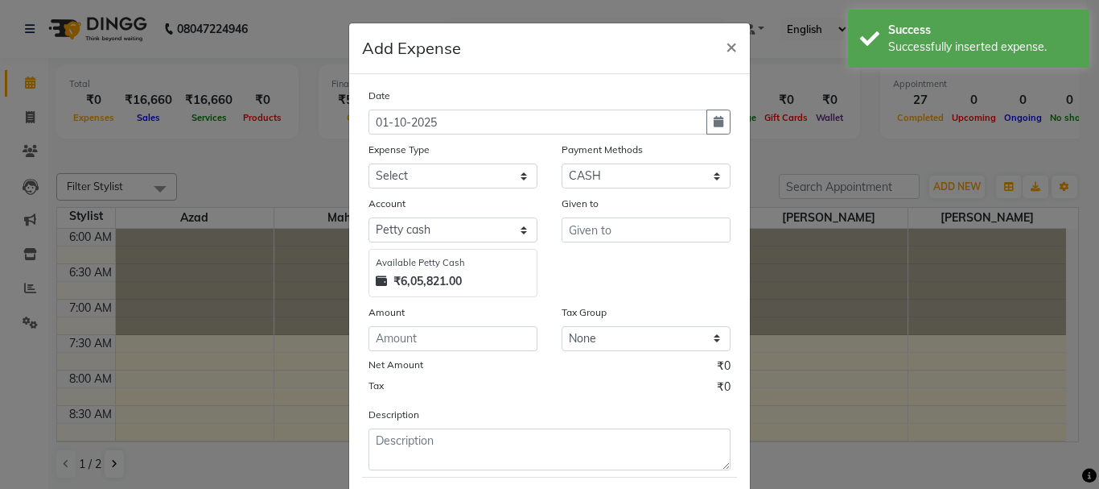
click at [452, 190] on div "Date 01-10-2025 Expense Type Select Advance salary Advance salary ajaj Bank cha…" at bounding box center [550, 278] width 362 height 383
click at [451, 183] on select "Select Advance salary Advance salary ajaj Bank charges Car maintenance Cash tra…" at bounding box center [453, 175] width 169 height 25
select select "18043"
click at [369, 163] on select "Select Advance salary Advance salary ajaj Bank charges Car maintenance Cash tra…" at bounding box center [453, 175] width 169 height 25
click at [450, 233] on select "Select Default account [PERSON_NAME] cash" at bounding box center [453, 229] width 169 height 25
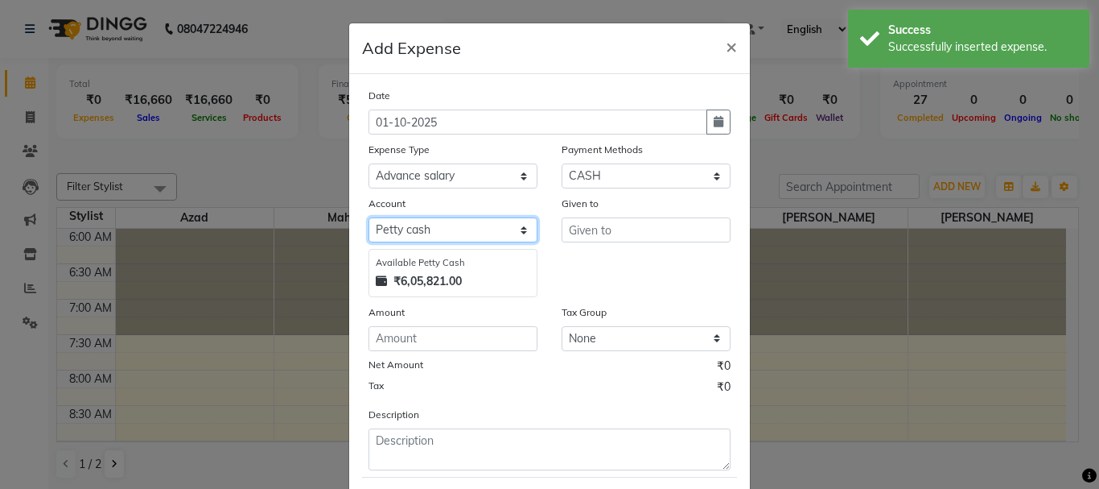
select select "492"
click at [369, 217] on select "Select Default account [PERSON_NAME] cash" at bounding box center [453, 229] width 169 height 25
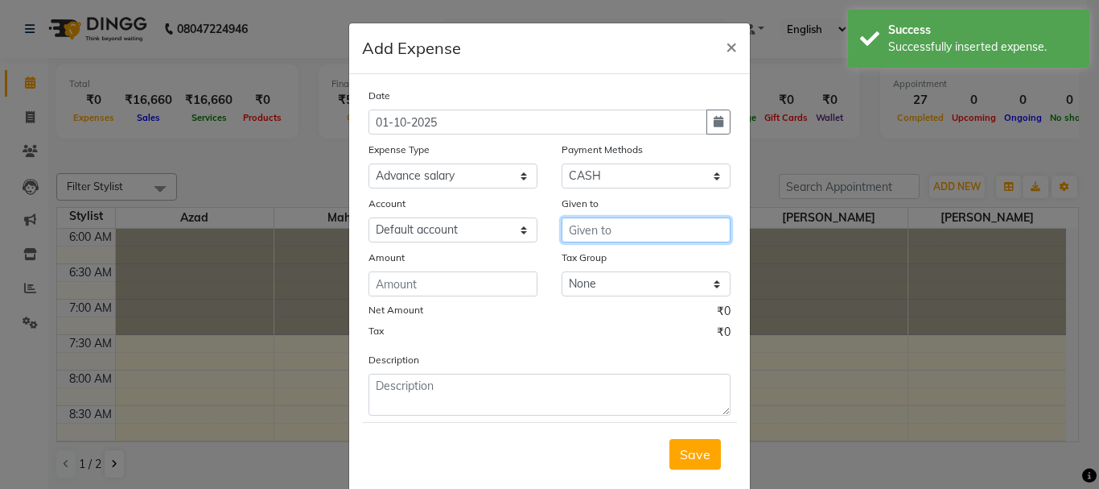
click at [647, 227] on input "text" at bounding box center [646, 229] width 169 height 25
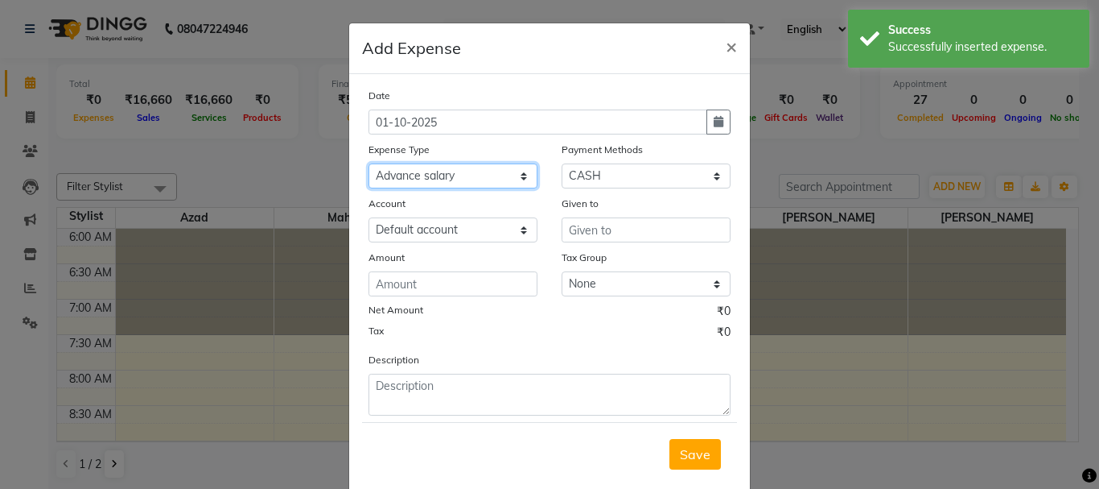
drag, startPoint x: 505, startPoint y: 174, endPoint x: 501, endPoint y: 188, distance: 14.3
click at [501, 188] on select "Select Advance salary Advance salary ajaj Bank charges Car maintenance Cash tra…" at bounding box center [453, 175] width 169 height 25
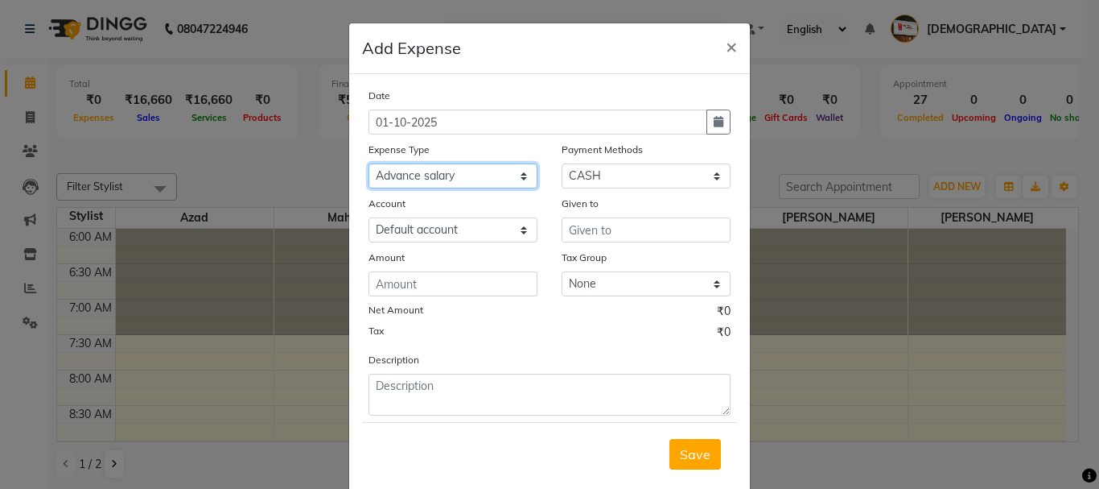
select select "6014"
click at [369, 163] on select "Select Advance salary Advance salary ajaj Bank charges Car maintenance Cash tra…" at bounding box center [453, 175] width 169 height 25
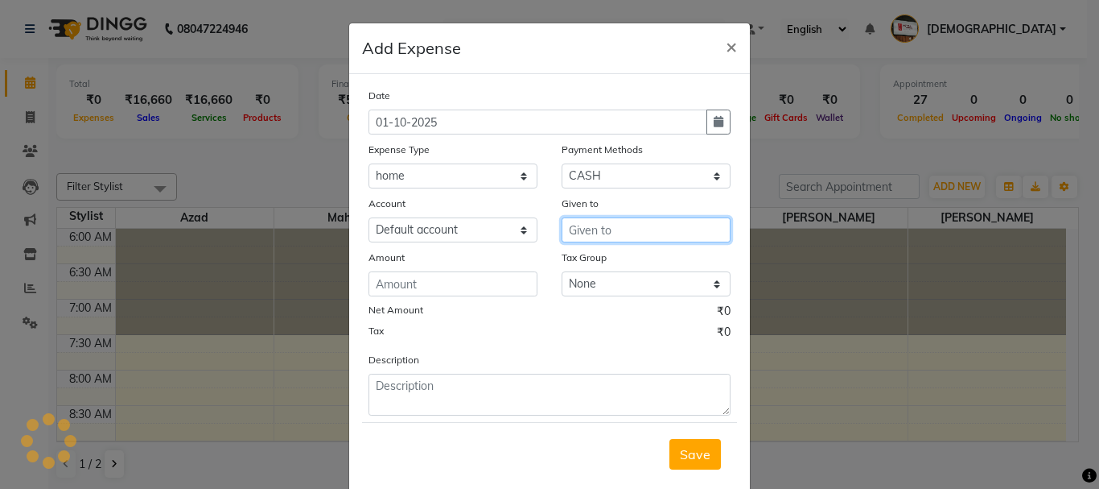
click at [651, 225] on input "text" at bounding box center [646, 229] width 169 height 25
type input "home"
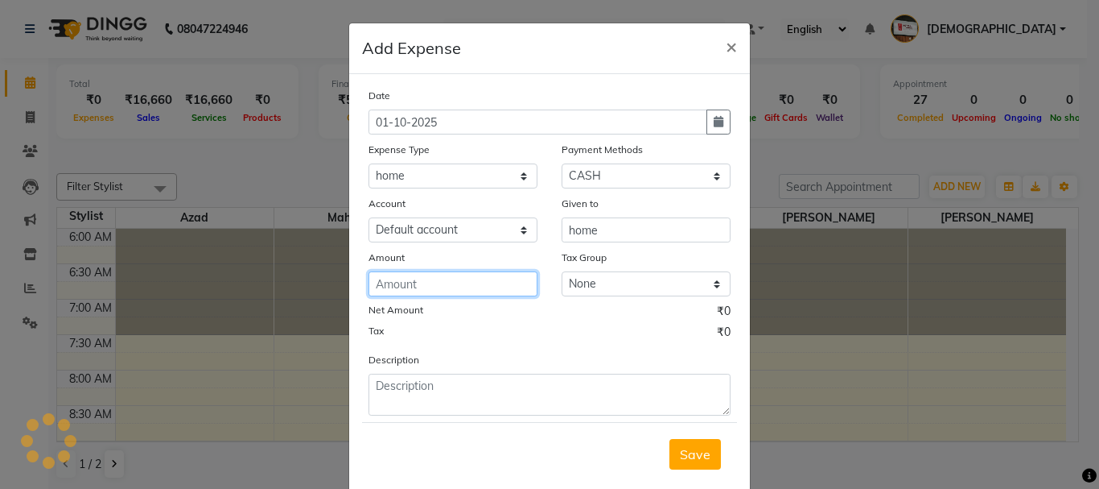
click at [453, 286] on input "number" at bounding box center [453, 283] width 169 height 25
type input "920"
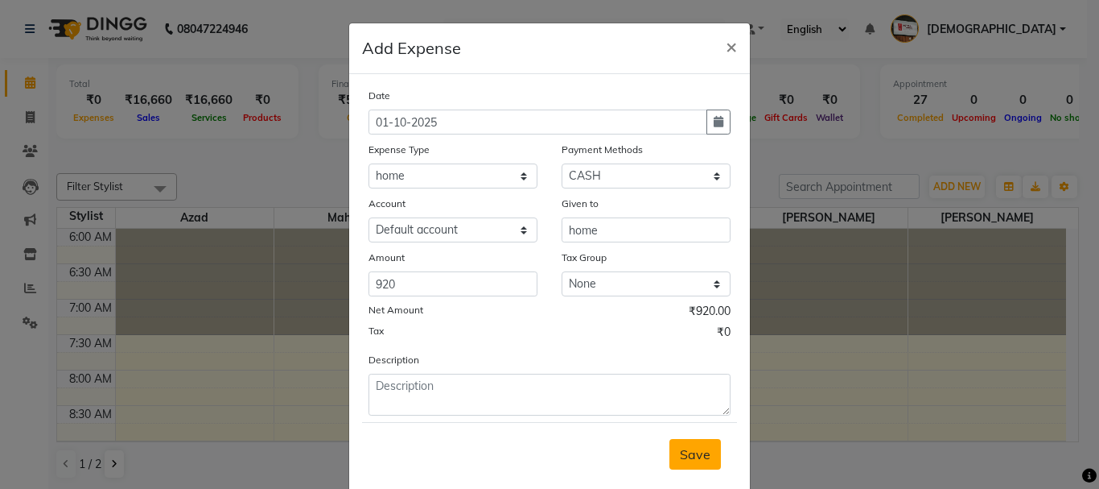
click at [693, 460] on span "Save" at bounding box center [695, 454] width 31 height 16
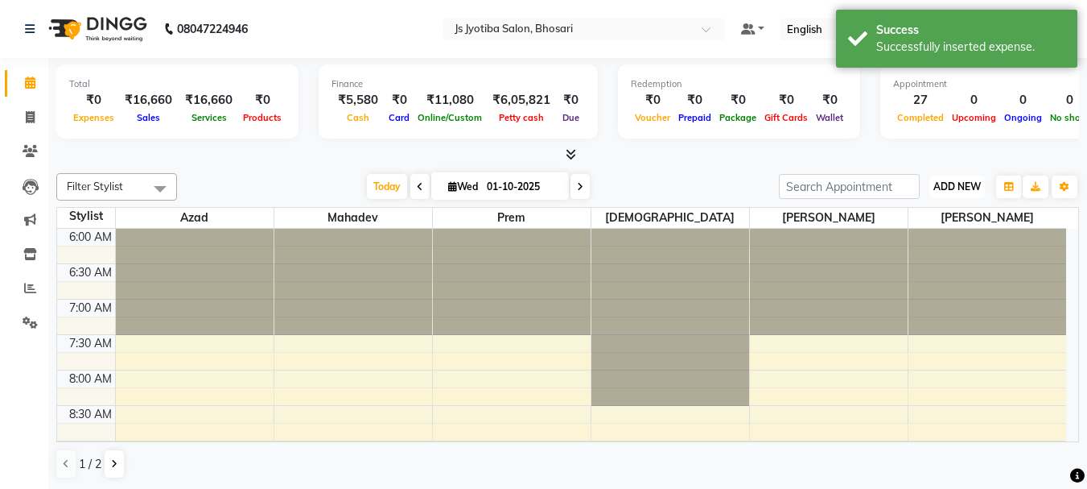
click at [956, 182] on span "ADD NEW" at bounding box center [957, 186] width 47 height 12
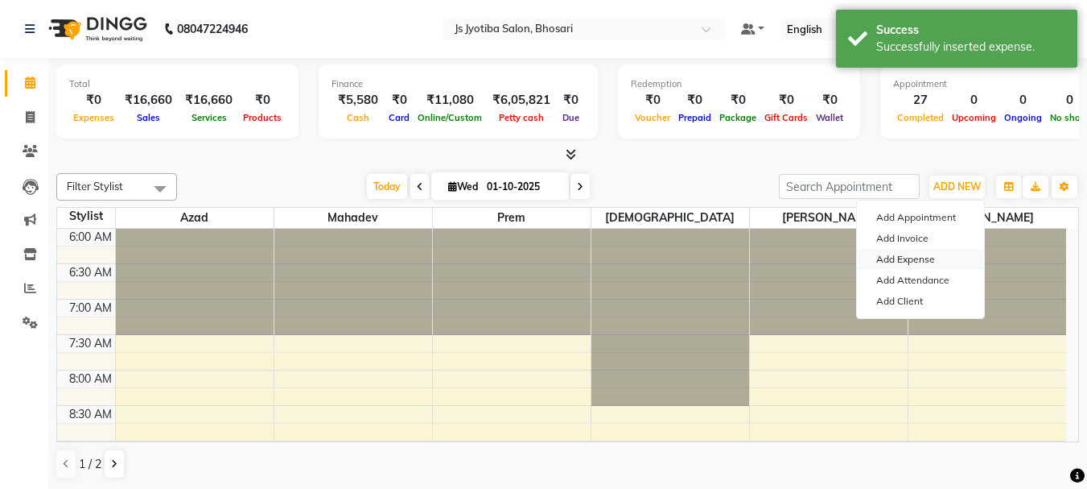
click at [908, 258] on link "Add Expense" at bounding box center [920, 259] width 127 height 21
select select "1"
select select "1711"
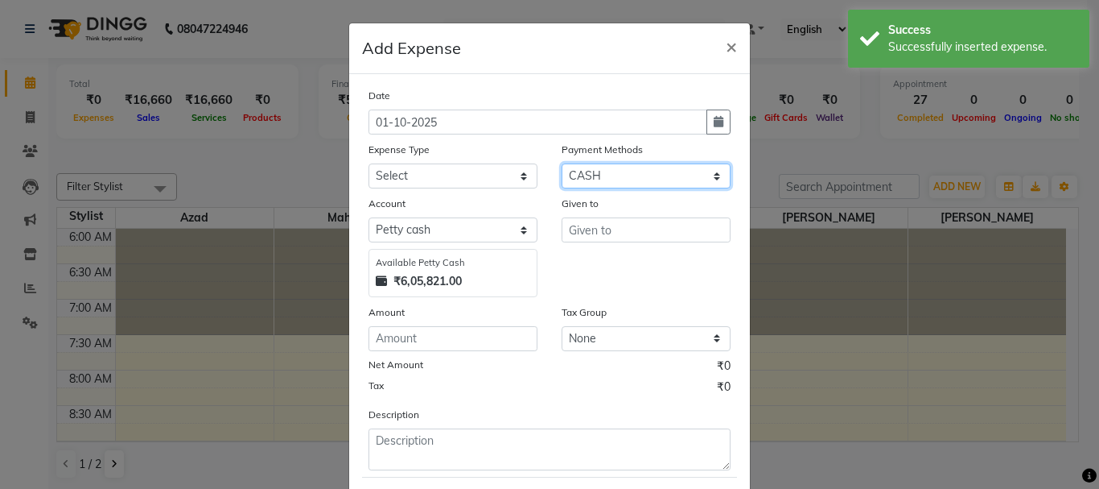
click at [629, 179] on select "Select CASH ONLINE CARD" at bounding box center [646, 175] width 169 height 25
click at [562, 163] on select "Select CASH ONLINE CARD" at bounding box center [646, 175] width 169 height 25
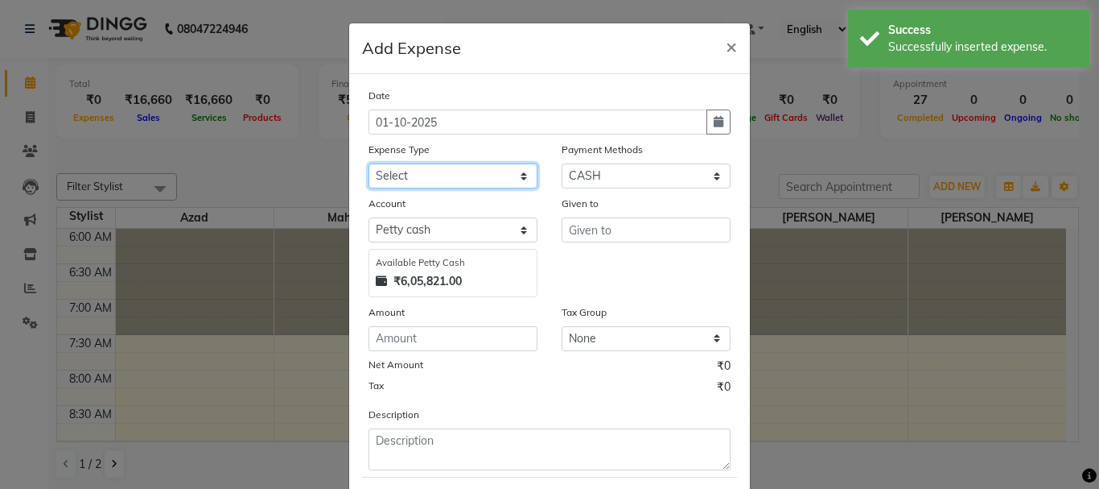
click at [432, 181] on select "Select Advance salary Advance salary ajaj Bank charges Car maintenance Cash tra…" at bounding box center [453, 175] width 169 height 25
select select "18043"
click at [369, 163] on select "Select Advance salary Advance salary ajaj Bank charges Car maintenance Cash tra…" at bounding box center [453, 175] width 169 height 25
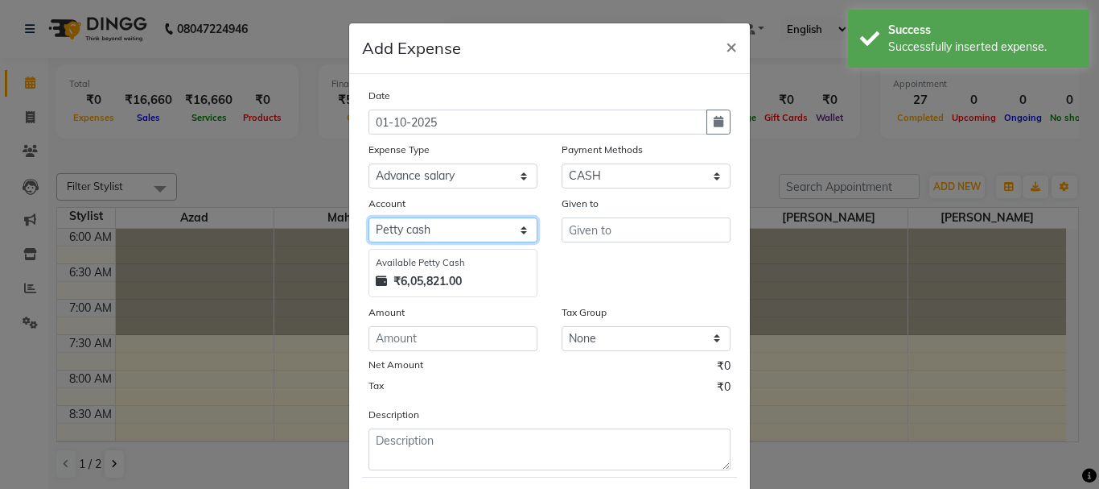
click at [423, 238] on select "Select Default account [PERSON_NAME] cash" at bounding box center [453, 229] width 169 height 25
select select "492"
click at [369, 217] on select "Select Default account [PERSON_NAME] cash" at bounding box center [453, 229] width 169 height 25
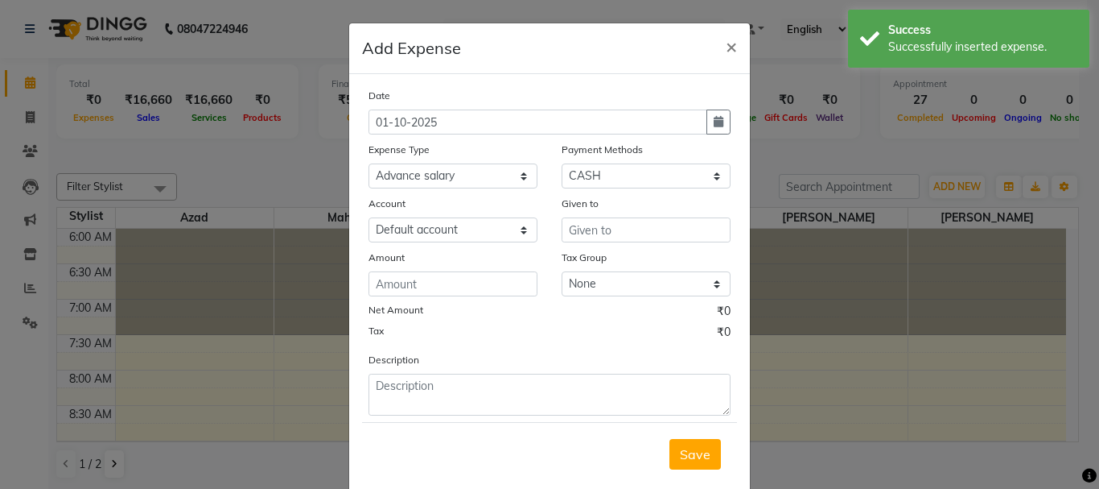
drag, startPoint x: 466, startPoint y: 160, endPoint x: 471, endPoint y: 201, distance: 41.3
click at [468, 169] on div "Expense Type Select Advance salary Advance salary ajaj Bank charges Car mainten…" at bounding box center [453, 164] width 193 height 47
click at [477, 177] on select "Select Advance salary Advance salary ajaj Bank charges Car maintenance Cash tra…" at bounding box center [453, 175] width 169 height 25
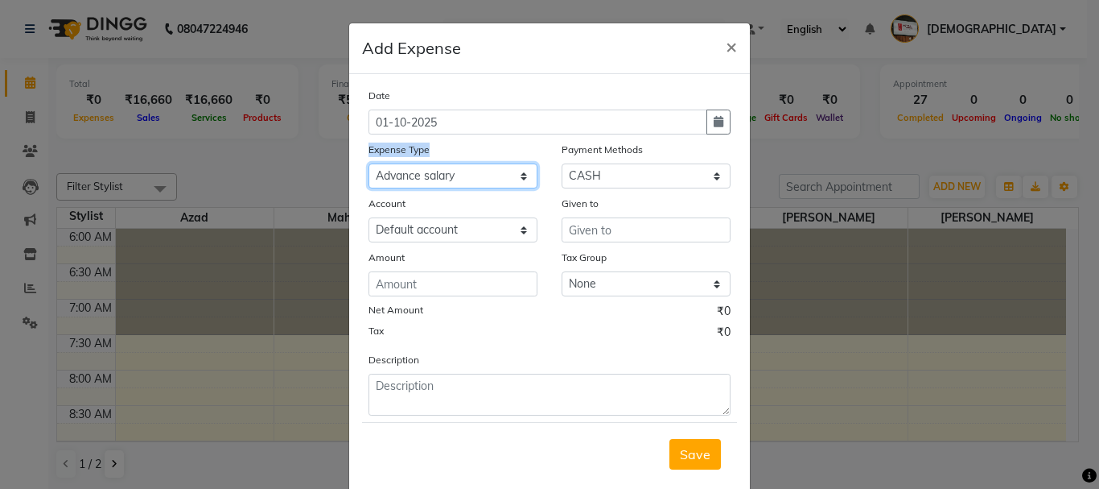
select select "2518"
click at [369, 163] on select "Select Advance salary Advance salary ajaj Bank charges Car maintenance Cash tra…" at bounding box center [453, 175] width 169 height 25
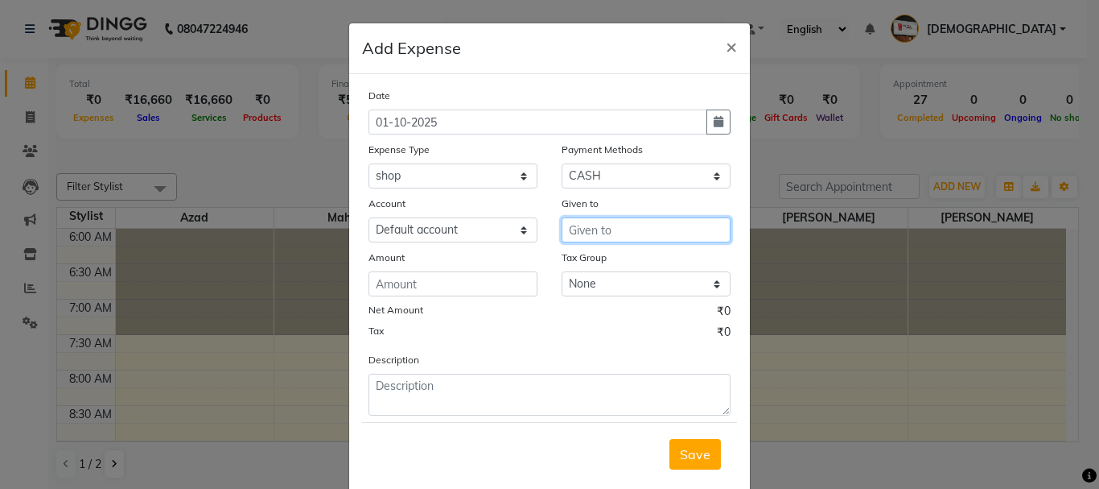
click at [641, 231] on input "text" at bounding box center [646, 229] width 169 height 25
type input "shop"
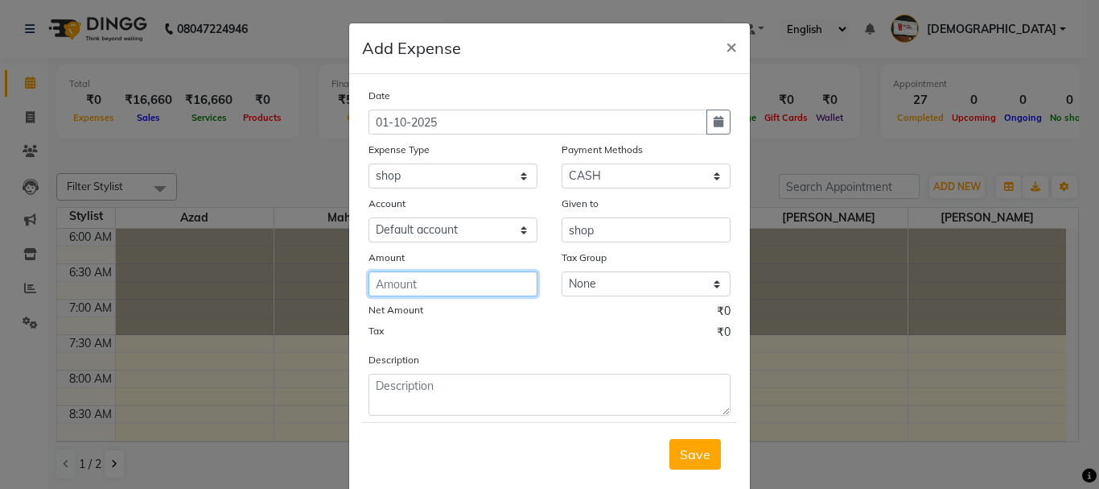
click at [489, 278] on input "number" at bounding box center [453, 283] width 169 height 25
type input "140"
click at [704, 464] on button "Save" at bounding box center [696, 454] width 52 height 31
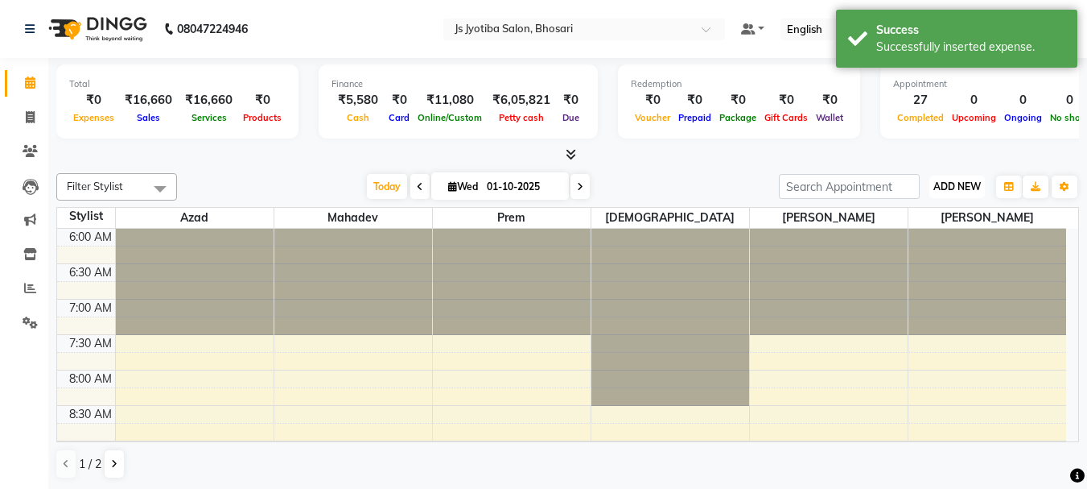
click at [968, 187] on span "ADD NEW" at bounding box center [957, 186] width 47 height 12
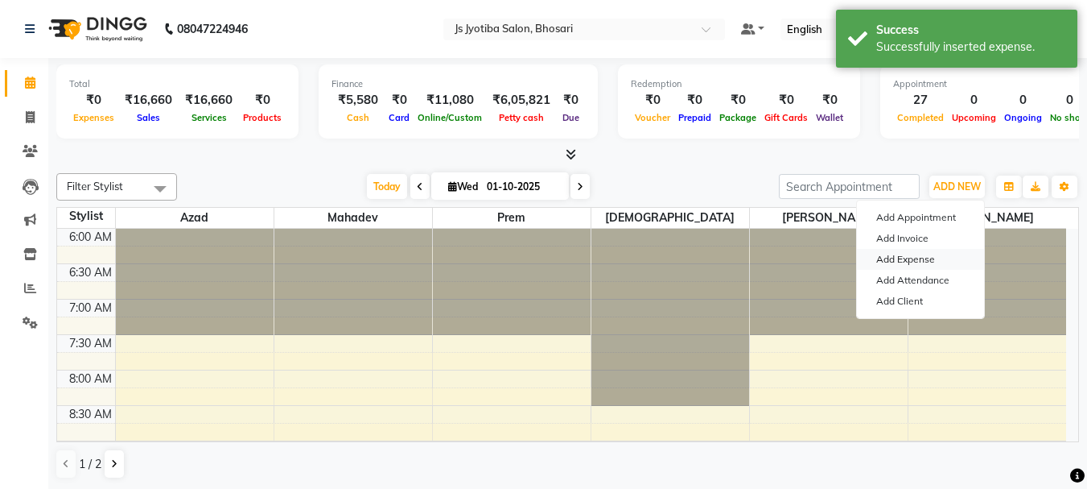
click at [927, 266] on link "Add Expense" at bounding box center [920, 259] width 127 height 21
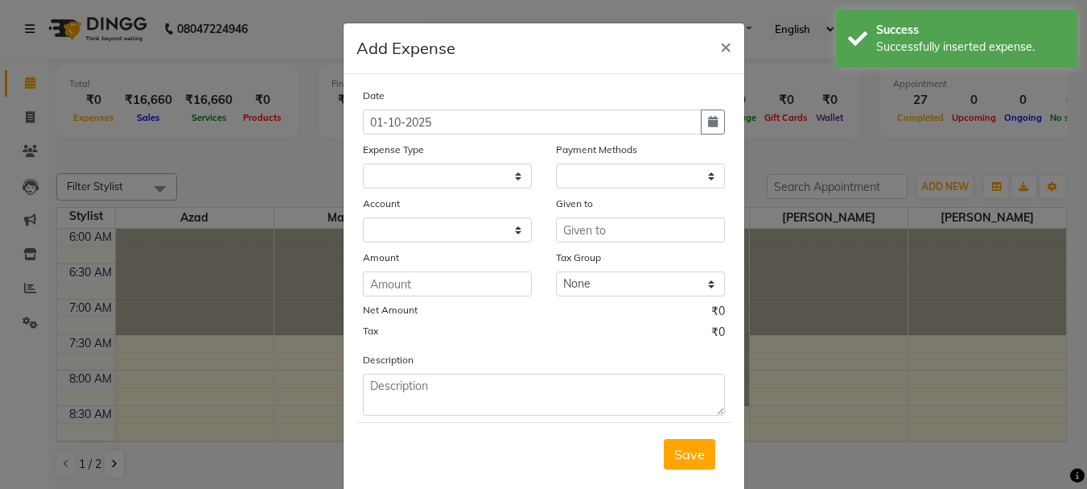
select select
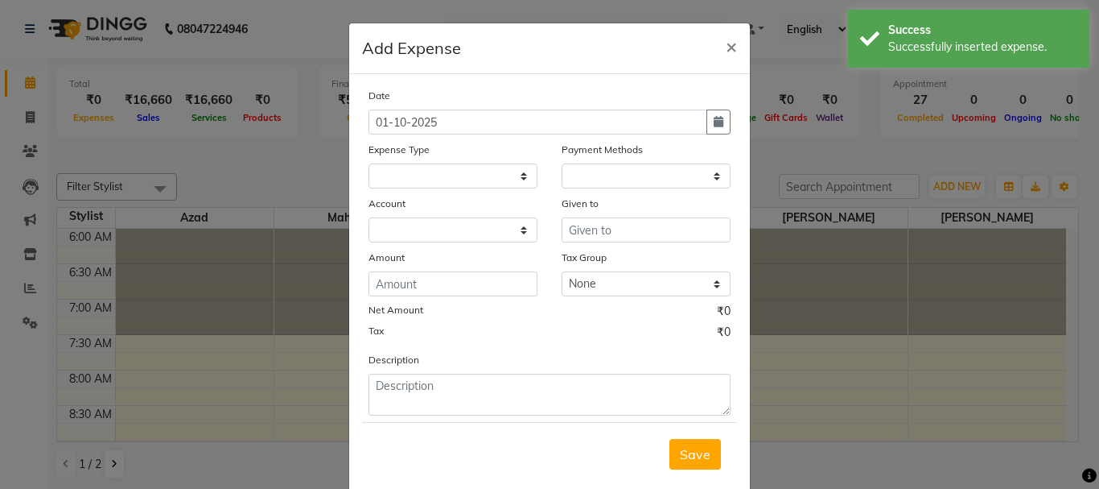
select select "1"
select select "1711"
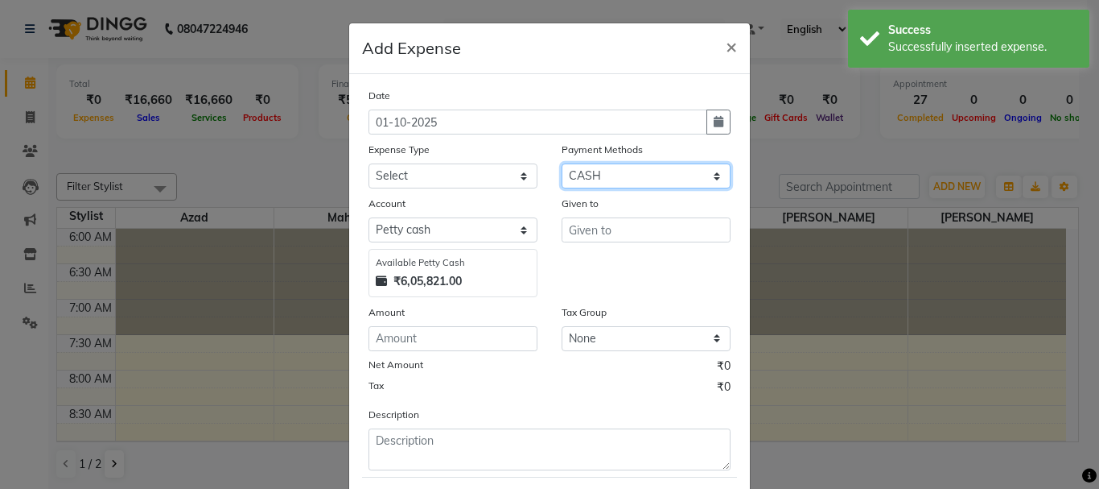
click at [638, 185] on select "Select CASH ONLINE CARD" at bounding box center [646, 175] width 169 height 25
click at [562, 163] on select "Select CASH ONLINE CARD" at bounding box center [646, 175] width 169 height 25
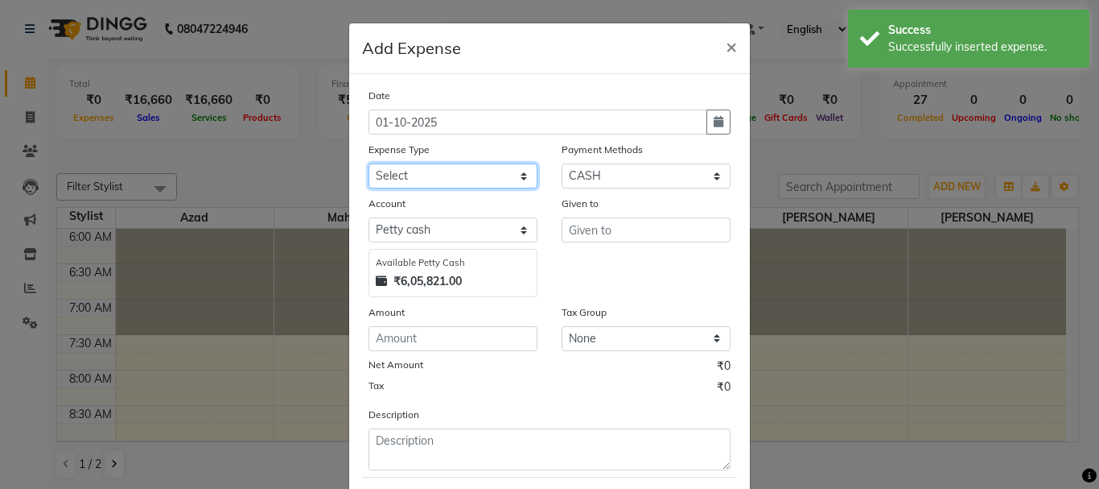
click at [448, 183] on select "Select Advance salary Advance salary ajaj Bank charges Car maintenance Cash tra…" at bounding box center [453, 175] width 169 height 25
click at [369, 163] on select "Select Advance salary Advance salary ajaj Bank charges Car maintenance Cash tra…" at bounding box center [453, 175] width 169 height 25
click at [463, 175] on select "Select Advance salary Advance salary ajaj Bank charges Car maintenance Cash tra…" at bounding box center [453, 175] width 169 height 25
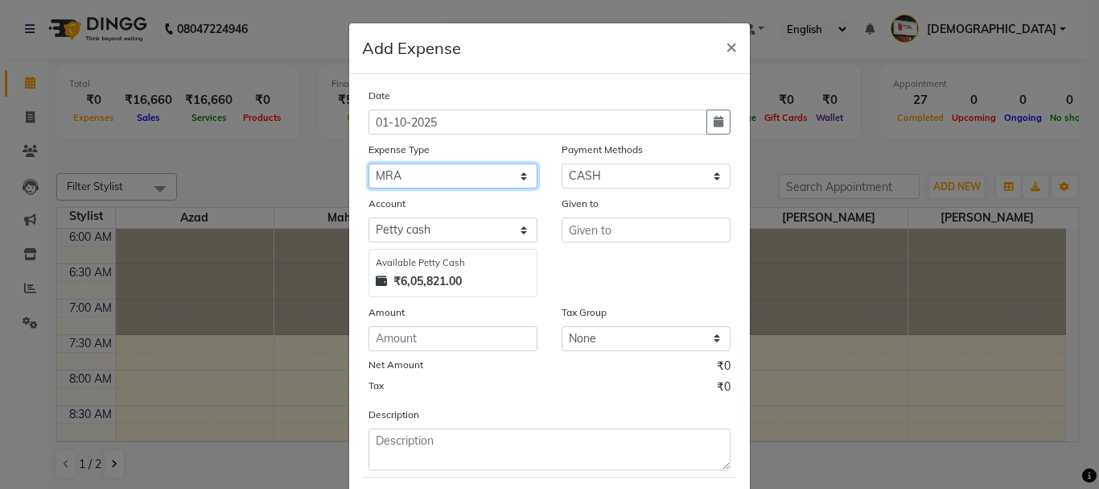
select select "2500"
click at [369, 163] on select "Select Advance salary Advance salary ajaj Bank charges Car maintenance Cash tra…" at bounding box center [453, 175] width 169 height 25
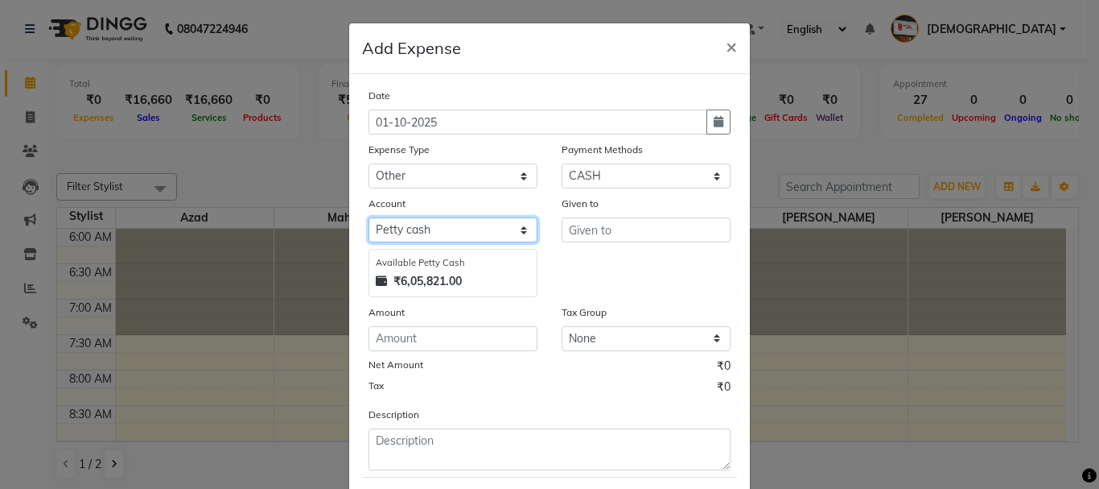
drag, startPoint x: 452, startPoint y: 231, endPoint x: 452, endPoint y: 241, distance: 9.7
click at [452, 231] on select "Select Default account [PERSON_NAME] cash" at bounding box center [453, 229] width 169 height 25
select select "492"
click at [369, 217] on select "Select Default account [PERSON_NAME] cash" at bounding box center [453, 229] width 169 height 25
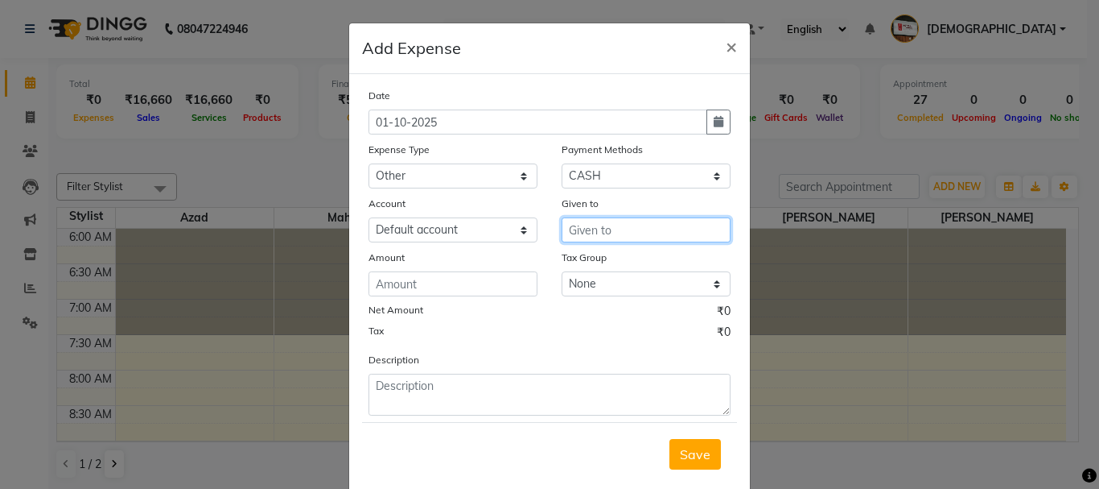
click at [625, 229] on input "text" at bounding box center [646, 229] width 169 height 25
type input "other"
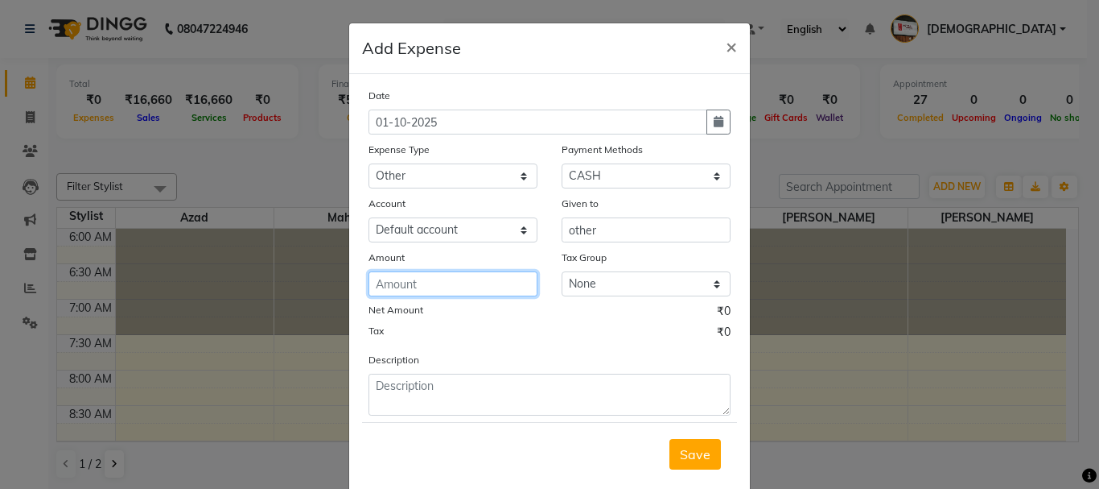
click at [467, 283] on input "number" at bounding box center [453, 283] width 169 height 25
type input "250"
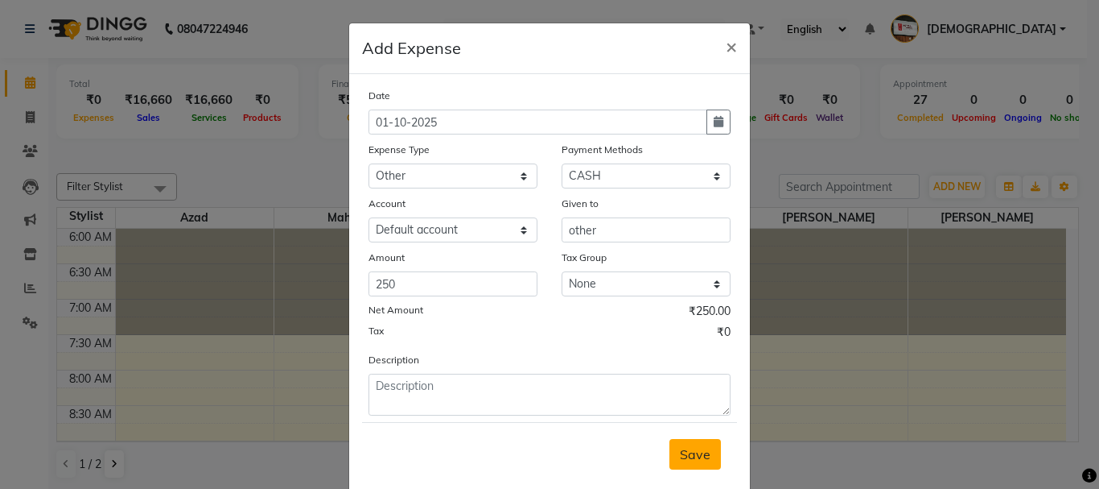
click at [685, 461] on span "Save" at bounding box center [695, 454] width 31 height 16
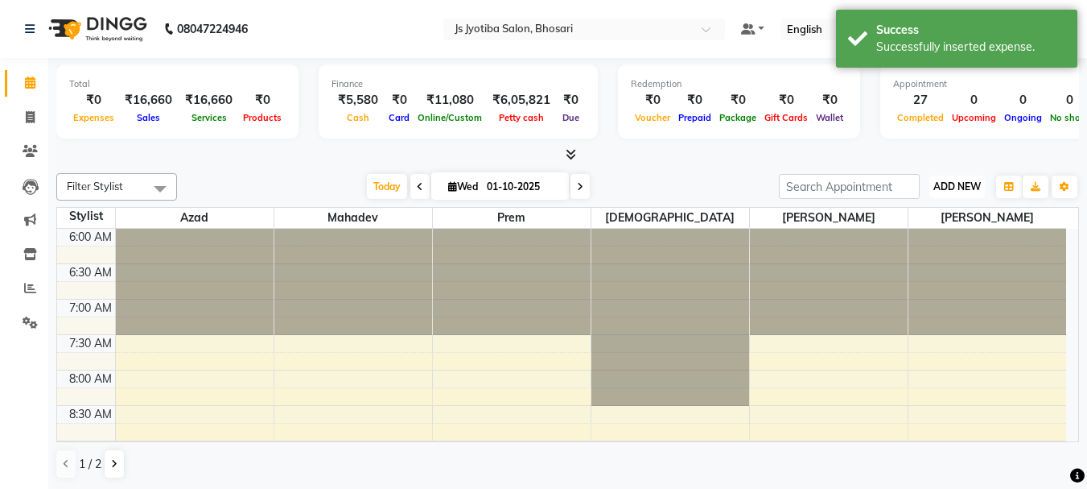
click at [941, 193] on button "ADD NEW Toggle Dropdown" at bounding box center [958, 186] width 56 height 23
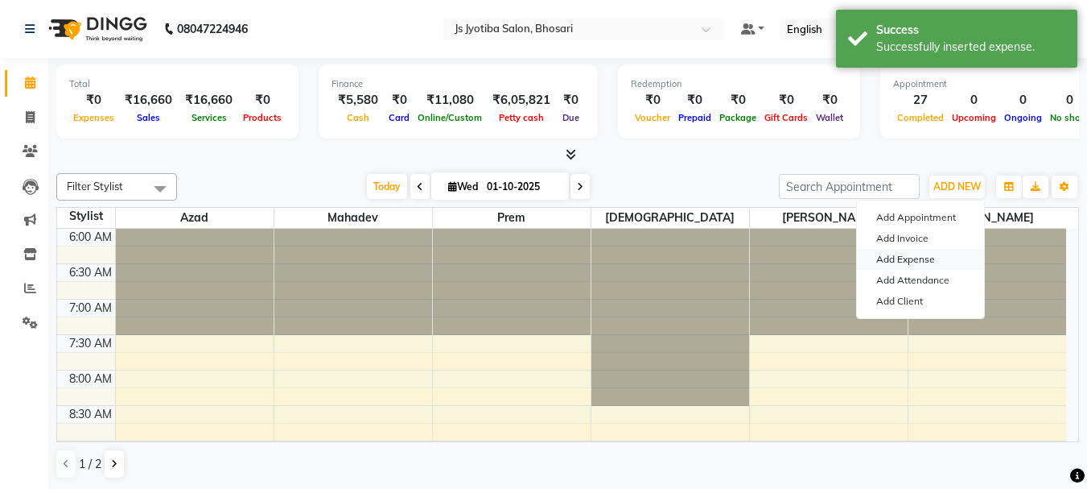
click at [898, 255] on link "Add Expense" at bounding box center [920, 259] width 127 height 21
select select "1"
select select "1711"
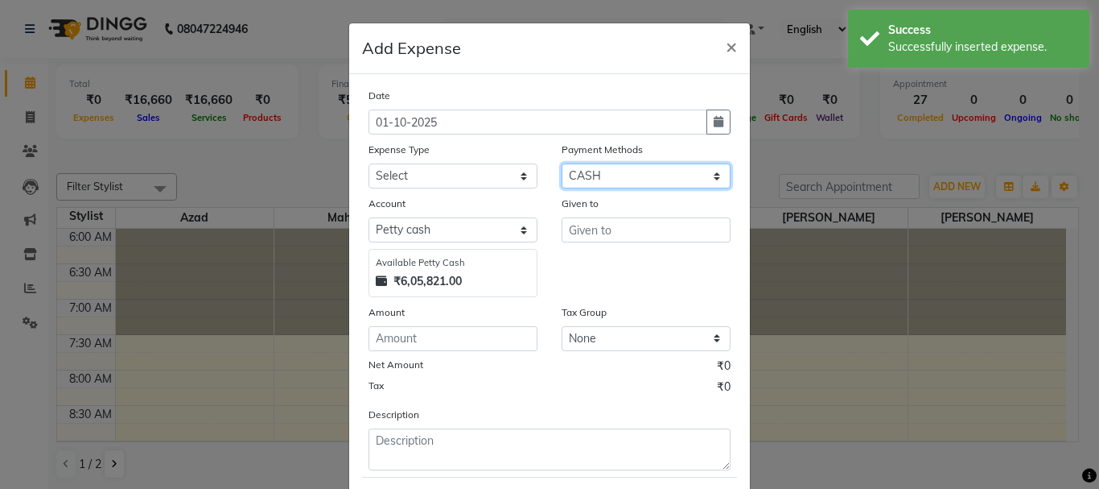
drag, startPoint x: 629, startPoint y: 174, endPoint x: 622, endPoint y: 188, distance: 15.1
click at [628, 176] on select "Select CASH ONLINE CARD" at bounding box center [646, 175] width 169 height 25
click at [562, 163] on select "Select CASH ONLINE CARD" at bounding box center [646, 175] width 169 height 25
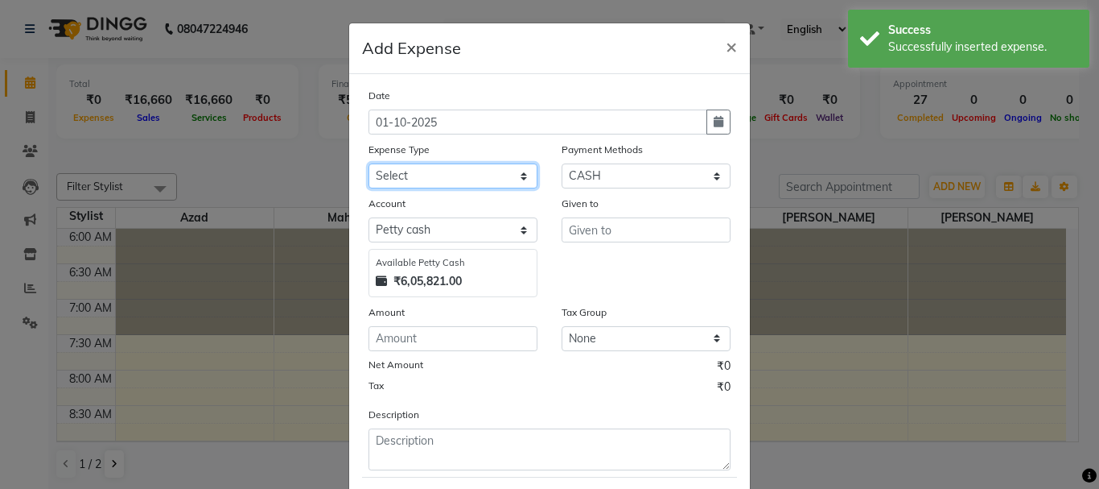
click at [463, 186] on select "Select Advance salary Advance salary ajaj Bank charges Car maintenance Cash tra…" at bounding box center [453, 175] width 169 height 25
click at [369, 163] on select "Select Advance salary Advance salary ajaj Bank charges Car maintenance Cash tra…" at bounding box center [453, 175] width 169 height 25
click at [464, 171] on select "Select Advance salary Advance salary ajaj Bank charges Car maintenance Cash tra…" at bounding box center [453, 175] width 169 height 25
select select "7619"
click at [369, 163] on select "Select Advance salary Advance salary ajaj Bank charges Car maintenance Cash tra…" at bounding box center [453, 175] width 169 height 25
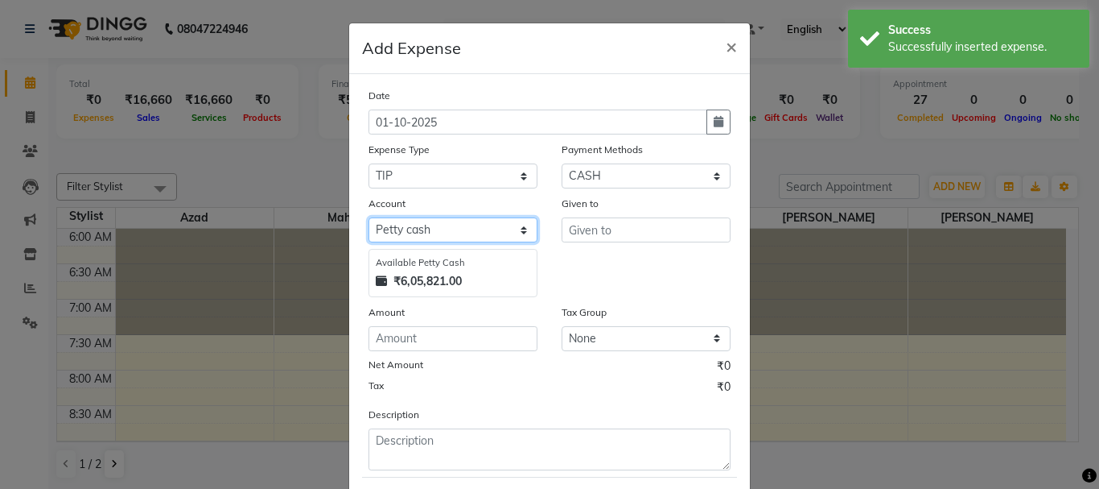
click at [447, 233] on select "Select Default account [PERSON_NAME] cash" at bounding box center [453, 229] width 169 height 25
click at [369, 217] on select "Select Default account [PERSON_NAME] cash" at bounding box center [453, 229] width 169 height 25
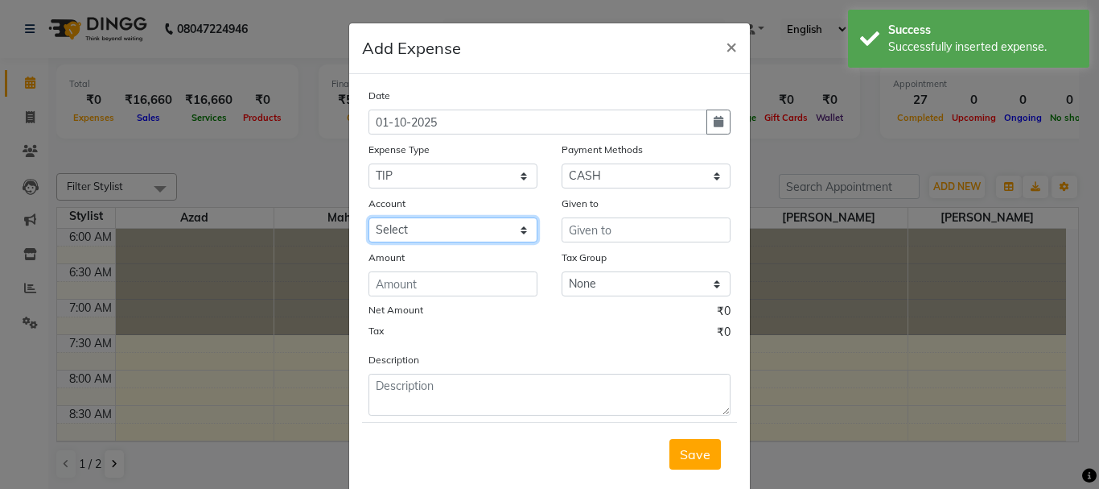
click at [484, 237] on select "Select Default account [PERSON_NAME] cash" at bounding box center [453, 229] width 169 height 25
select select "492"
click at [369, 217] on select "Select Default account [PERSON_NAME] cash" at bounding box center [453, 229] width 169 height 25
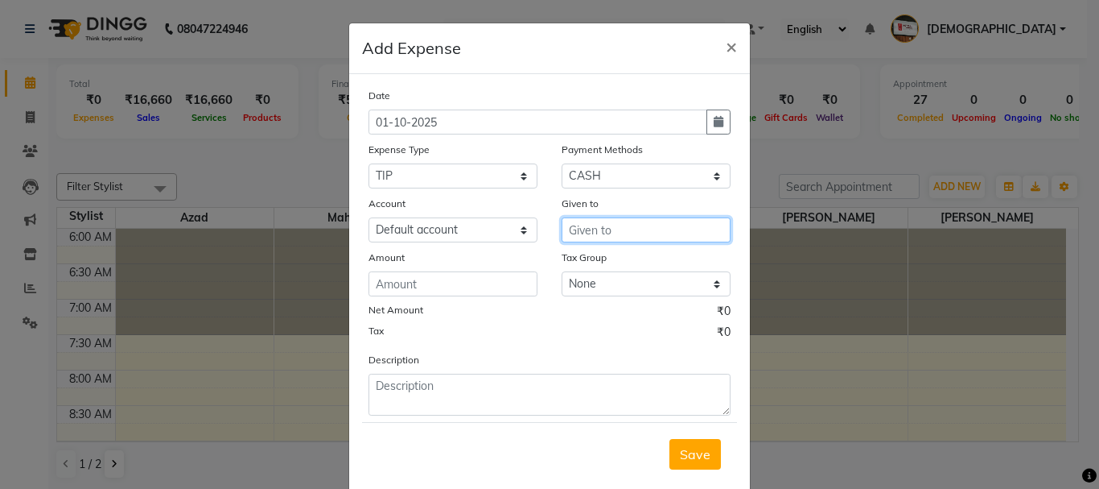
click at [660, 233] on input "text" at bounding box center [646, 229] width 169 height 25
type input "tip"
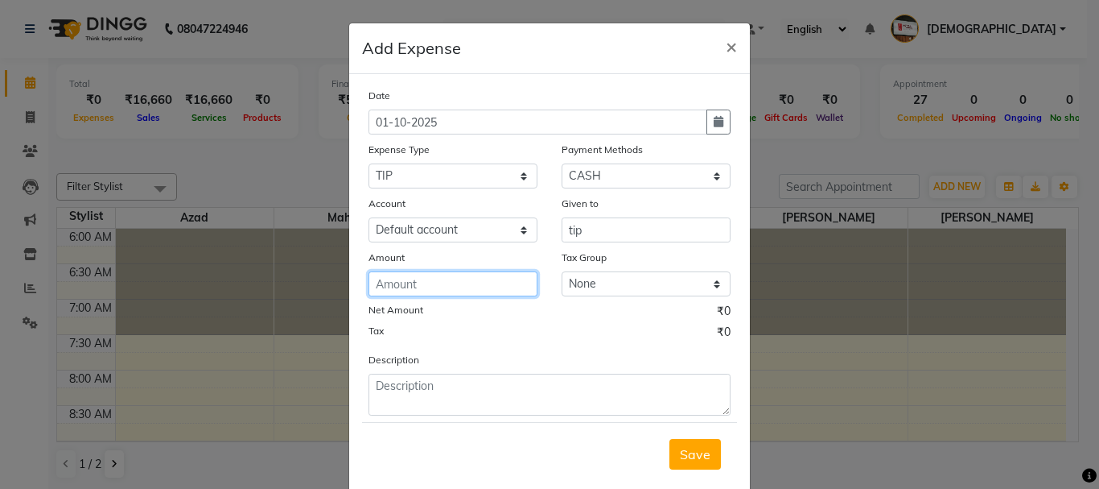
click at [467, 277] on input "number" at bounding box center [453, 283] width 169 height 25
type input "20"
click at [686, 451] on span "Save" at bounding box center [695, 454] width 31 height 16
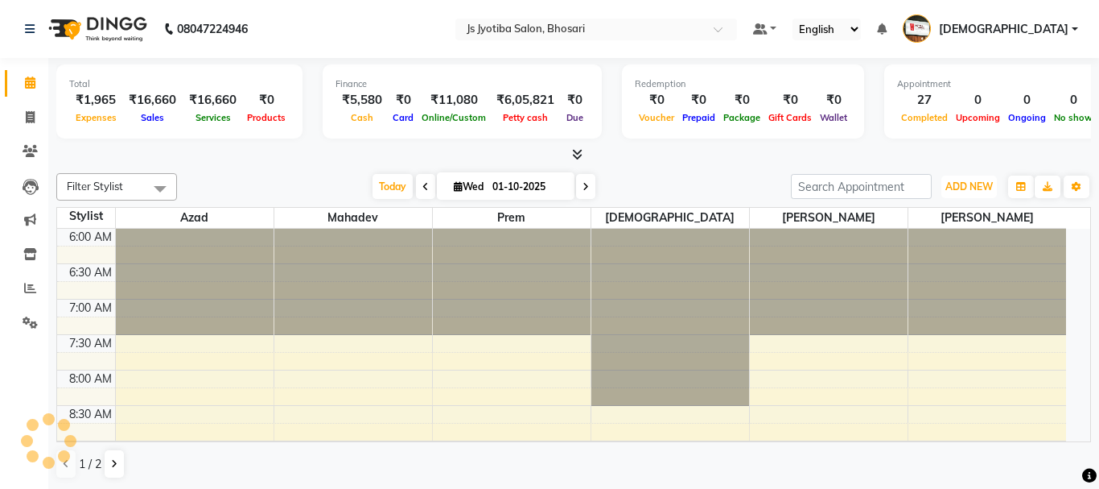
click at [961, 192] on span "ADD NEW" at bounding box center [969, 186] width 47 height 12
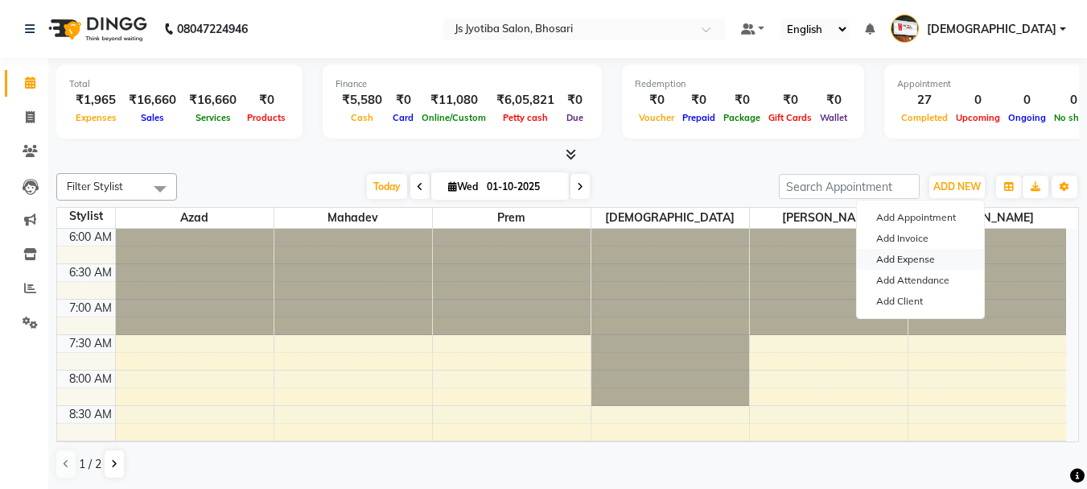
click at [916, 260] on link "Add Expense" at bounding box center [920, 259] width 127 height 21
select select "1"
select select "1711"
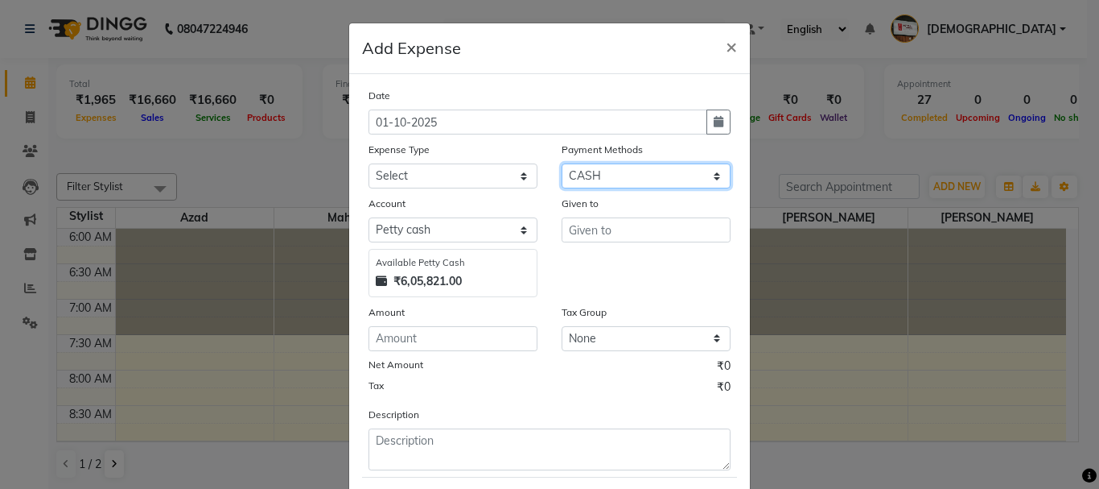
drag, startPoint x: 638, startPoint y: 177, endPoint x: 637, endPoint y: 187, distance: 9.8
click at [638, 177] on select "Select CASH ONLINE CARD" at bounding box center [646, 175] width 169 height 25
click at [562, 163] on select "Select CASH ONLINE CARD" at bounding box center [646, 175] width 169 height 25
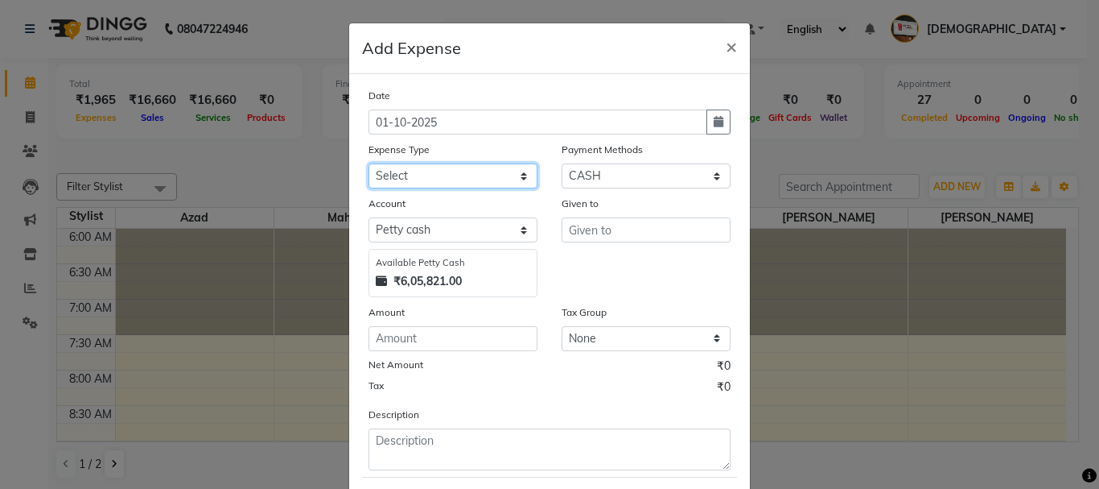
click at [488, 188] on select "Select Advance salary Advance salary ajaj Bank charges Car maintenance Cash tra…" at bounding box center [453, 175] width 169 height 25
select select "18043"
click at [369, 163] on select "Select Advance salary Advance salary ajaj Bank charges Car maintenance Cash tra…" at bounding box center [453, 175] width 169 height 25
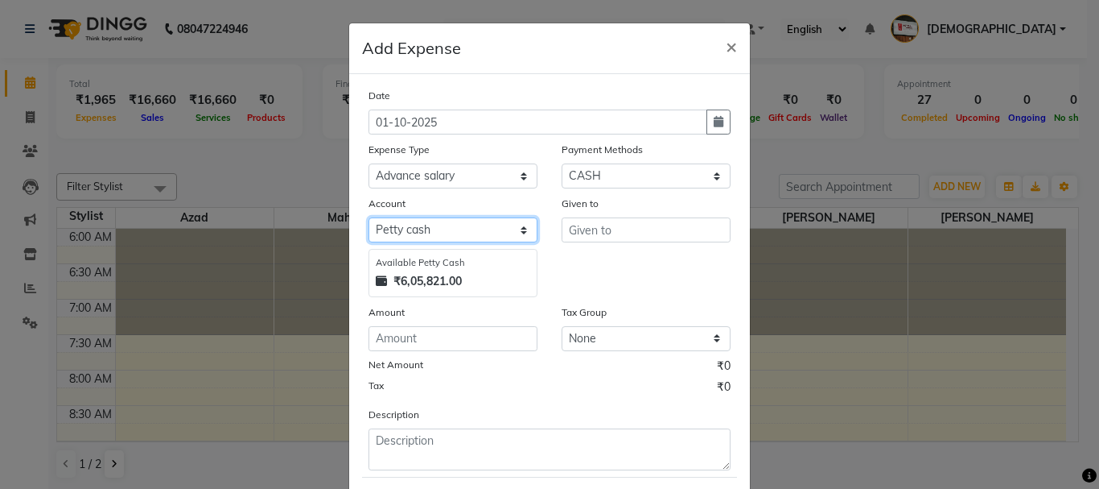
click at [472, 236] on select "Select Default account [PERSON_NAME] cash" at bounding box center [453, 229] width 169 height 25
select select "492"
click at [369, 217] on select "Select Default account [PERSON_NAME] cash" at bounding box center [453, 229] width 169 height 25
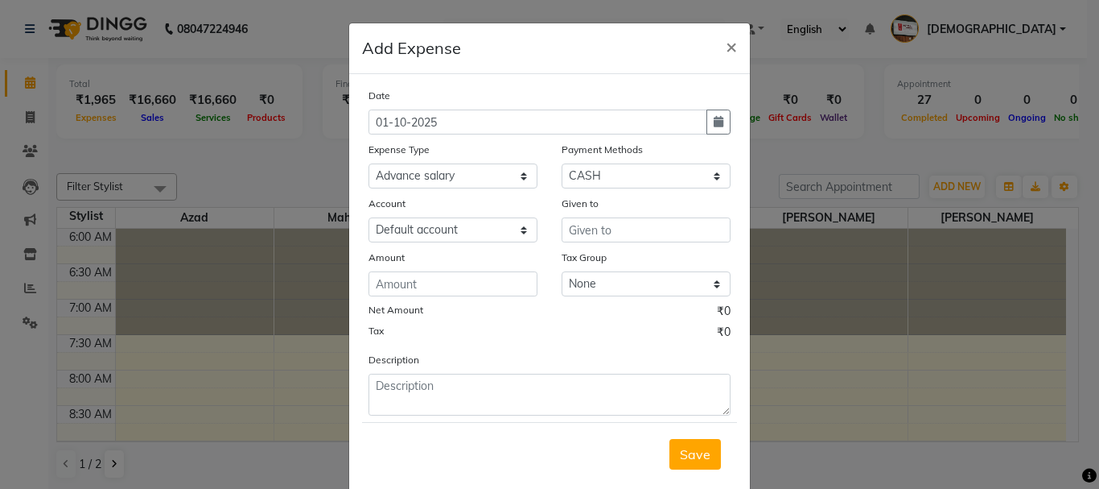
click at [605, 242] on div "Date [DATE] Expense Type Select Advance salary Advance salary ajaj Bank charges…" at bounding box center [550, 251] width 362 height 328
click at [626, 233] on input "text" at bounding box center [646, 229] width 169 height 25
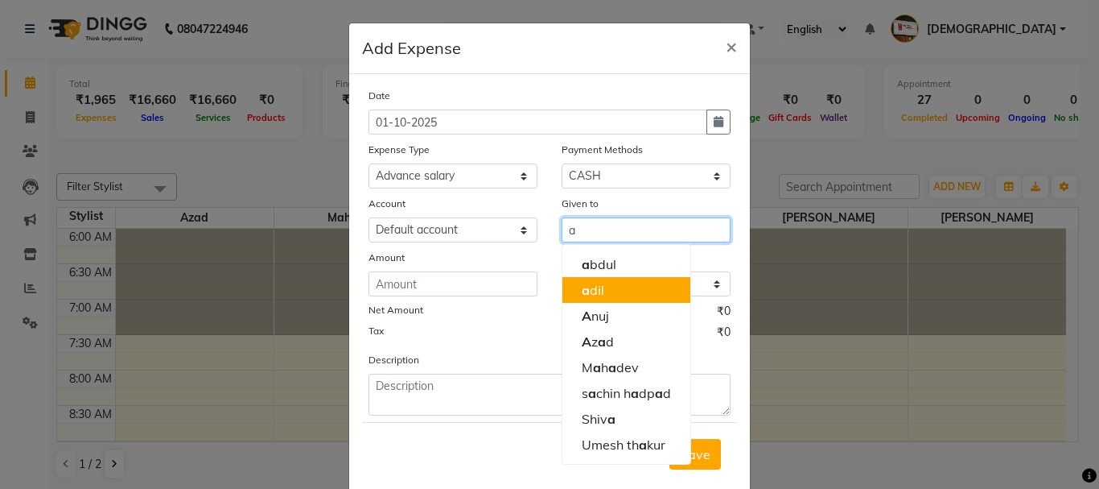
click at [616, 290] on button "a dil" at bounding box center [627, 290] width 128 height 26
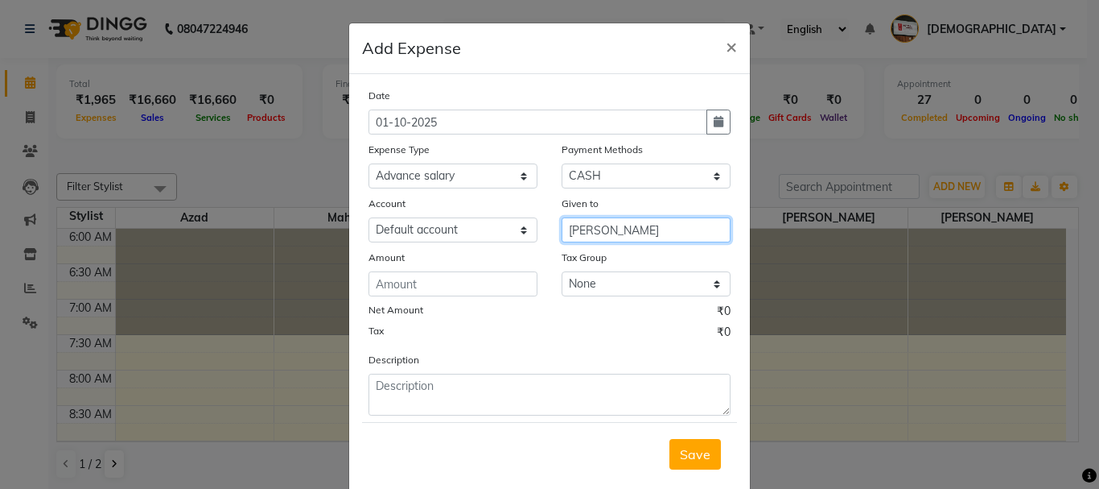
type input "[PERSON_NAME]"
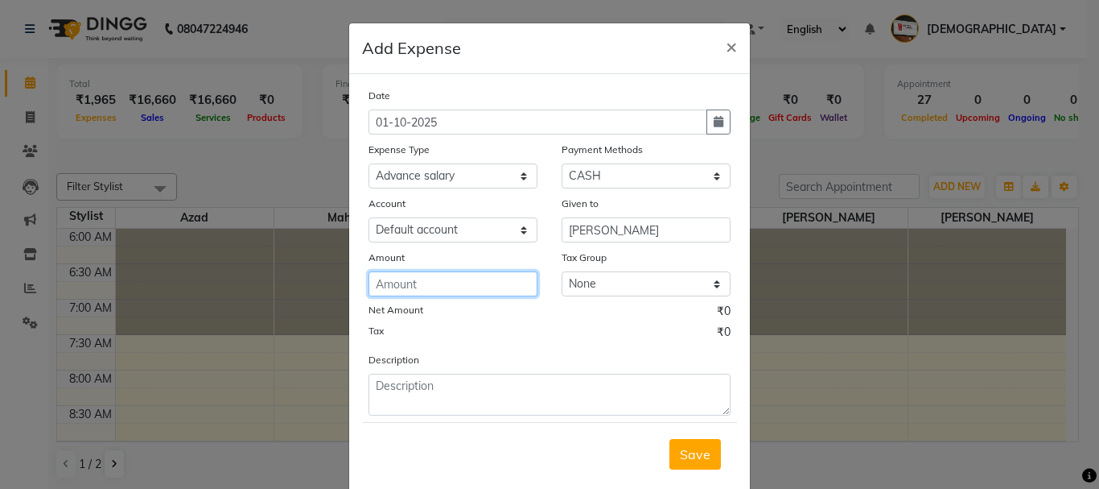
click at [481, 295] on input "number" at bounding box center [453, 283] width 169 height 25
type input "200"
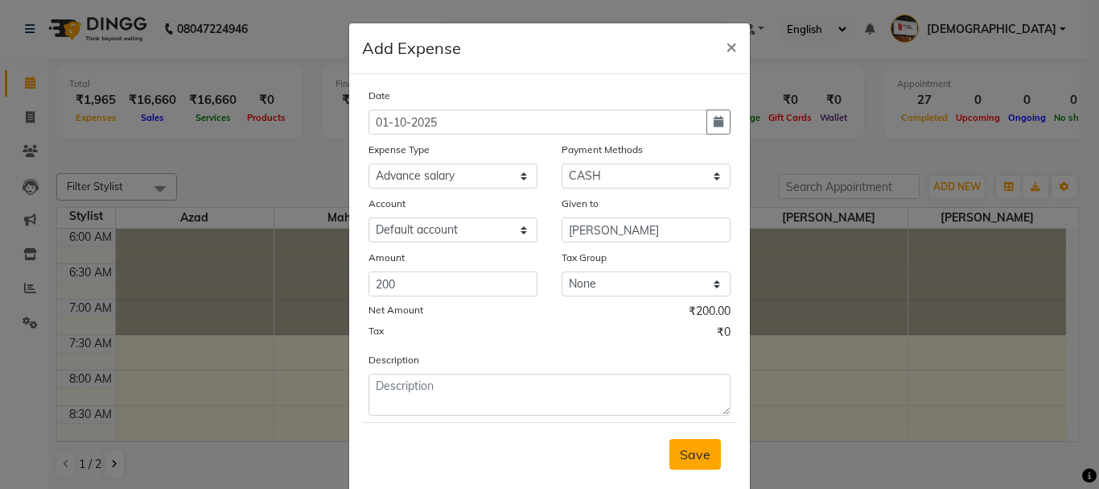
click at [686, 468] on button "Save" at bounding box center [696, 454] width 52 height 31
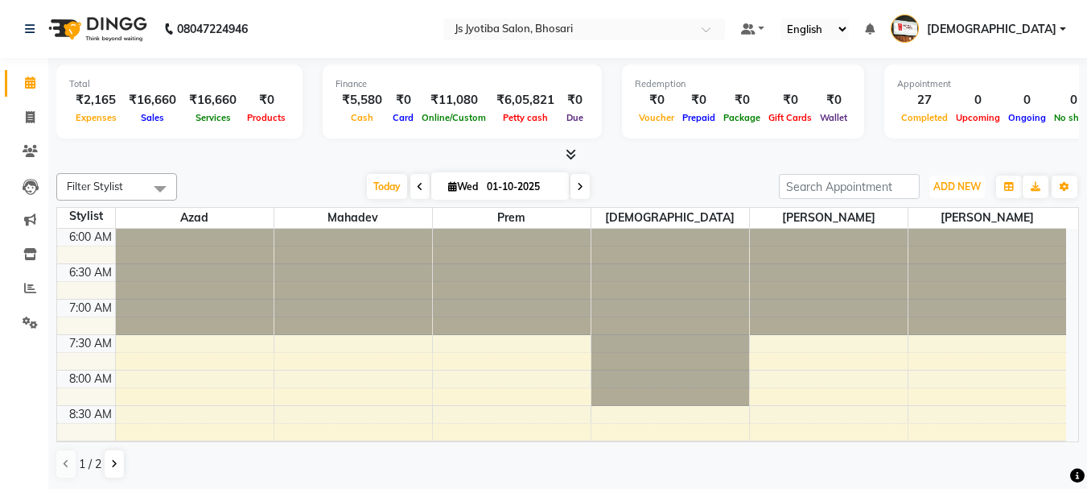
drag, startPoint x: 960, startPoint y: 189, endPoint x: 948, endPoint y: 210, distance: 24.2
click at [959, 197] on button "ADD NEW Toggle Dropdown" at bounding box center [958, 186] width 56 height 23
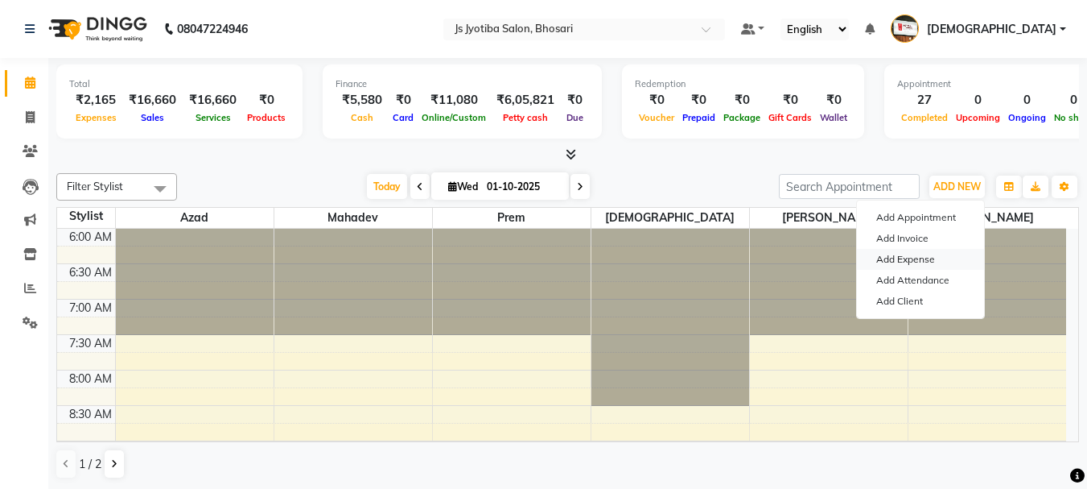
click at [926, 250] on link "Add Expense" at bounding box center [920, 259] width 127 height 21
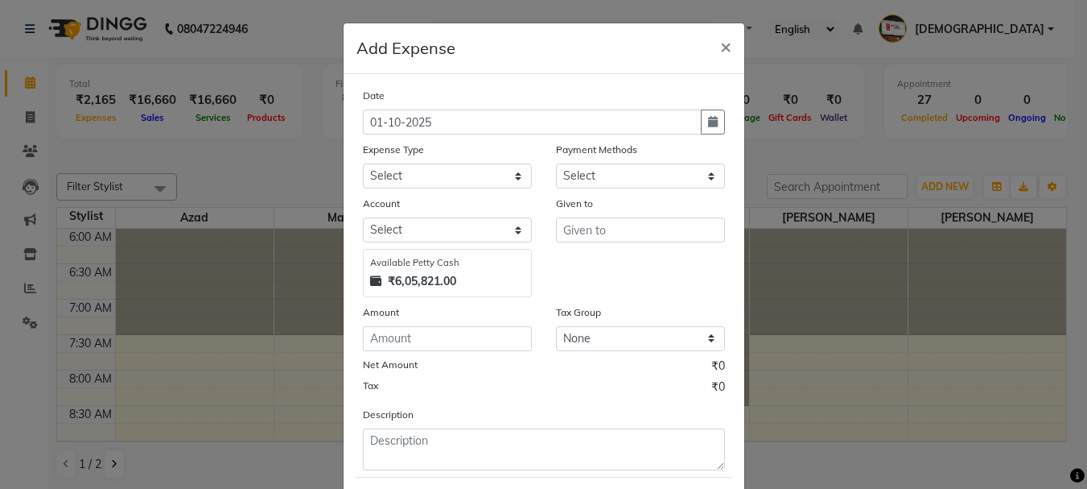
select select "1"
select select "1711"
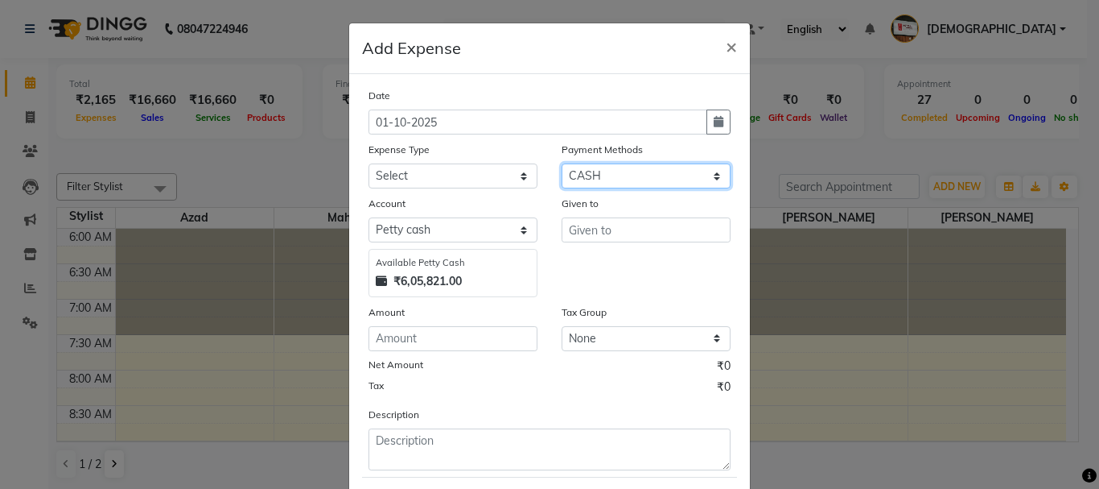
click at [639, 179] on select "Select CASH ONLINE CARD" at bounding box center [646, 175] width 169 height 25
click at [562, 163] on select "Select CASH ONLINE CARD" at bounding box center [646, 175] width 169 height 25
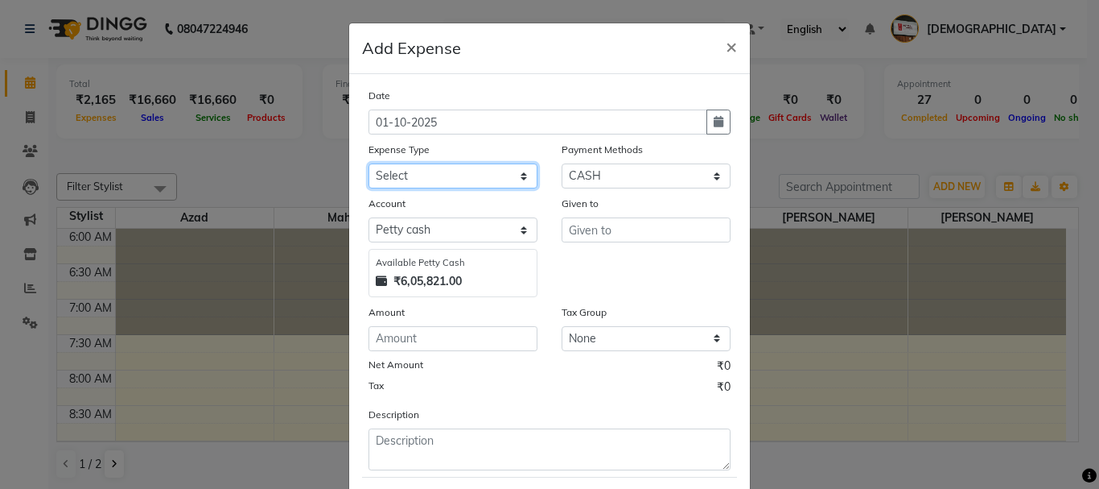
click at [465, 182] on select "Select Advance salary Advance salary ajaj Bank charges Car maintenance Cash tra…" at bounding box center [453, 175] width 169 height 25
select select "6014"
click at [369, 163] on select "Select Advance salary Advance salary ajaj Bank charges Car maintenance Cash tra…" at bounding box center [453, 175] width 169 height 25
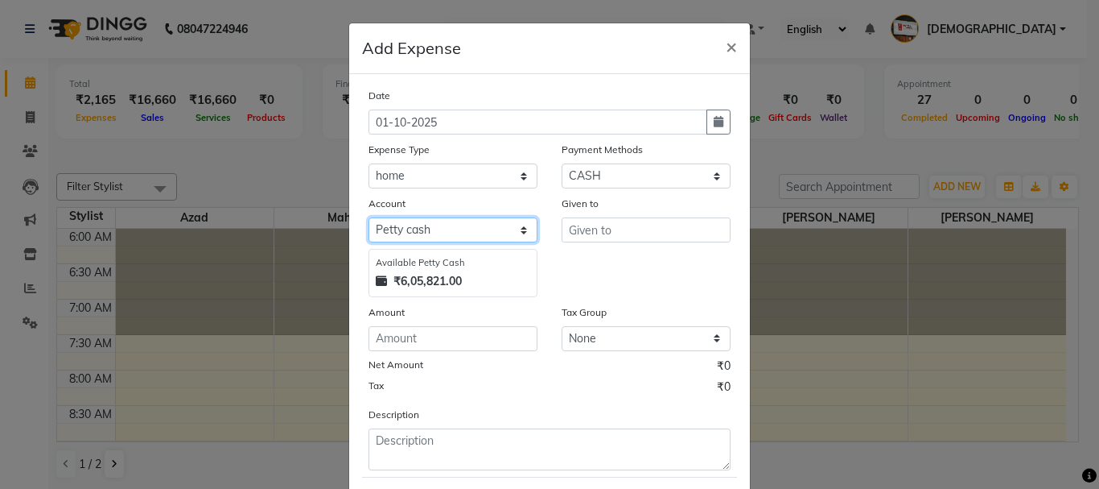
click at [454, 235] on select "Select Default account [PERSON_NAME] cash" at bounding box center [453, 229] width 169 height 25
select select "492"
click at [369, 217] on select "Select Default account [PERSON_NAME] cash" at bounding box center [453, 229] width 169 height 25
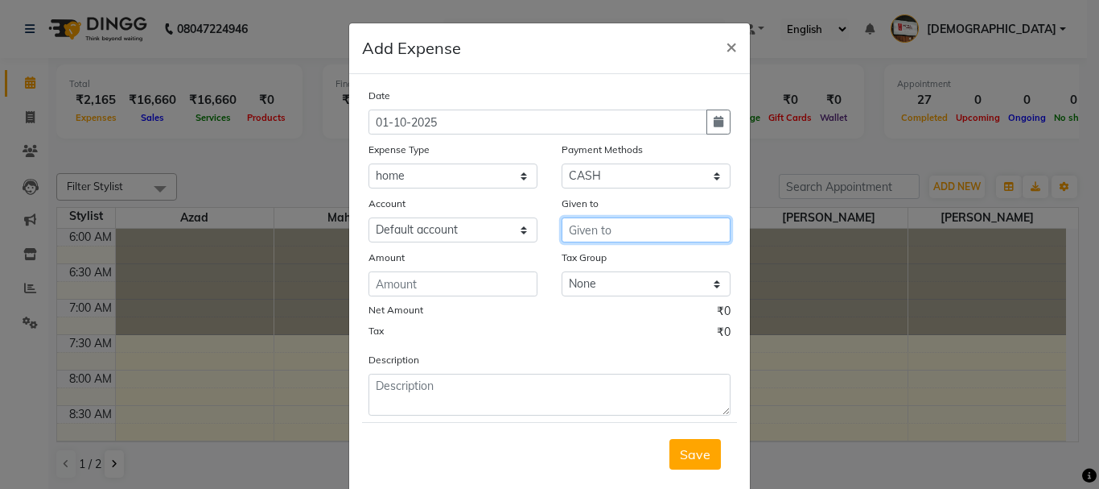
click at [620, 234] on input "text" at bounding box center [646, 229] width 169 height 25
type input "home"
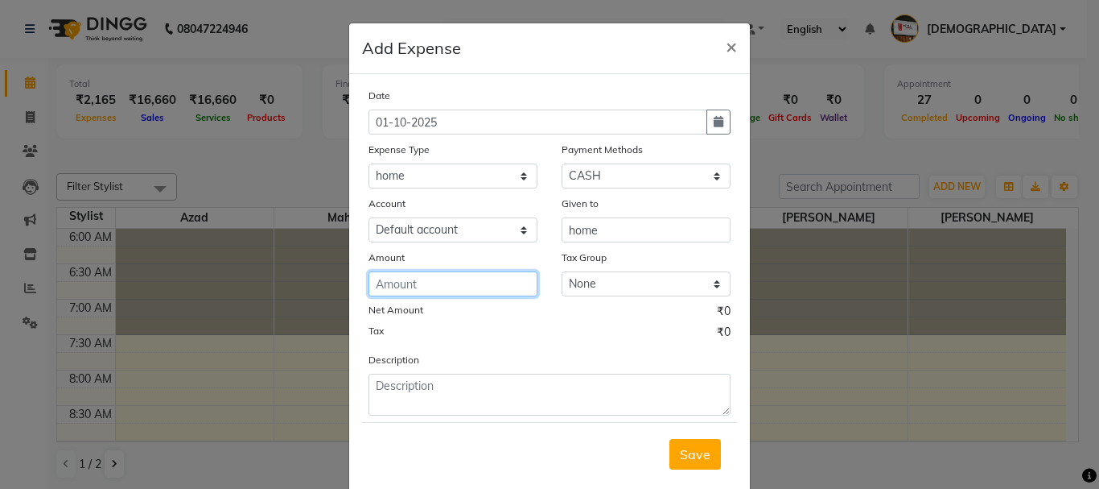
click at [468, 287] on input "number" at bounding box center [453, 283] width 169 height 25
type input "100"
click at [680, 443] on button "Save" at bounding box center [696, 454] width 52 height 31
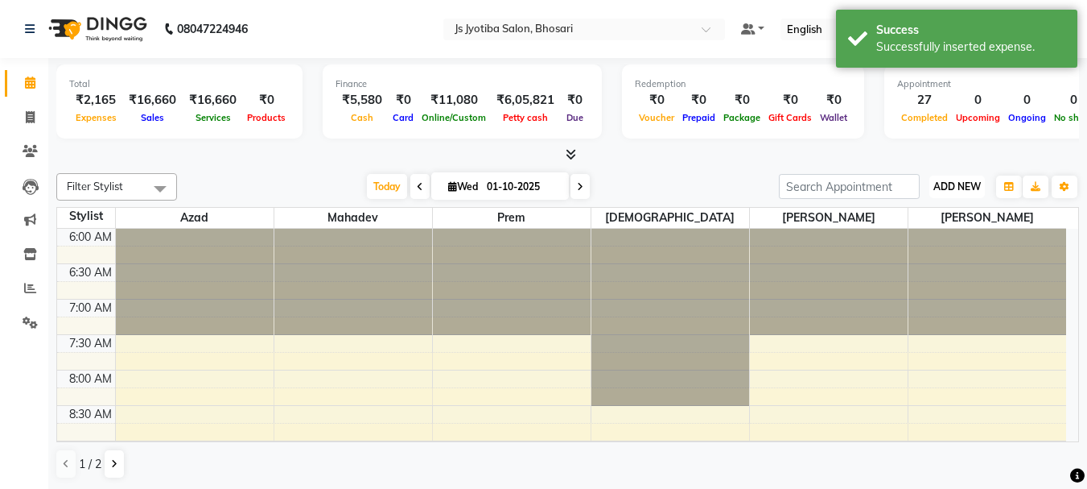
click at [951, 182] on span "ADD NEW" at bounding box center [957, 186] width 47 height 12
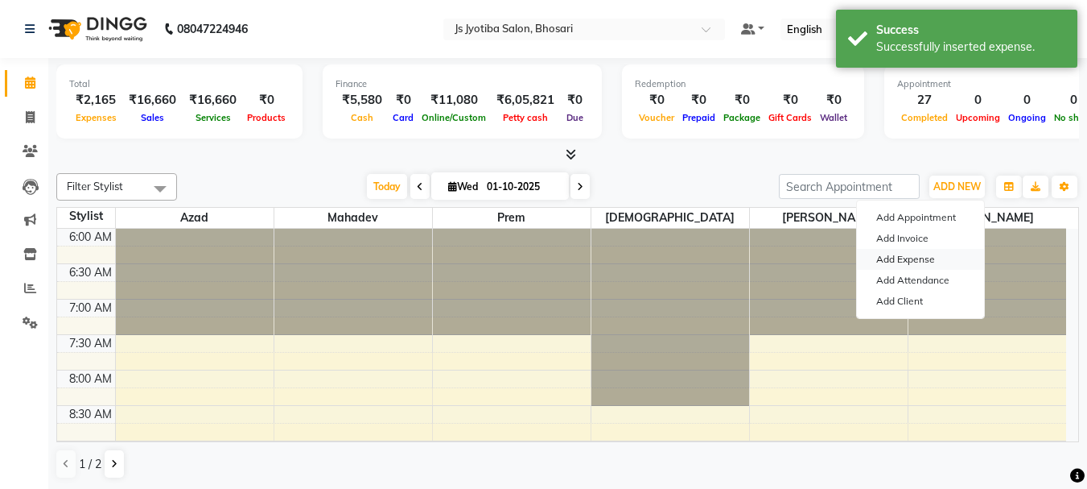
click at [922, 249] on link "Add Expense" at bounding box center [920, 259] width 127 height 21
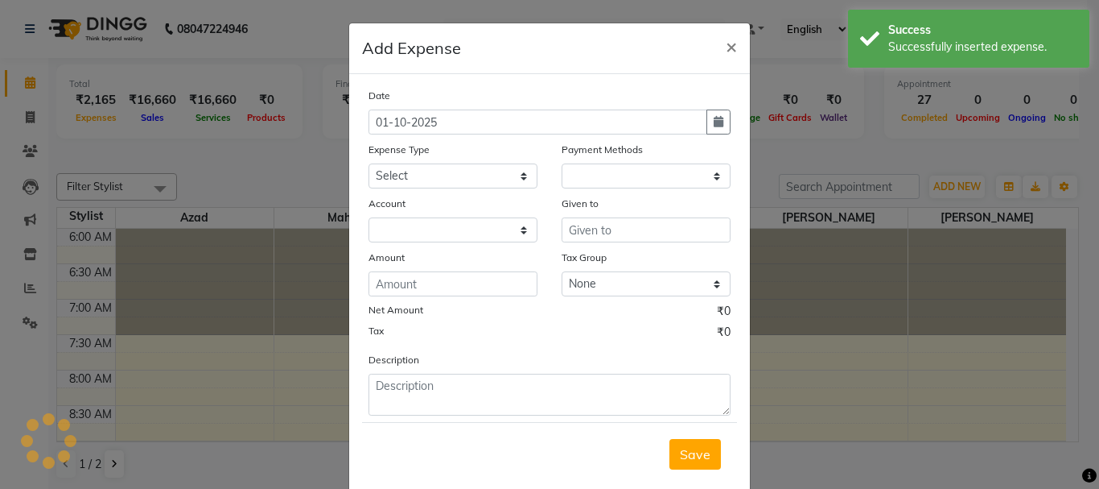
select select "1"
select select "1711"
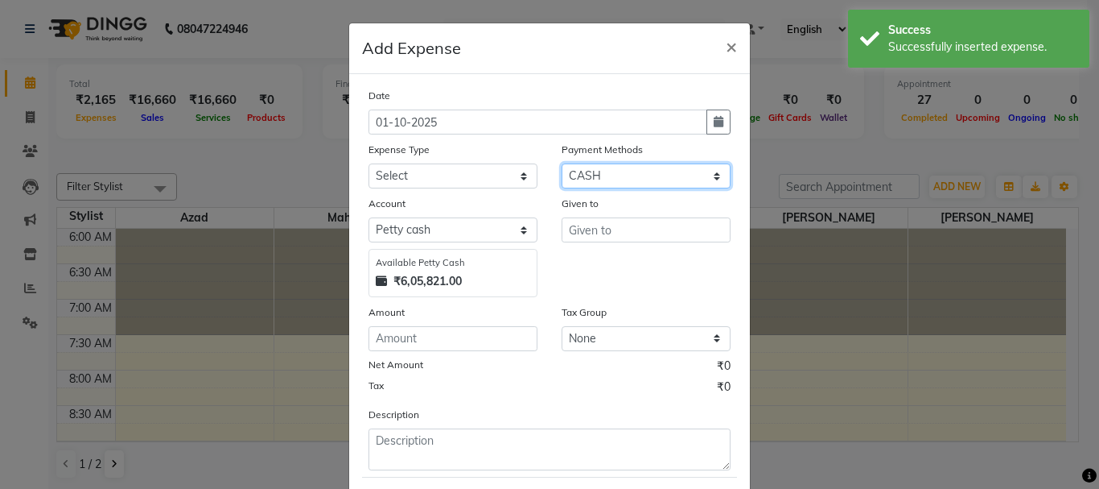
click at [644, 182] on select "Select CASH ONLINE CARD" at bounding box center [646, 175] width 169 height 25
click at [562, 163] on select "Select CASH ONLINE CARD" at bounding box center [646, 175] width 169 height 25
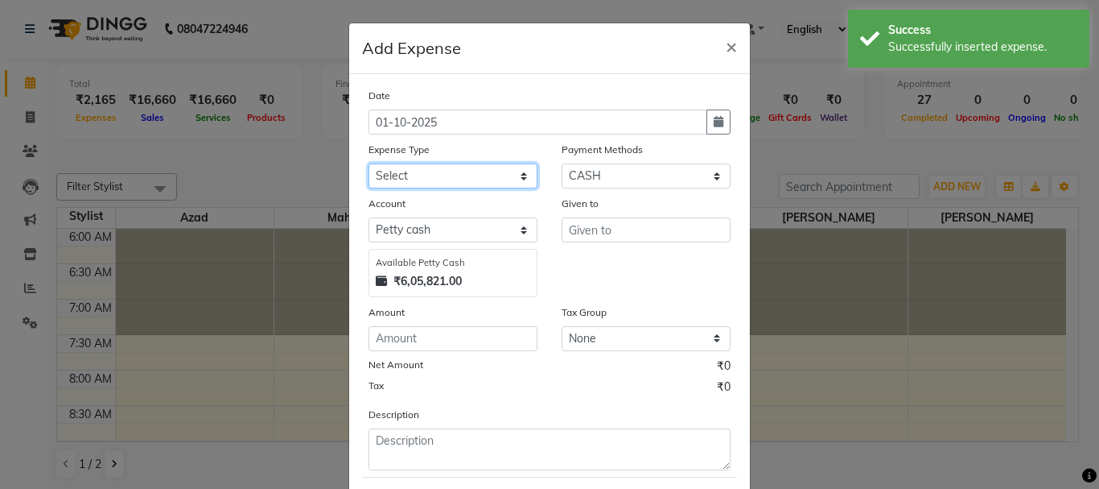
click at [463, 183] on select "Select Advance salary Advance salary ajaj Bank charges Car maintenance Cash tra…" at bounding box center [453, 175] width 169 height 25
select select "2516"
click at [369, 163] on select "Select Advance salary Advance salary ajaj Bank charges Car maintenance Cash tra…" at bounding box center [453, 175] width 169 height 25
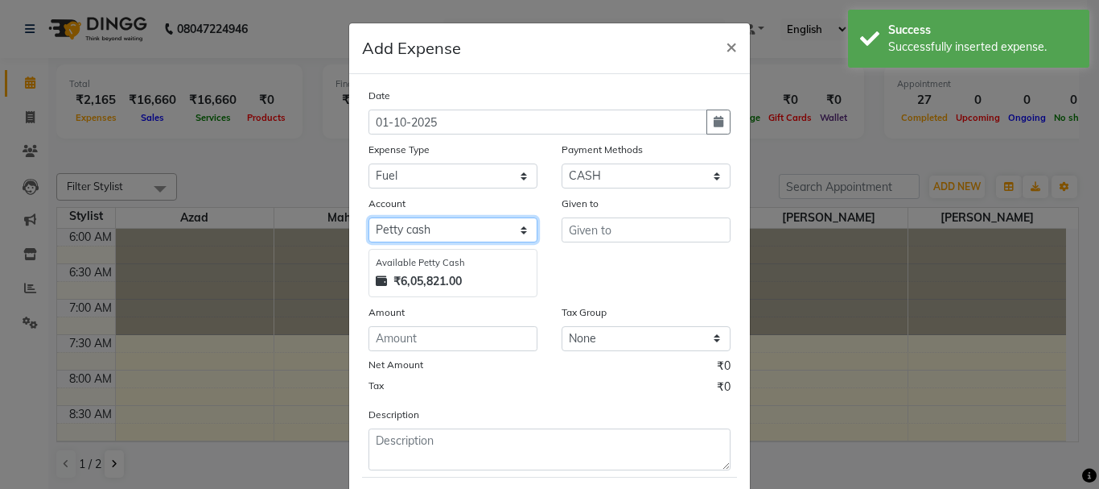
drag, startPoint x: 466, startPoint y: 231, endPoint x: 464, endPoint y: 241, distance: 10.6
click at [466, 231] on select "Select Default account [PERSON_NAME] cash" at bounding box center [453, 229] width 169 height 25
select select "492"
click at [369, 217] on select "Select Default account [PERSON_NAME] cash" at bounding box center [453, 229] width 169 height 25
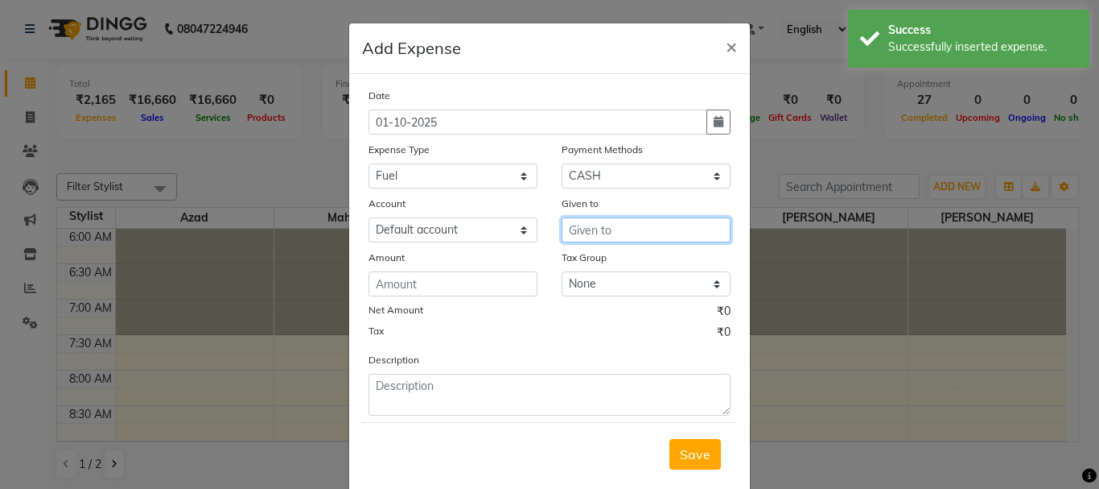
click at [645, 231] on input "text" at bounding box center [646, 229] width 169 height 25
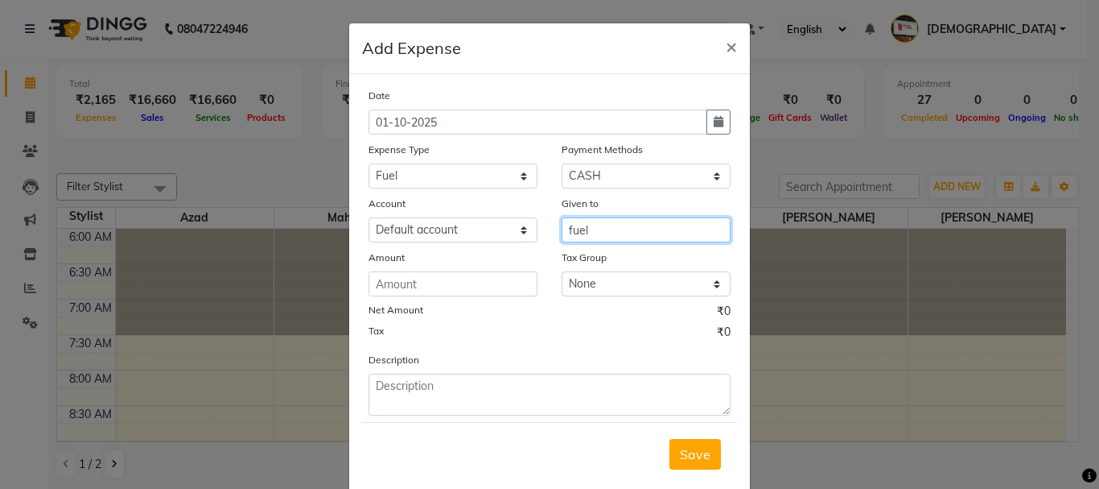
type input "fuel"
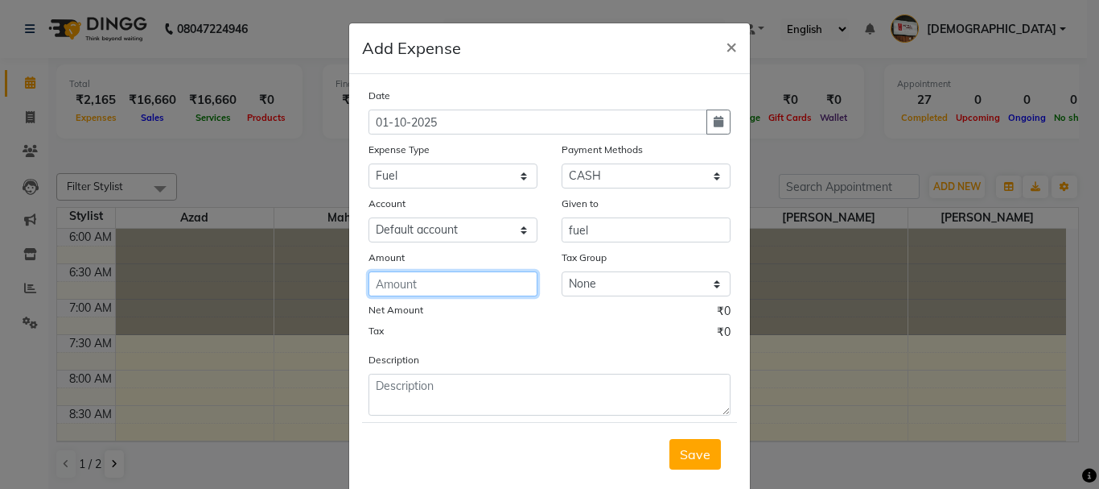
click at [443, 290] on input "number" at bounding box center [453, 283] width 169 height 25
type input "200"
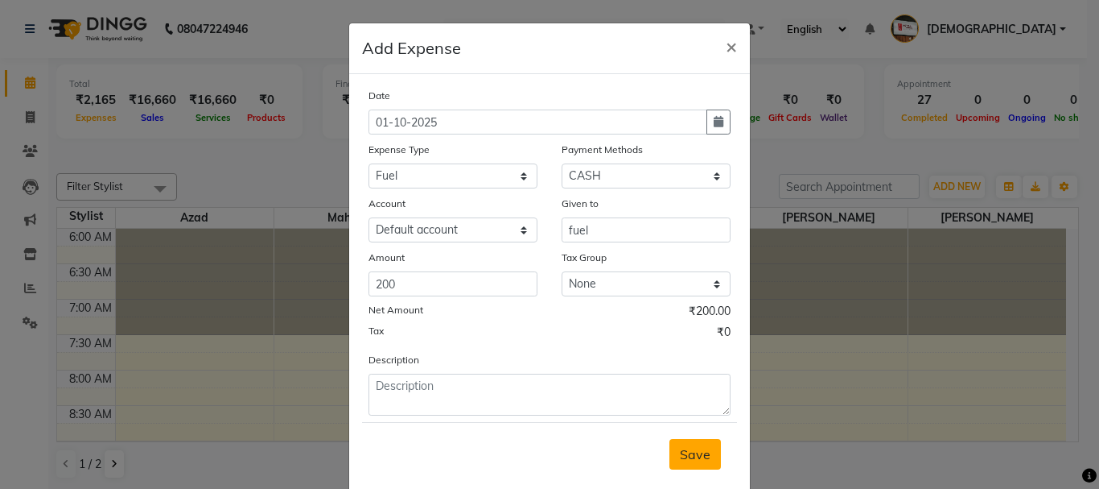
click at [691, 456] on span "Save" at bounding box center [695, 454] width 31 height 16
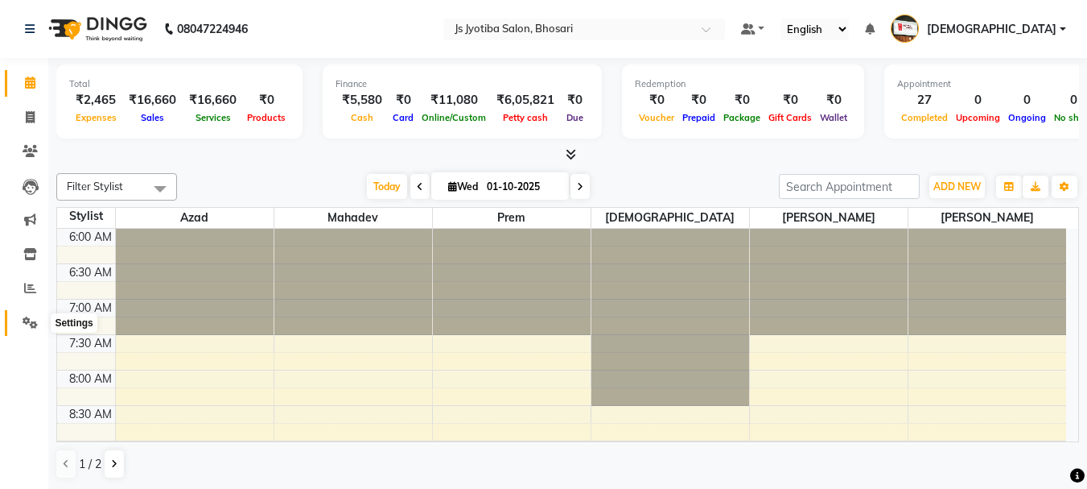
click at [31, 323] on icon at bounding box center [30, 322] width 15 height 12
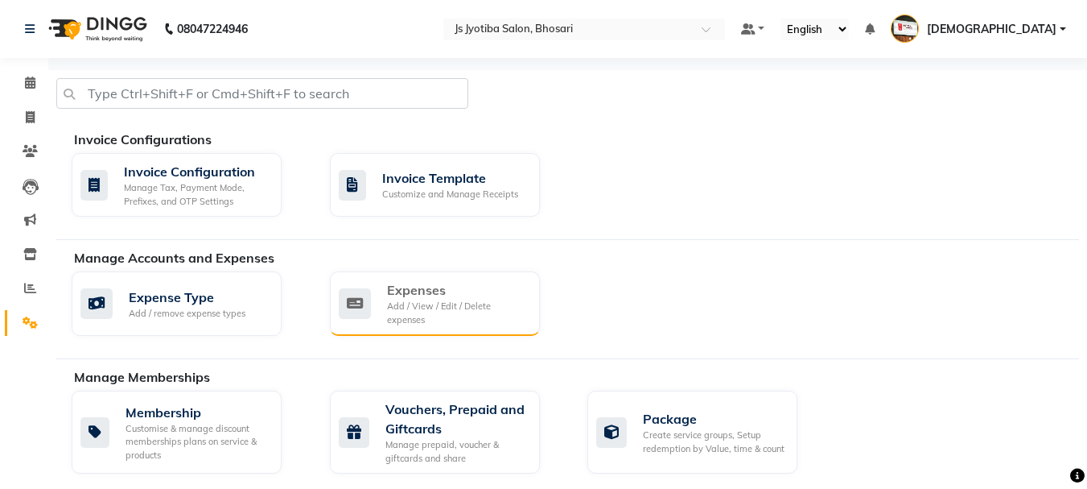
click at [405, 301] on div "Add / View / Edit / Delete expenses" at bounding box center [457, 312] width 140 height 27
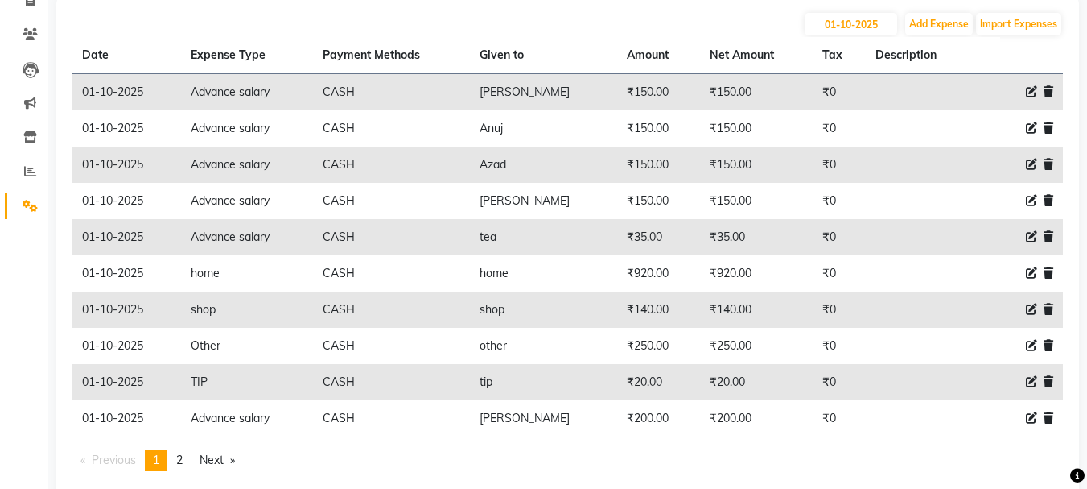
scroll to position [152, 0]
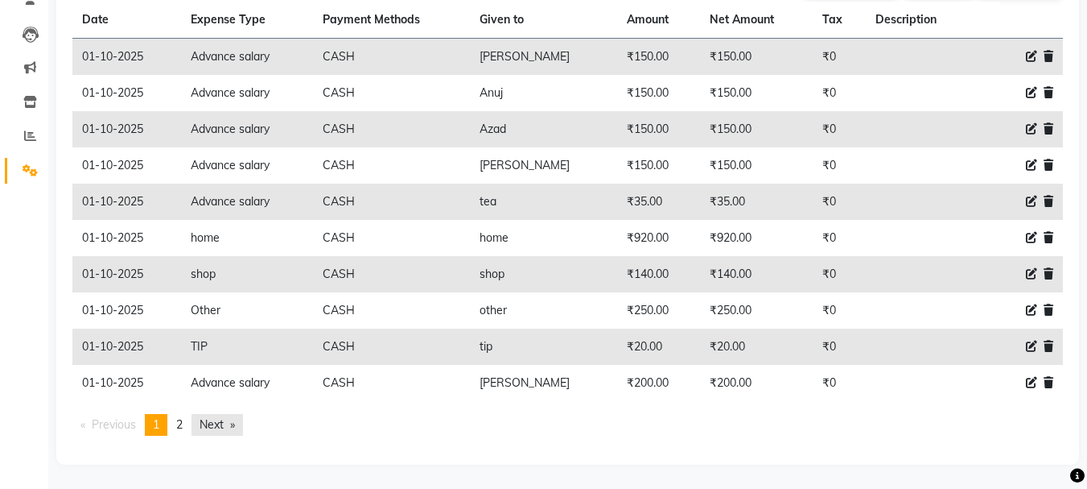
click at [223, 423] on link "Next page" at bounding box center [218, 425] width 52 height 22
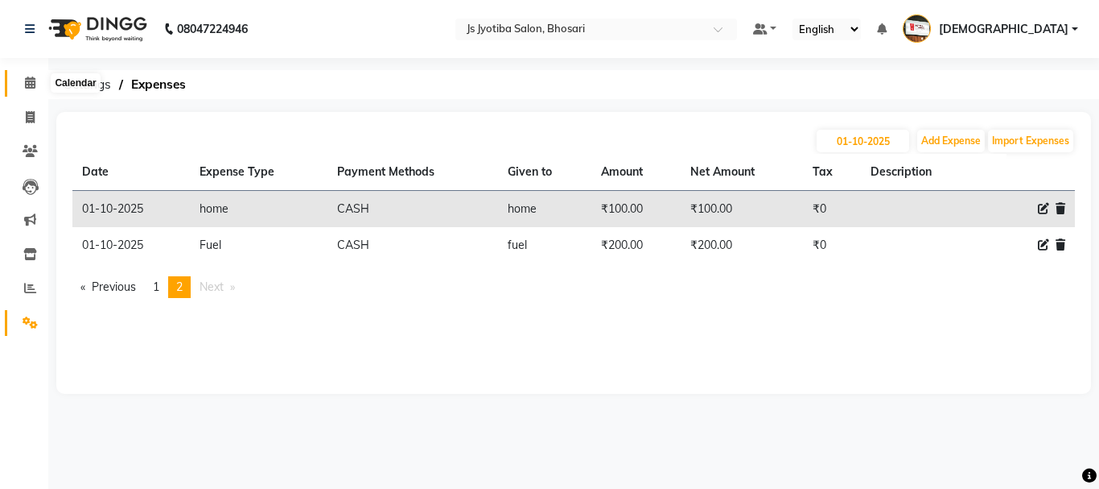
click at [29, 79] on icon at bounding box center [30, 82] width 10 height 12
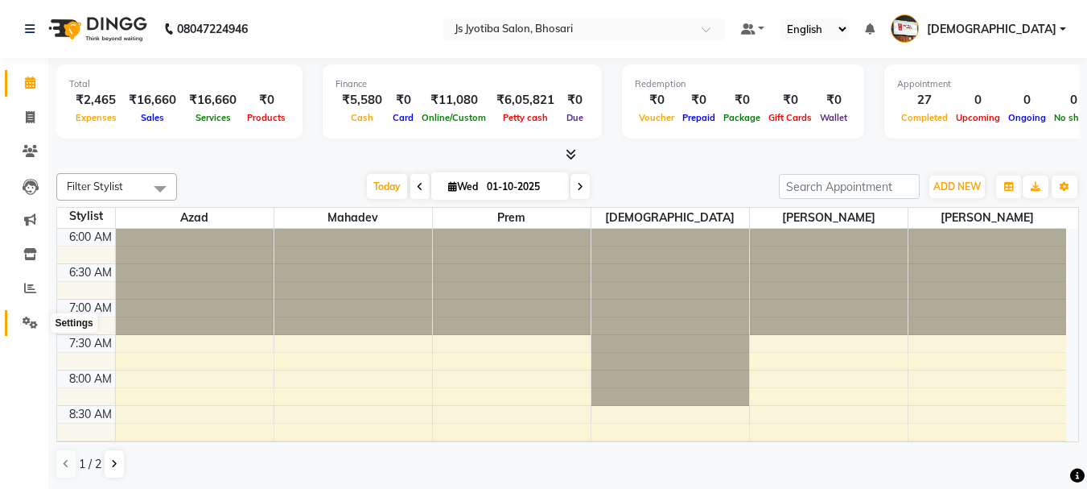
click at [26, 322] on icon at bounding box center [30, 322] width 15 height 12
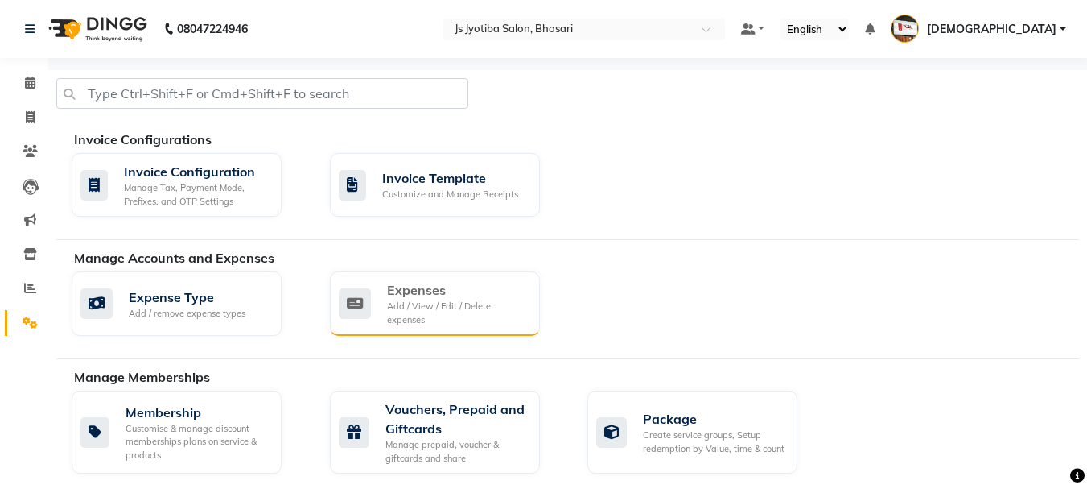
click at [430, 305] on div "Add / View / Edit / Delete expenses" at bounding box center [457, 312] width 140 height 27
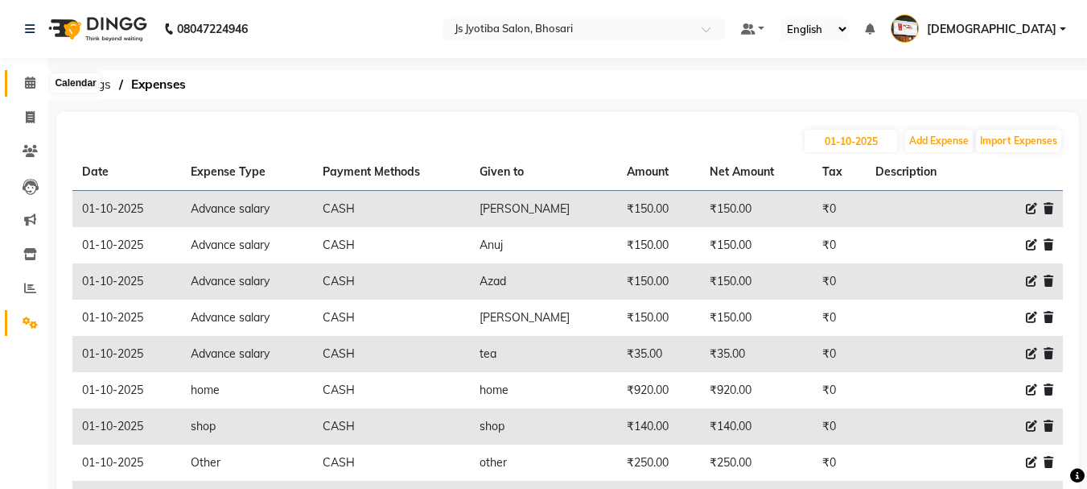
click at [32, 85] on icon at bounding box center [30, 82] width 10 height 12
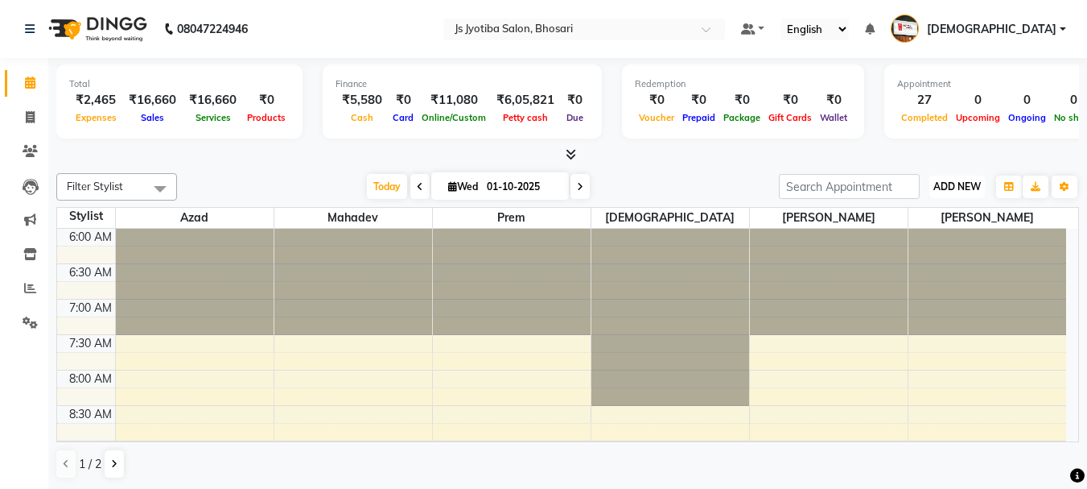
click at [945, 190] on span "ADD NEW" at bounding box center [957, 186] width 47 height 12
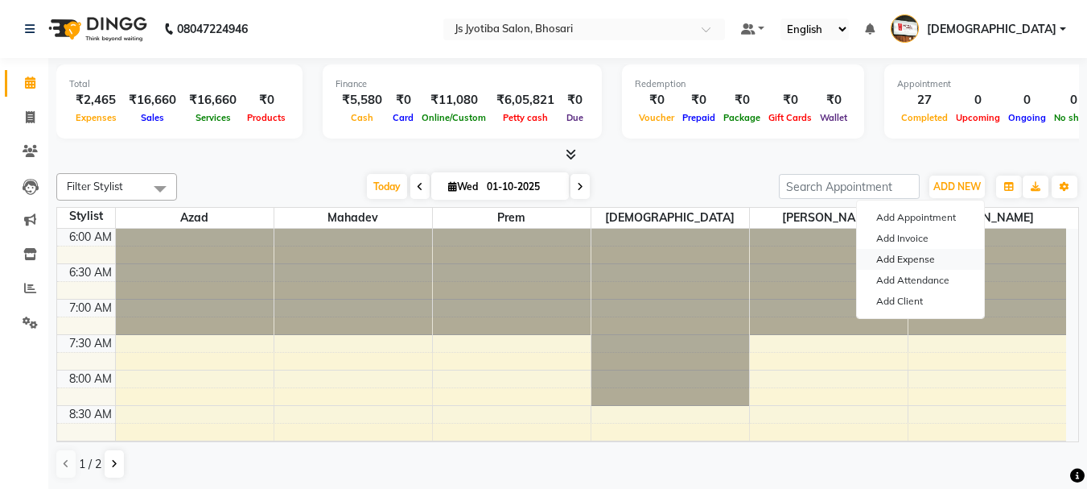
click at [897, 265] on link "Add Expense" at bounding box center [920, 259] width 127 height 21
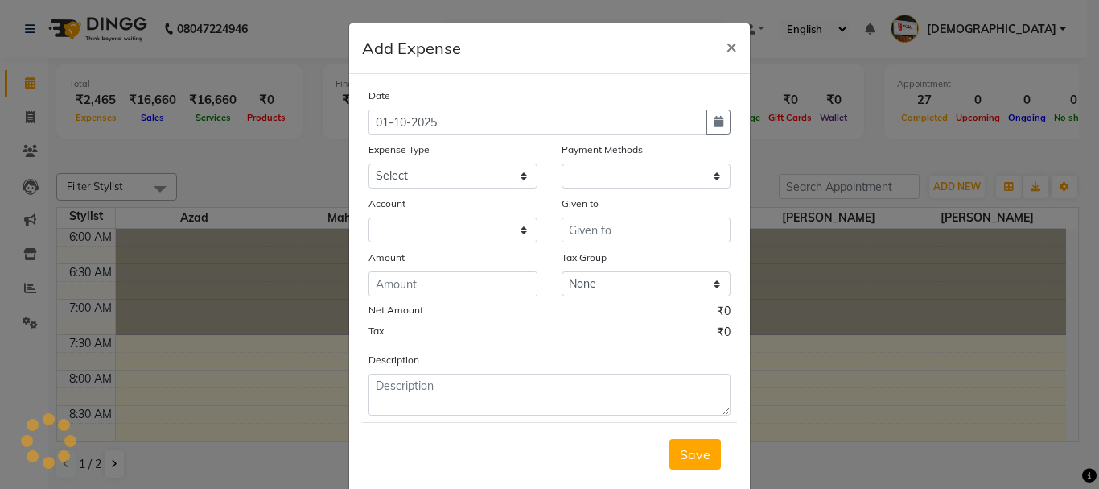
select select "1"
select select "1711"
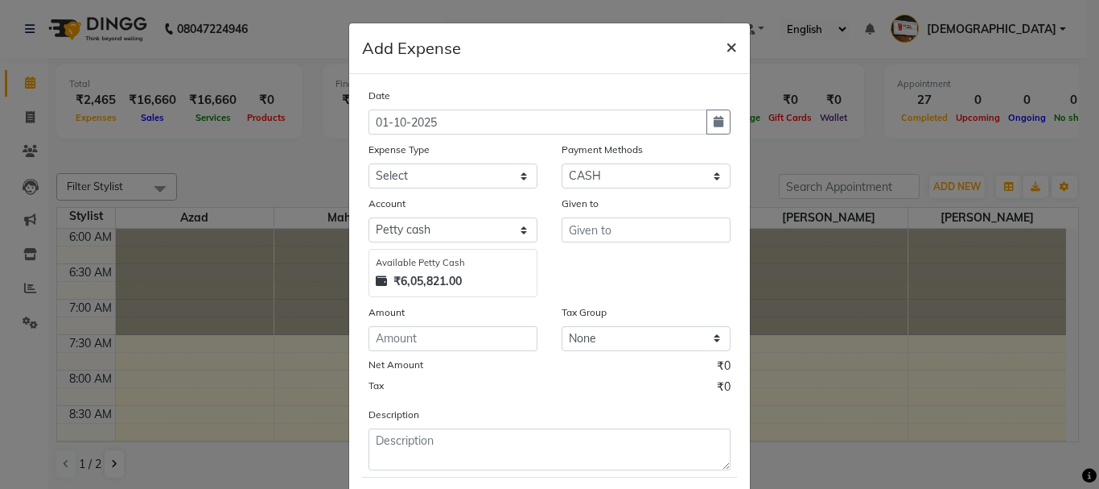
click at [718, 44] on button "×" at bounding box center [731, 45] width 37 height 45
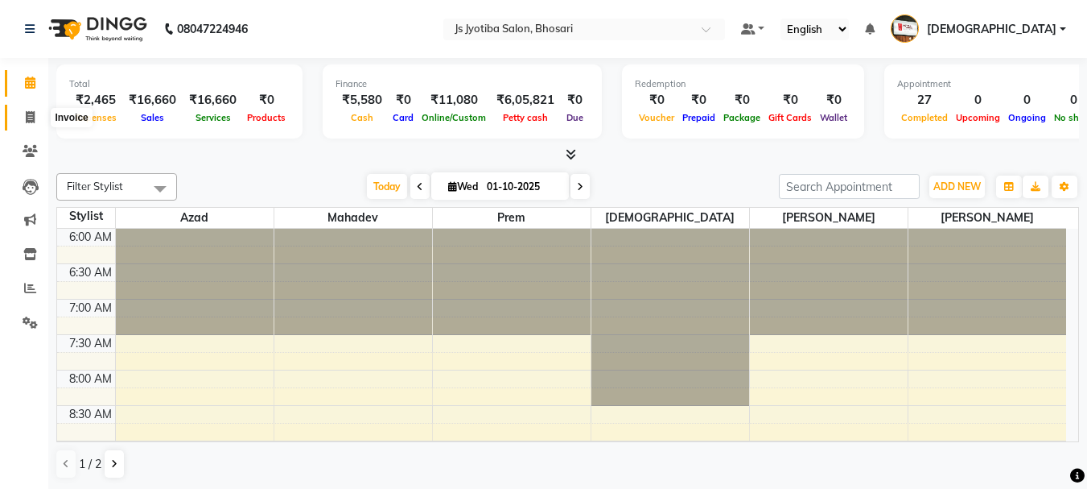
click at [23, 119] on span at bounding box center [30, 118] width 28 height 19
select select "554"
select select "service"
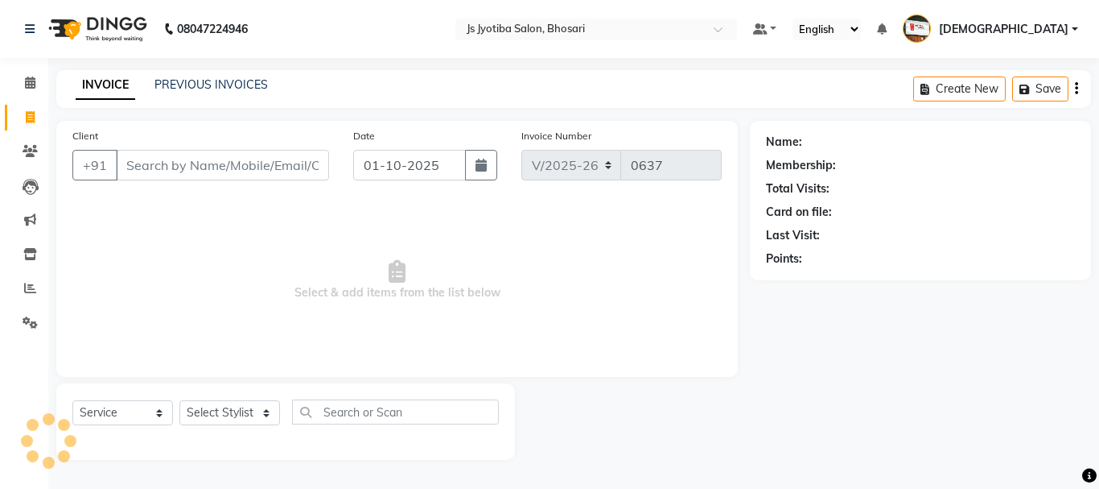
click at [194, 152] on input "Client" at bounding box center [222, 165] width 213 height 31
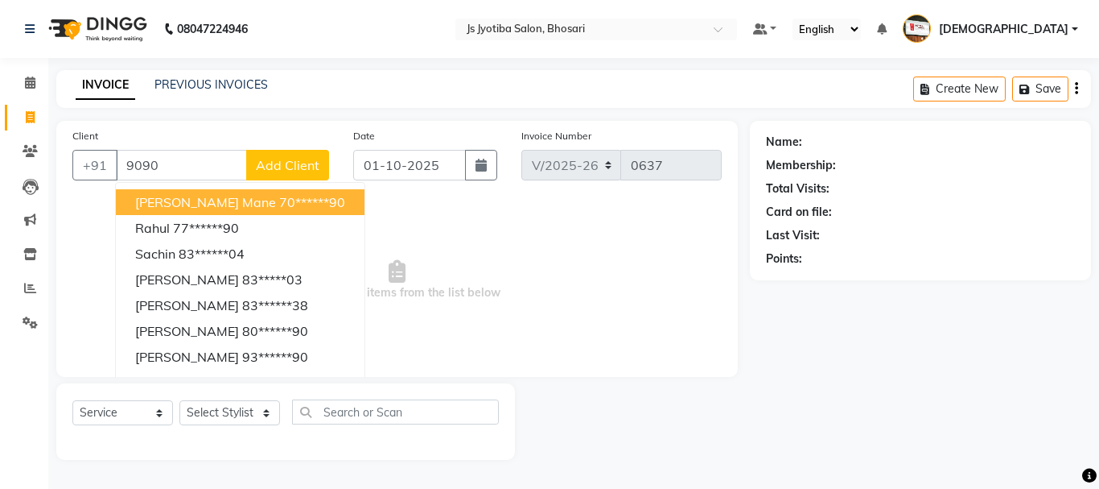
click at [191, 205] on span "shreenivas mane" at bounding box center [205, 202] width 141 height 16
type input "70******90"
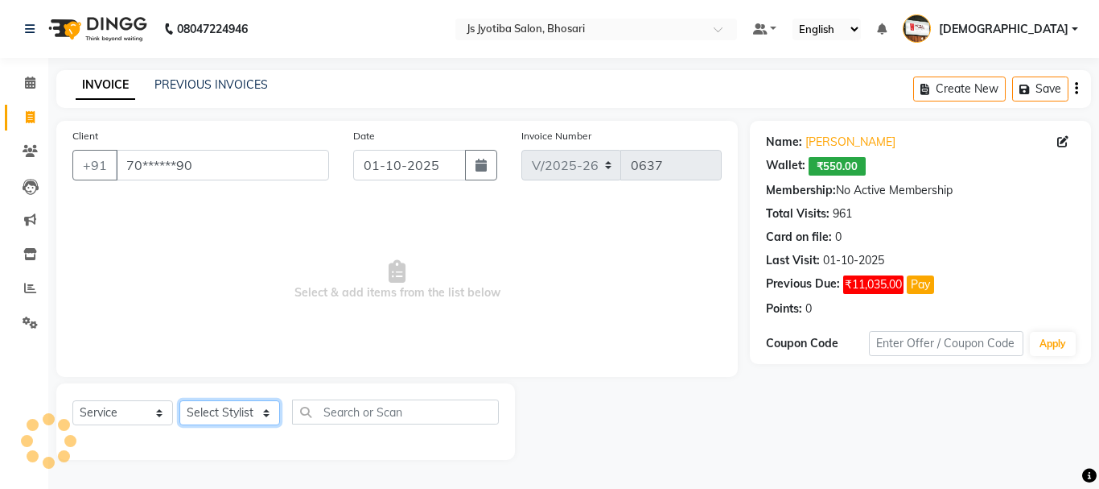
click at [219, 415] on select "Select Stylist abdul adil Anuj Azad Mahadev prem sachin hadpad Shiva S.R.K. sun…" at bounding box center [229, 412] width 101 height 25
select select "7182"
click at [179, 400] on select "Select Stylist abdul adil Anuj Azad Mahadev prem sachin hadpad Shiva S.R.K. sun…" at bounding box center [229, 412] width 101 height 25
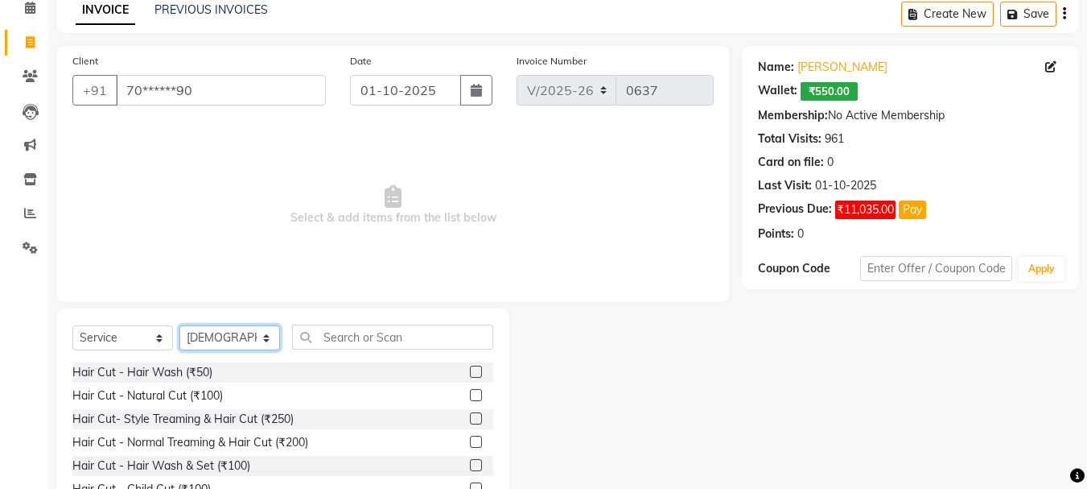
scroll to position [156, 0]
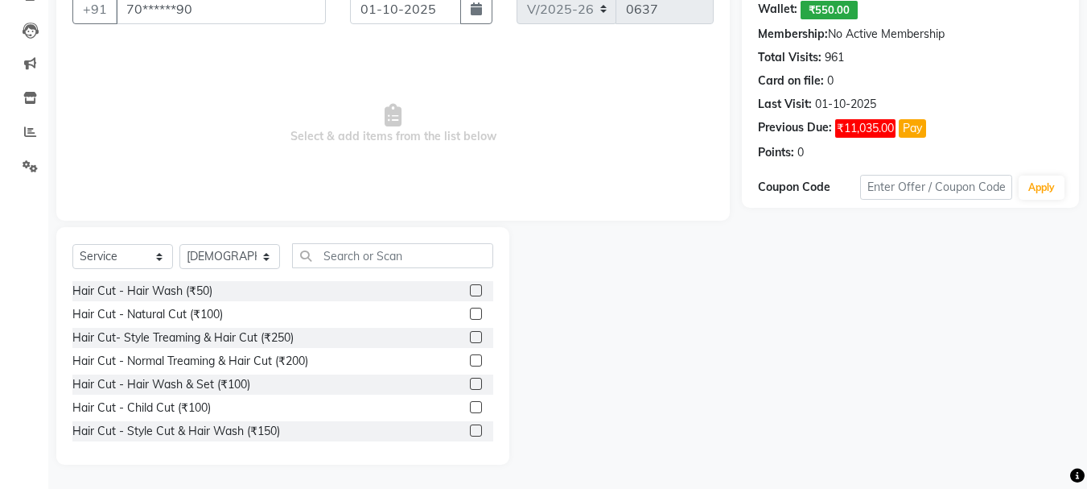
click at [470, 333] on label at bounding box center [476, 337] width 12 height 12
click at [470, 333] on input "checkbox" at bounding box center [475, 337] width 10 height 10
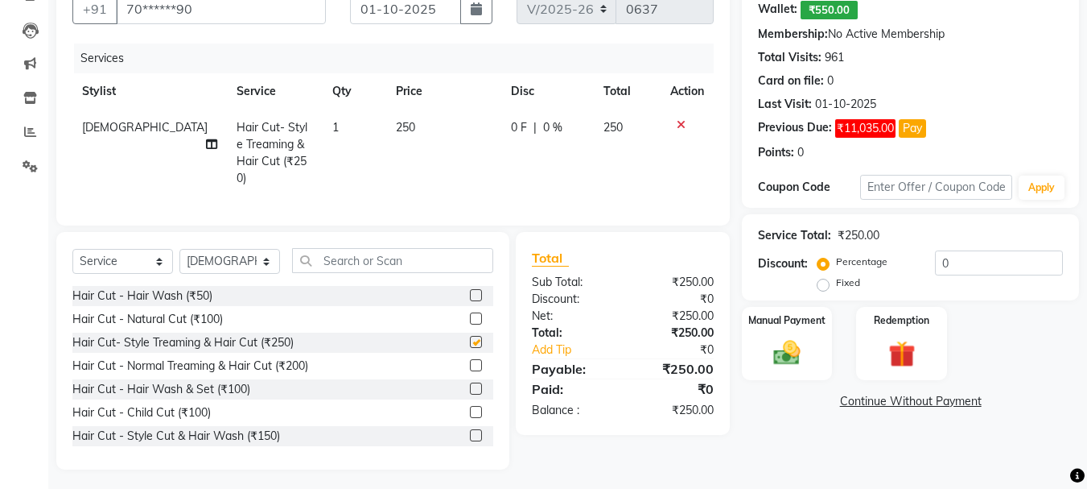
checkbox input "false"
click at [784, 348] on img at bounding box center [787, 352] width 45 height 32
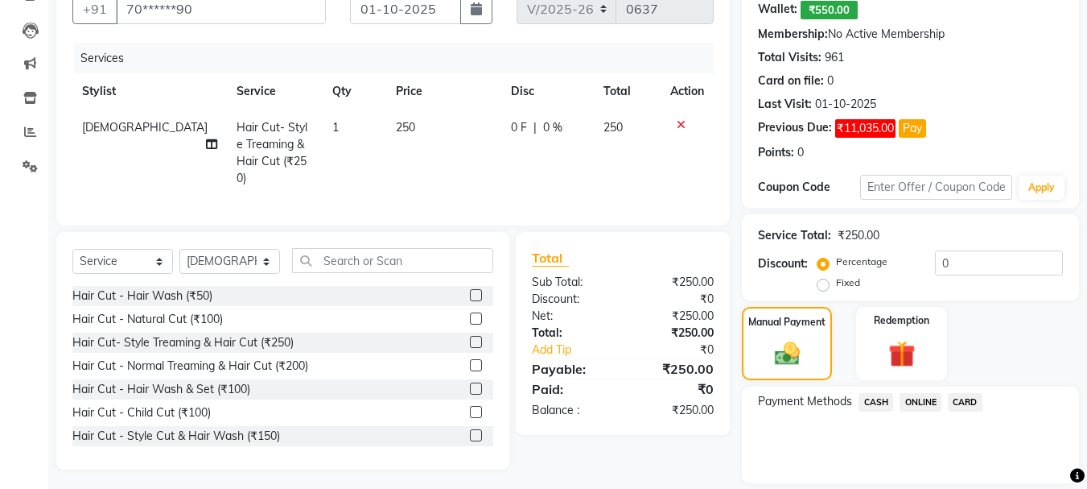
click at [917, 399] on span "ONLINE" at bounding box center [921, 402] width 42 height 19
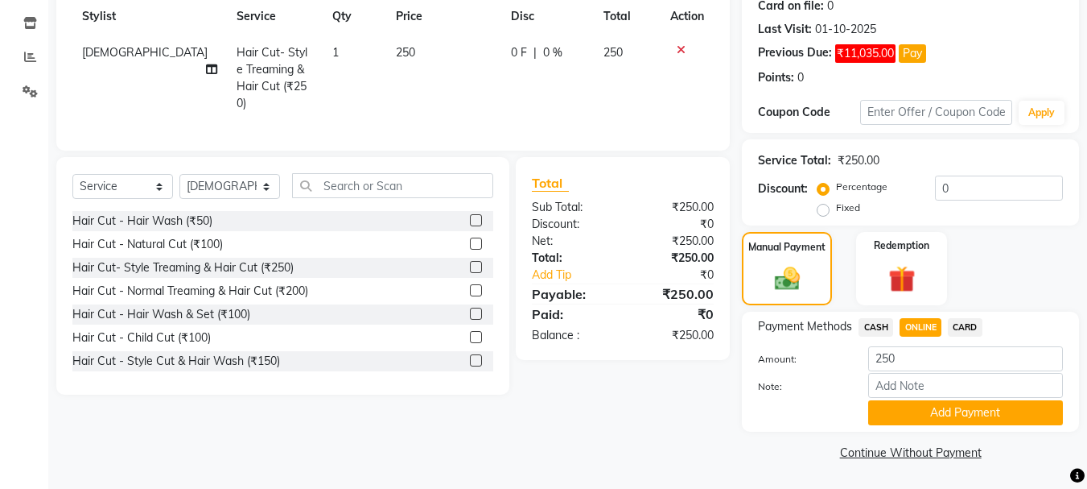
click at [913, 405] on button "Add Payment" at bounding box center [965, 412] width 195 height 25
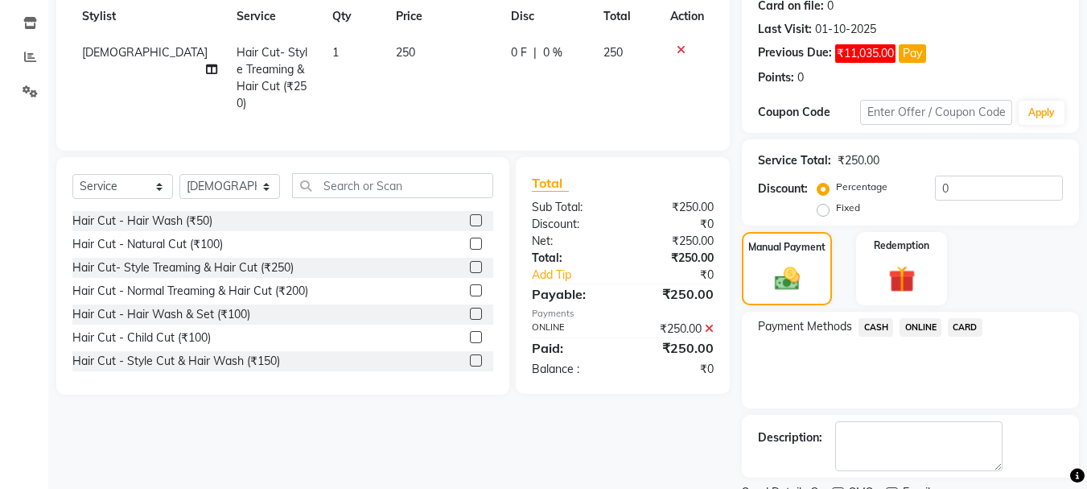
scroll to position [299, 0]
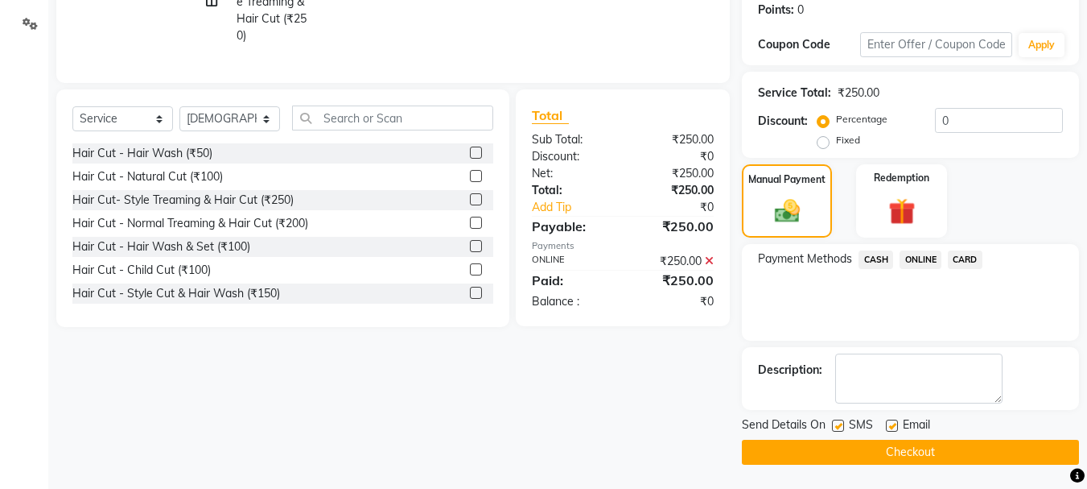
click at [832, 452] on button "Checkout" at bounding box center [910, 451] width 337 height 25
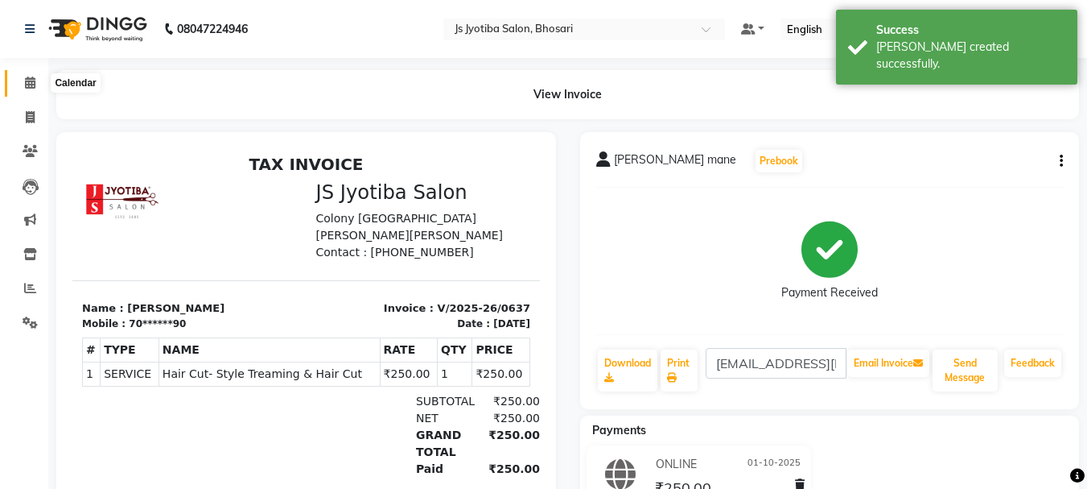
click at [31, 80] on icon at bounding box center [30, 82] width 10 height 12
